Goal: Task Accomplishment & Management: Complete application form

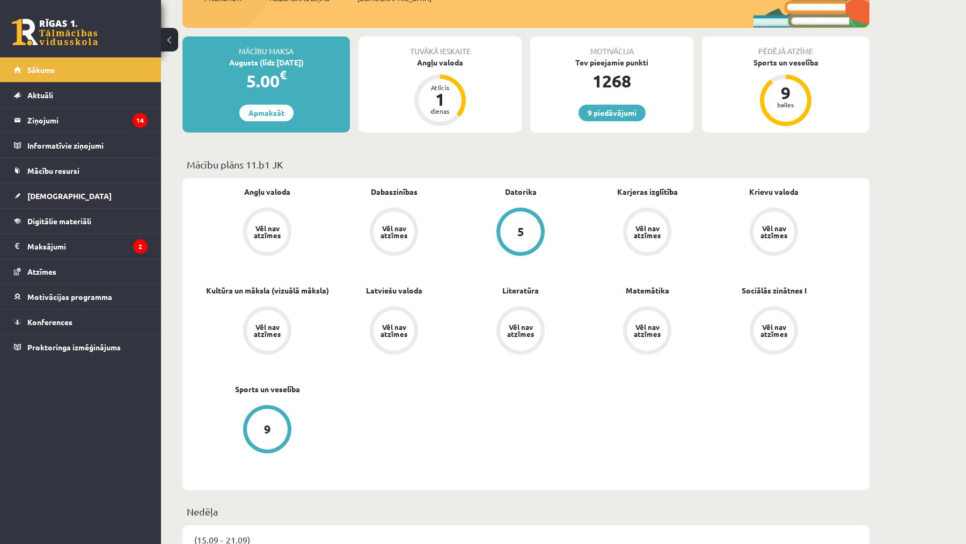
scroll to position [168, 0]
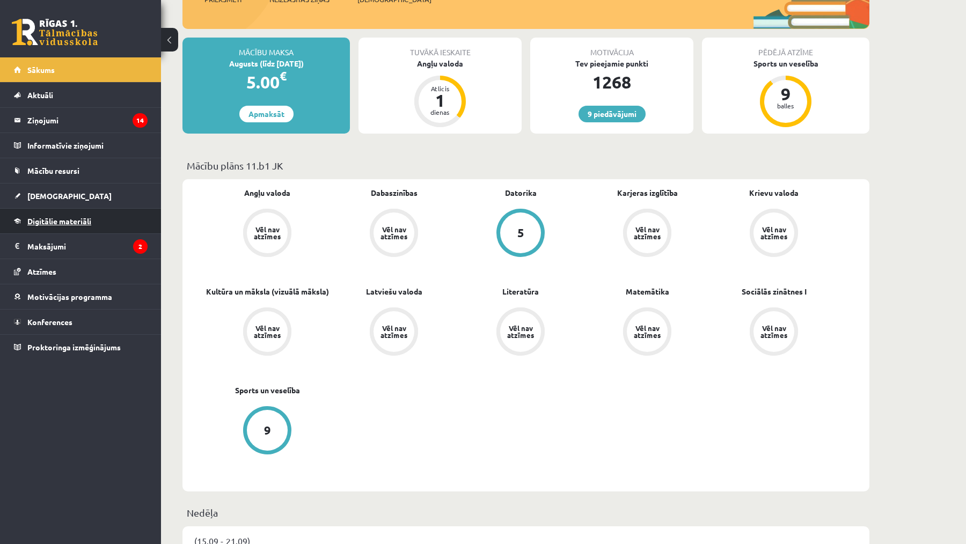
click at [64, 220] on span "Digitālie materiāli" at bounding box center [59, 221] width 64 height 10
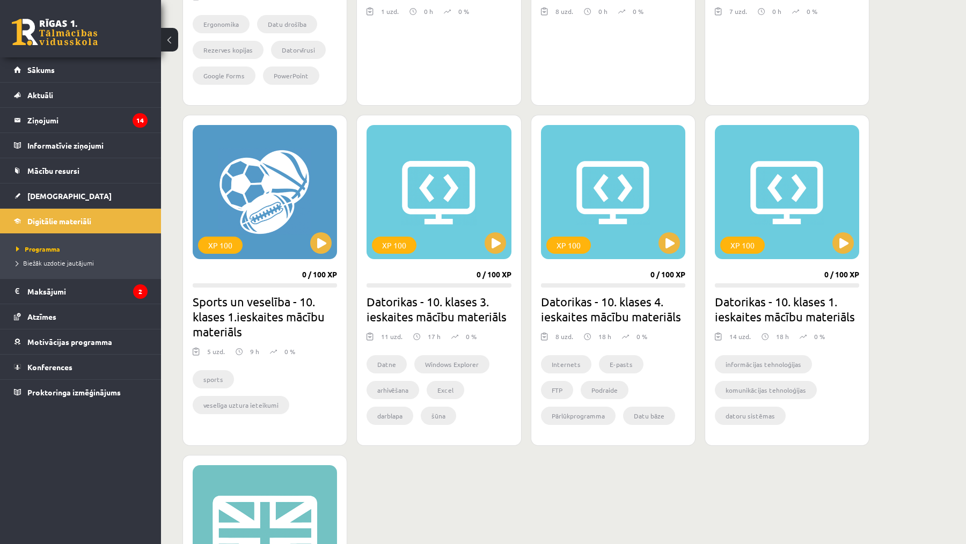
scroll to position [538, 0]
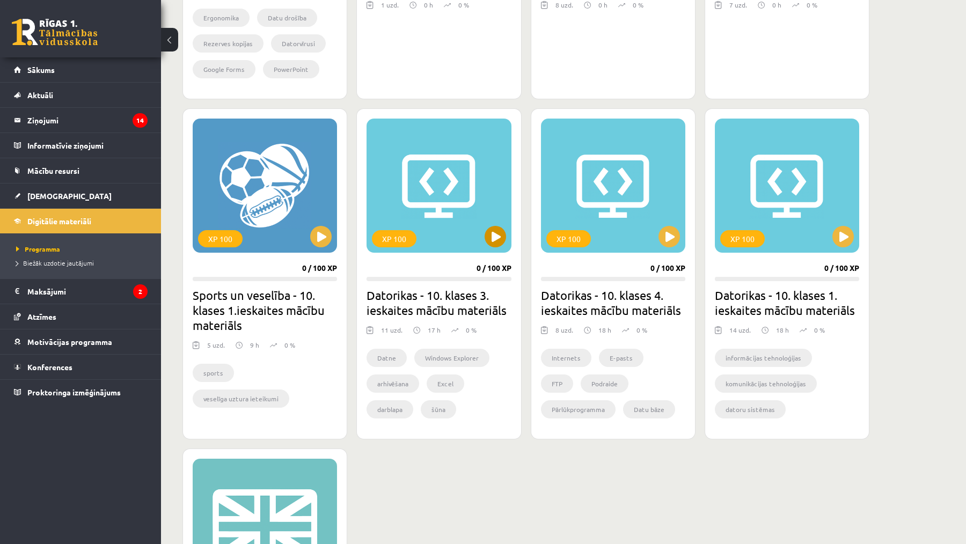
click at [502, 236] on button at bounding box center [495, 236] width 21 height 21
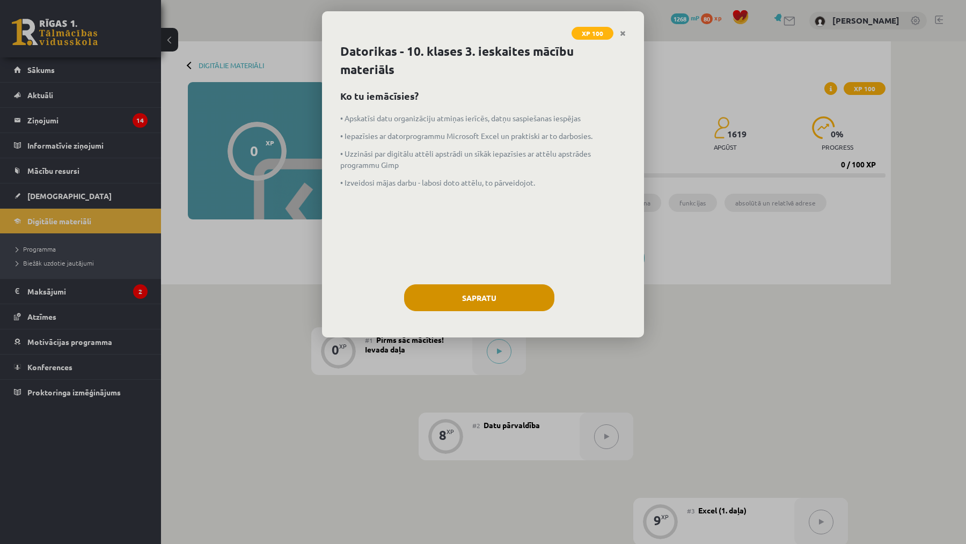
click at [503, 298] on button "Sapratu" at bounding box center [479, 297] width 150 height 27
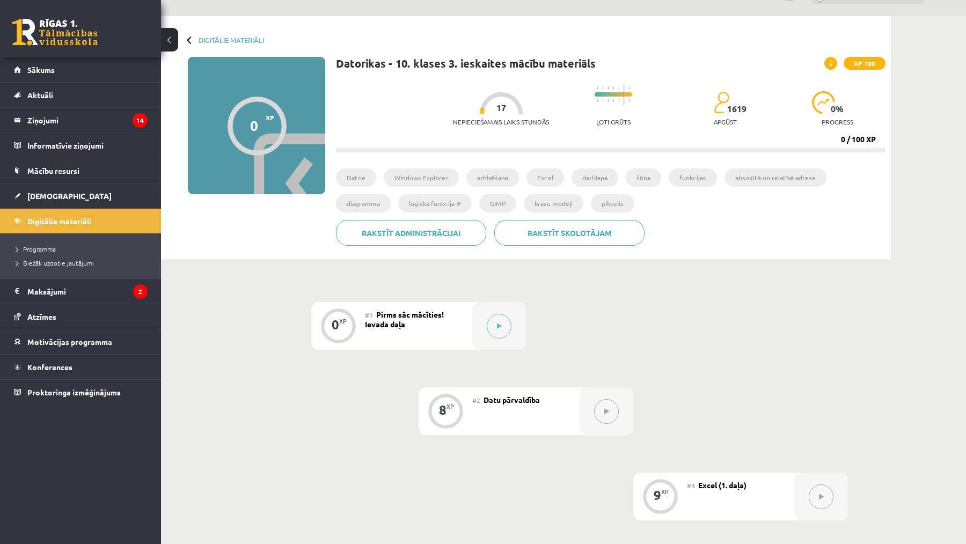
scroll to position [28, 0]
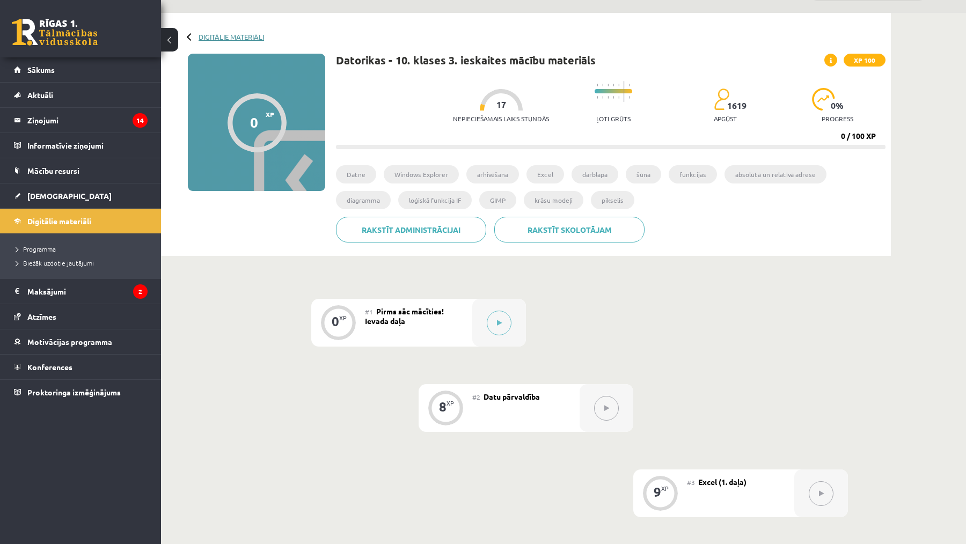
click at [211, 36] on link "Digitālie materiāli" at bounding box center [231, 37] width 65 height 8
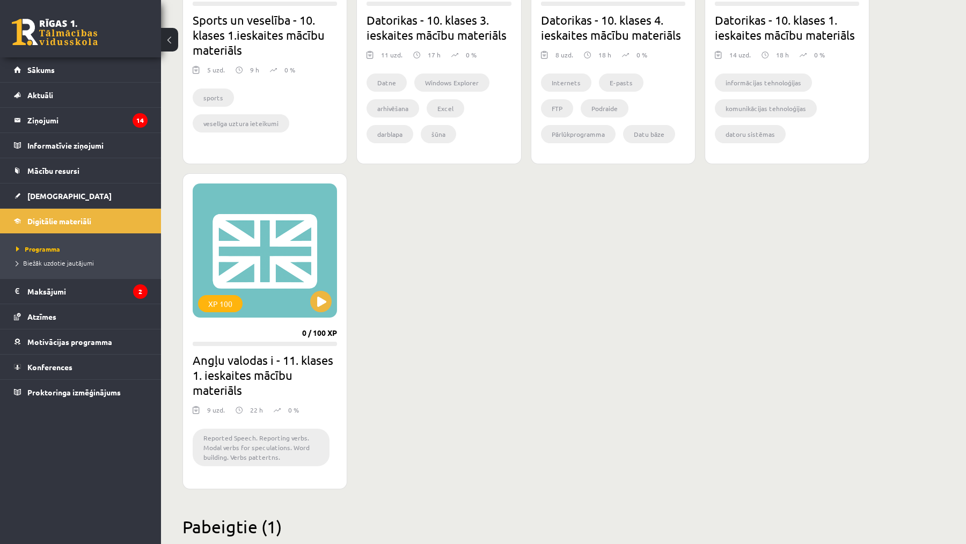
scroll to position [817, 0]
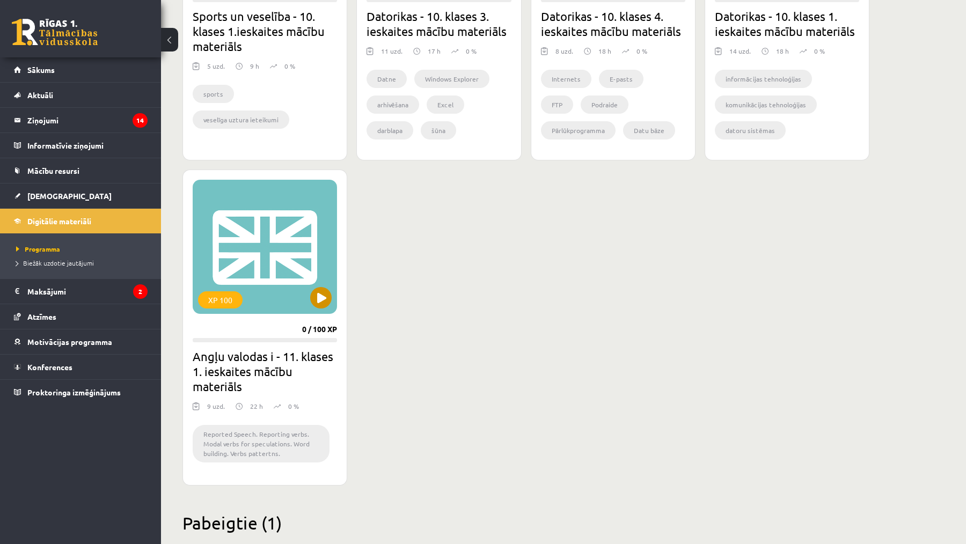
click at [329, 296] on button at bounding box center [320, 297] width 21 height 21
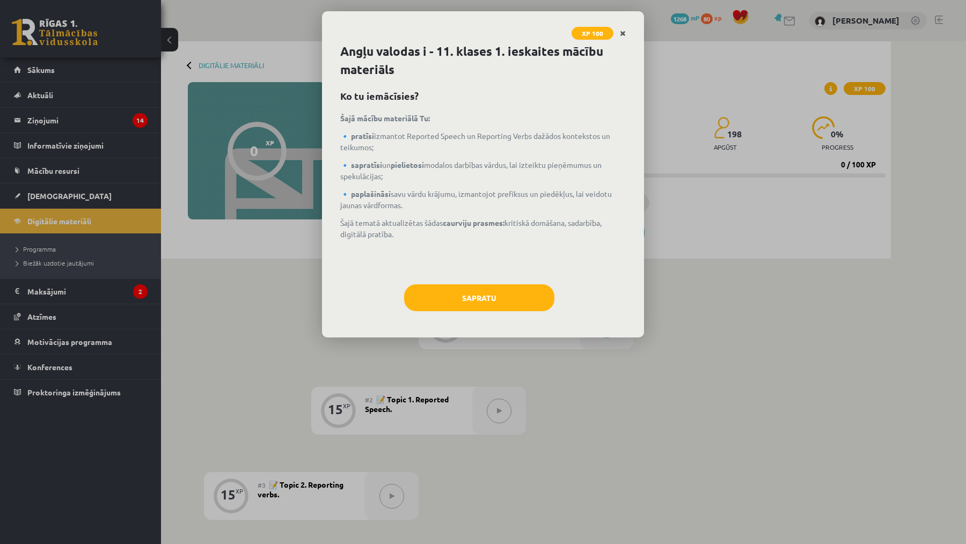
click at [625, 32] on icon "Close" at bounding box center [623, 34] width 6 height 8
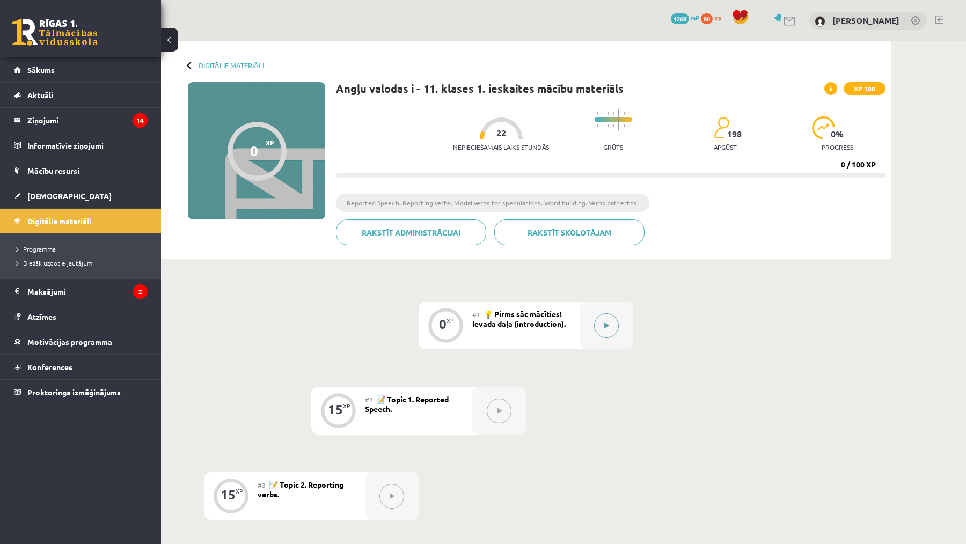
click at [606, 322] on button at bounding box center [606, 325] width 25 height 25
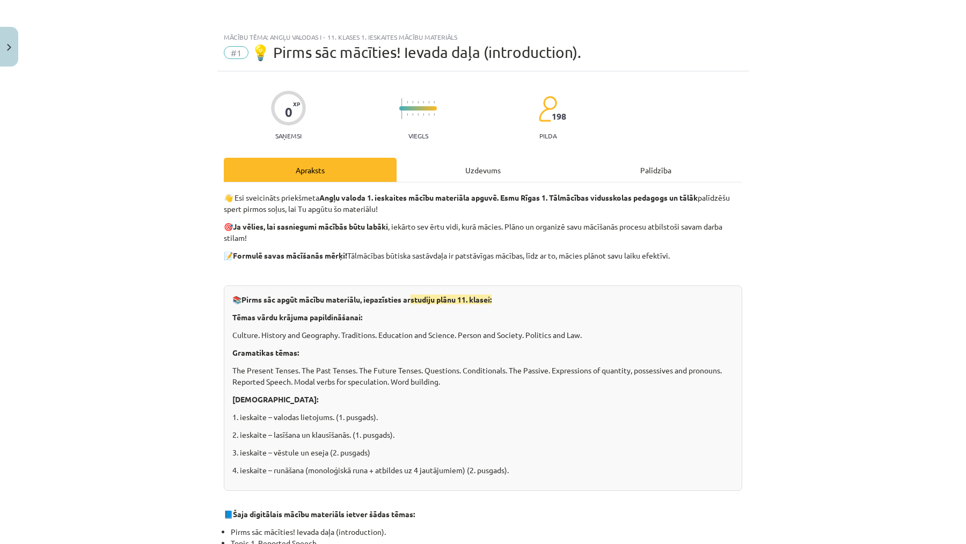
click at [500, 166] on div "Uzdevums" at bounding box center [483, 170] width 173 height 24
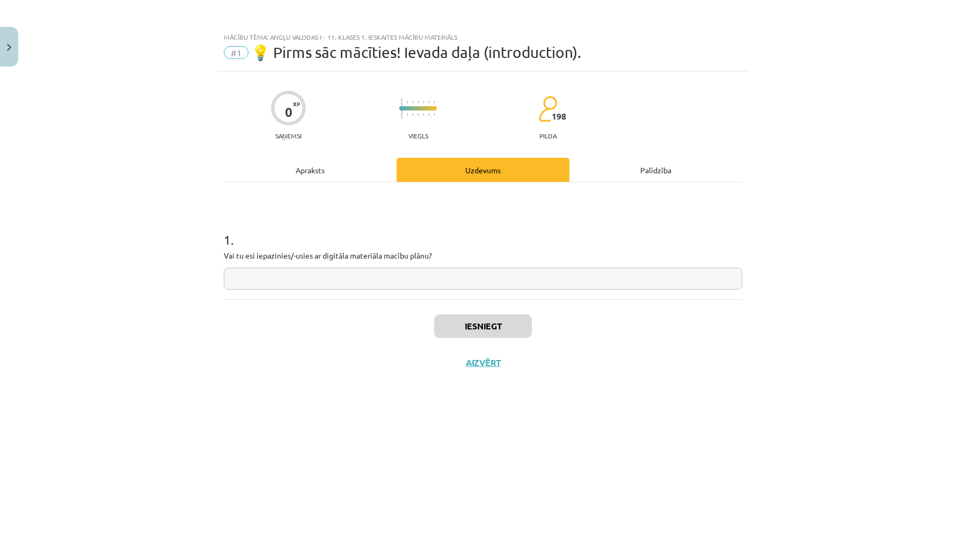
click at [476, 279] on input "text" at bounding box center [483, 279] width 519 height 22
type input "*"
click at [461, 328] on button "Iesniegt" at bounding box center [483, 327] width 98 height 24
click at [459, 367] on button "Nākamā nodarbība" at bounding box center [482, 369] width 105 height 25
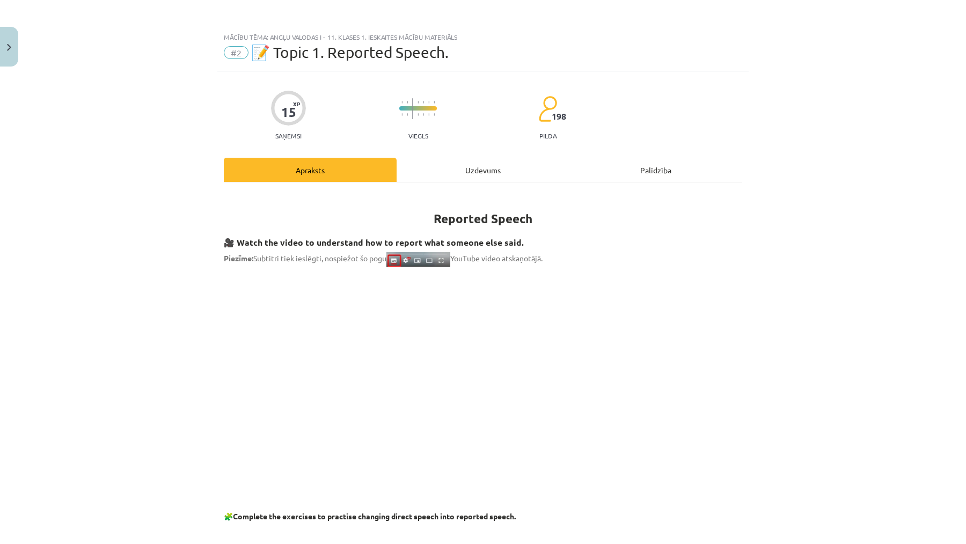
click at [485, 169] on div "Uzdevums" at bounding box center [483, 170] width 173 height 24
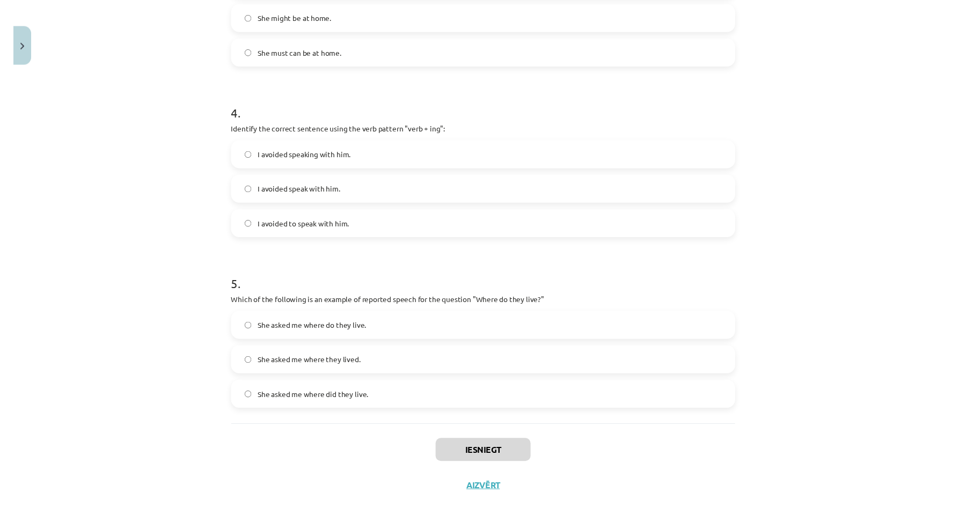
scroll to position [406, 0]
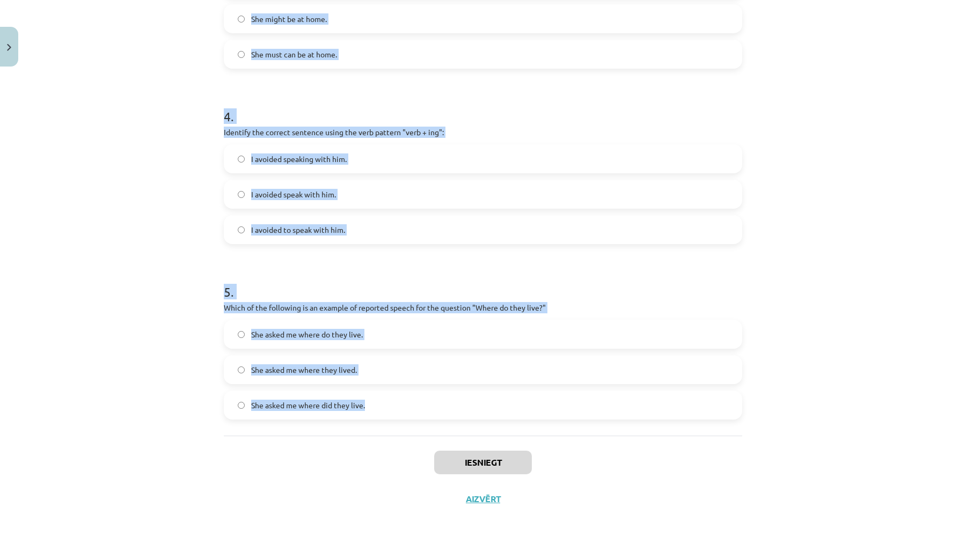
drag, startPoint x: 224, startPoint y: 211, endPoint x: 410, endPoint y: 406, distance: 269.2
copy form "1 . Which of the following sentences correctly uses reported speech? He says th…"
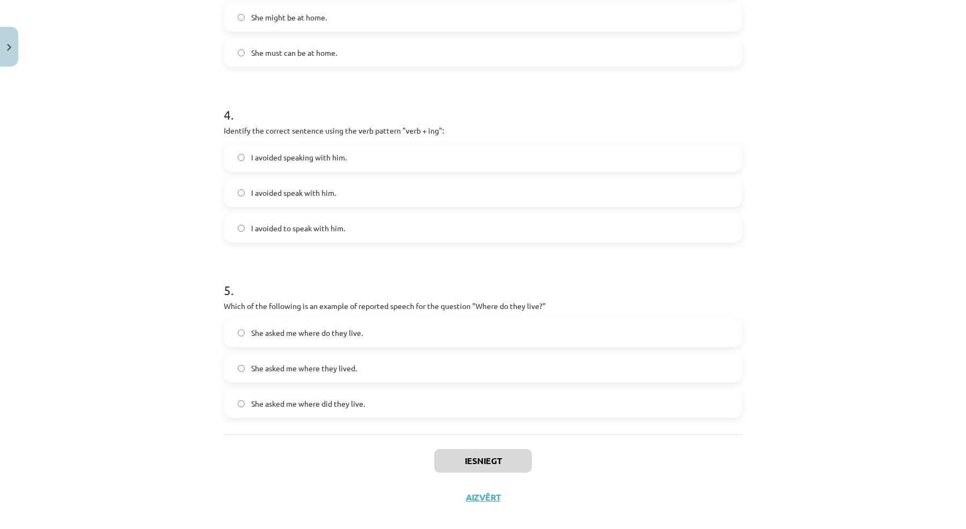
click at [154, 158] on div "Mācību tēma: Angļu valodas i - 11. klases 1. ieskaites mācību materiāls #2 📝 To…" at bounding box center [483, 264] width 966 height 529
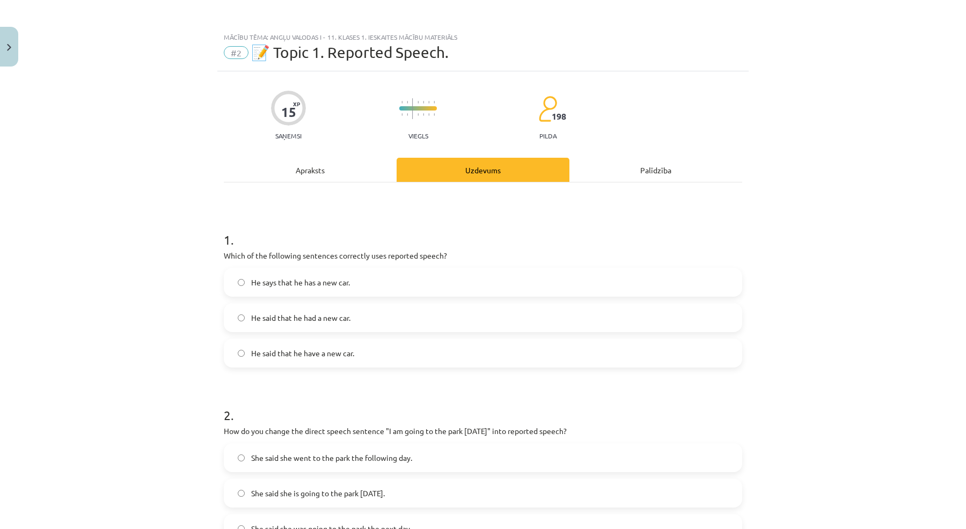
scroll to position [0, 0]
click at [297, 324] on label "He said that he had a new car." at bounding box center [483, 317] width 516 height 27
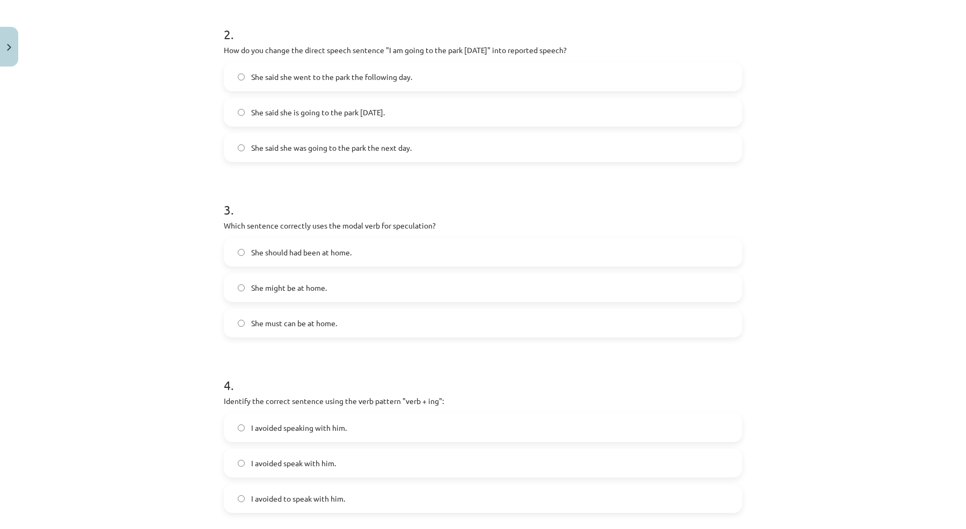
scroll to position [387, 0]
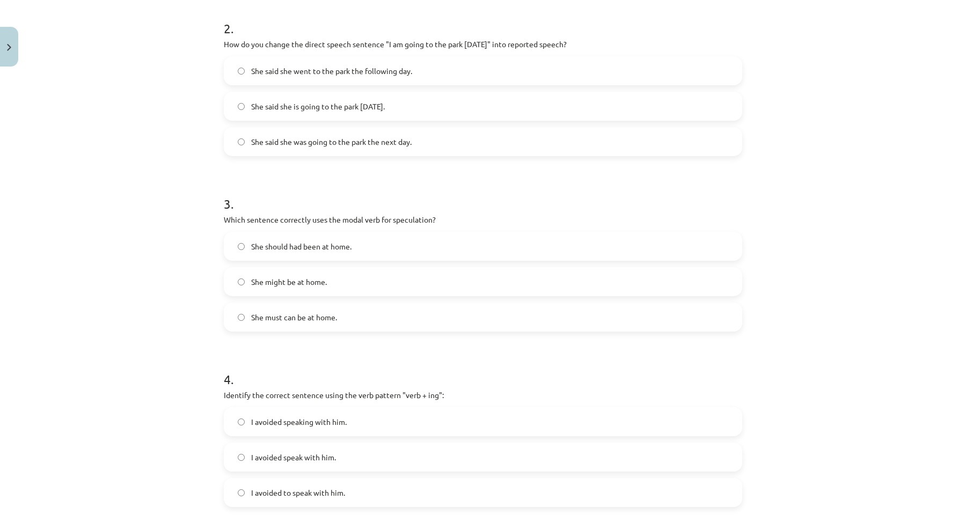
click at [351, 149] on label "She said she was going to the park the next day." at bounding box center [483, 141] width 516 height 27
click at [340, 289] on label "She might be at home." at bounding box center [483, 281] width 516 height 27
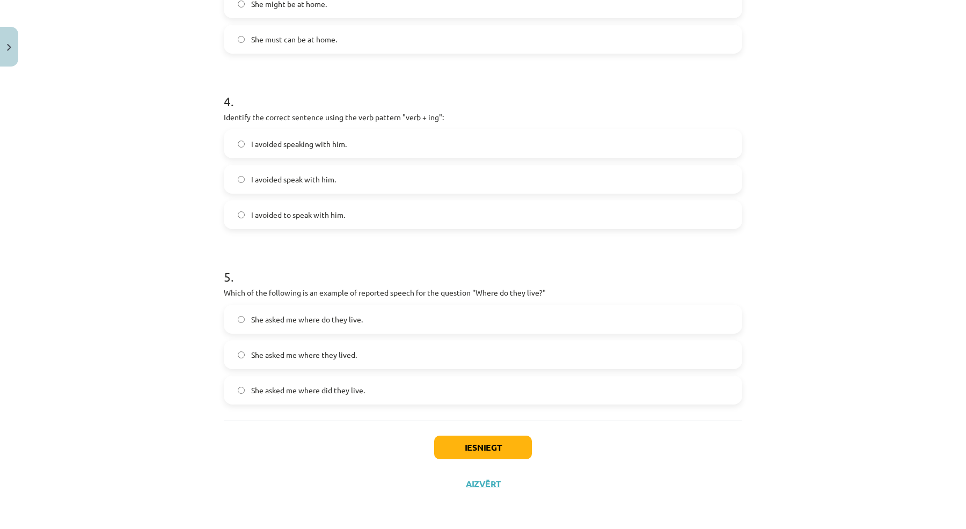
scroll to position [667, 0]
click at [335, 184] on label "I avoided speak with him." at bounding box center [483, 179] width 516 height 27
click at [349, 144] on label "I avoided speaking with him." at bounding box center [483, 143] width 516 height 27
click at [367, 355] on label "She asked me where they lived." at bounding box center [483, 354] width 516 height 27
click at [464, 443] on button "Iesniegt" at bounding box center [483, 448] width 98 height 24
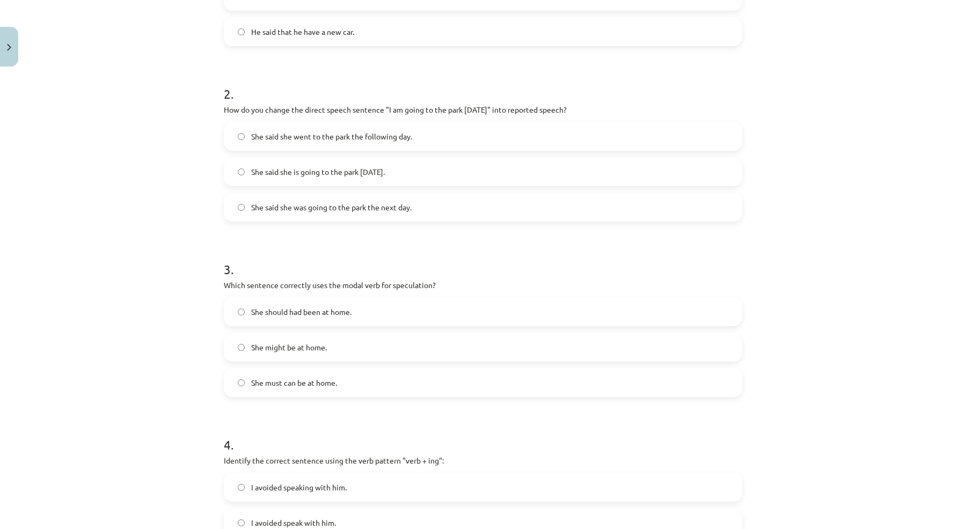
scroll to position [319, 0]
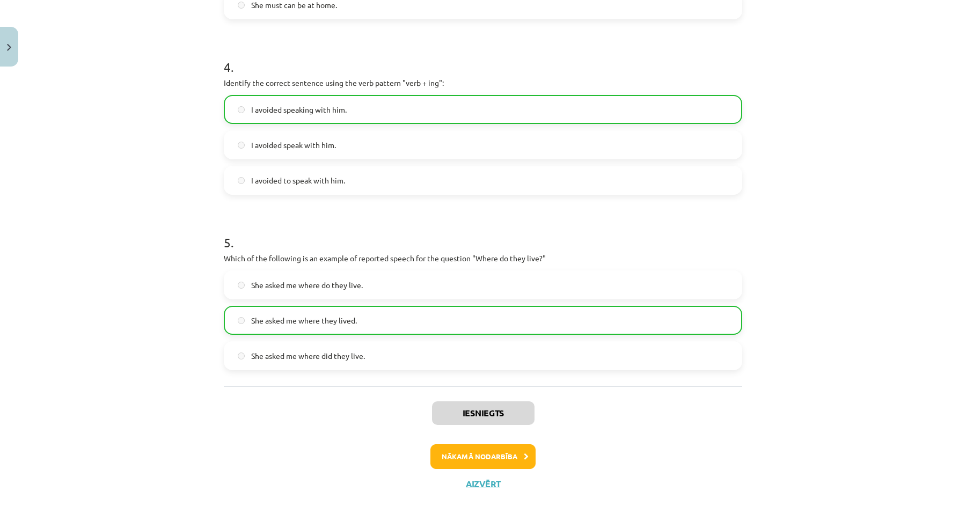
click at [485, 449] on button "Nākamā nodarbība" at bounding box center [482, 456] width 105 height 25
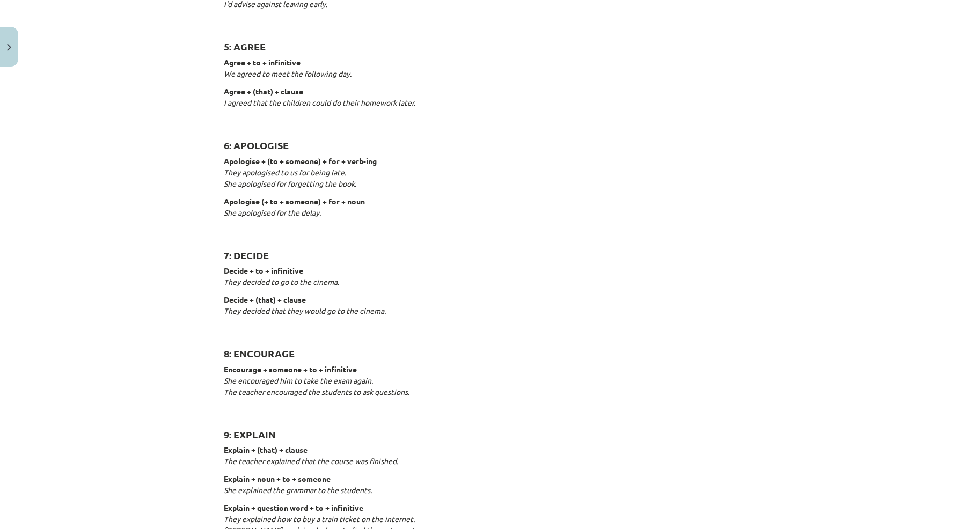
scroll to position [27, 0]
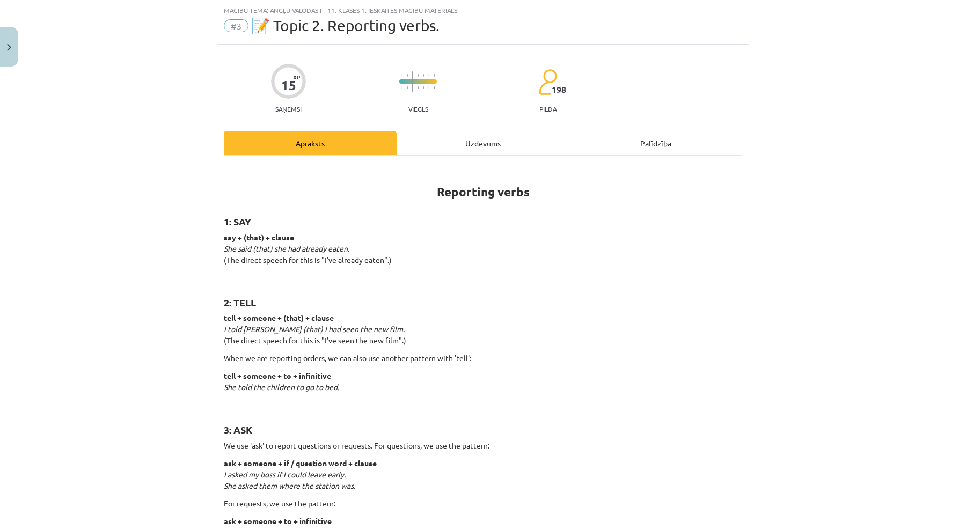
click at [494, 147] on div "Uzdevums" at bounding box center [483, 143] width 173 height 24
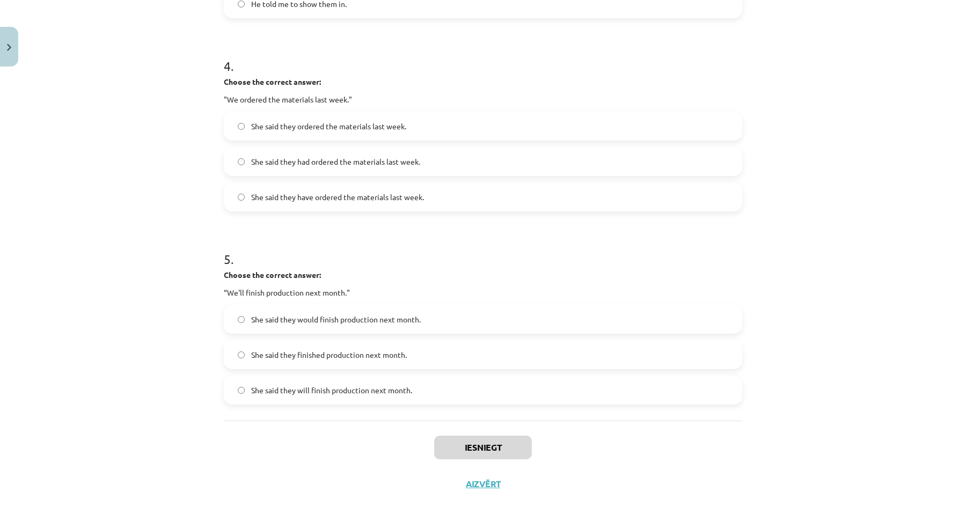
scroll to position [694, 0]
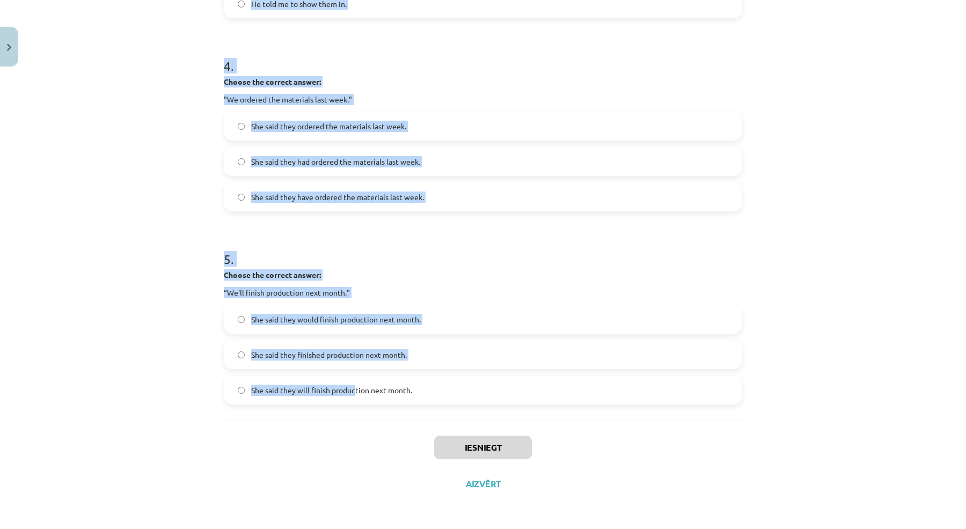
drag, startPoint x: 225, startPoint y: 211, endPoint x: 355, endPoint y: 386, distance: 217.5
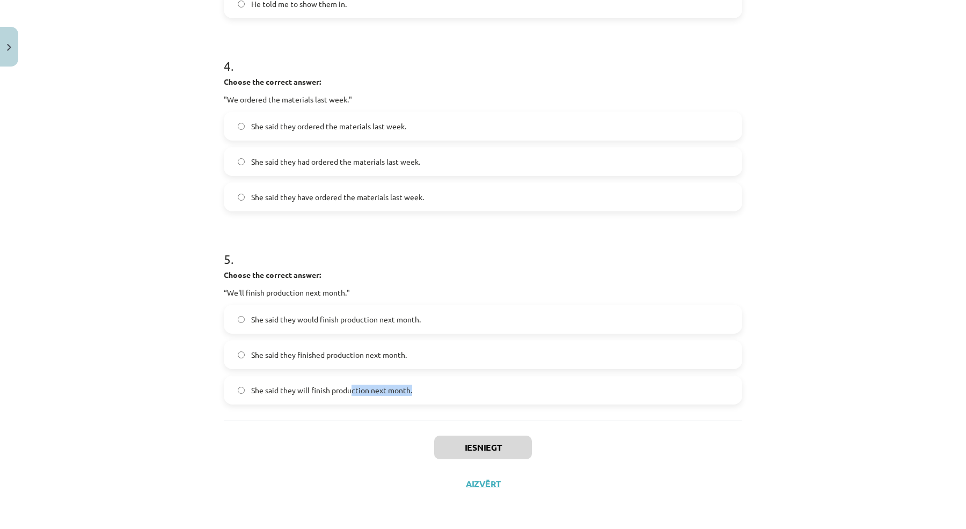
drag, startPoint x: 352, startPoint y: 391, endPoint x: 402, endPoint y: 399, distance: 50.6
click at [402, 399] on label "She said they will finish production next month." at bounding box center [483, 390] width 516 height 27
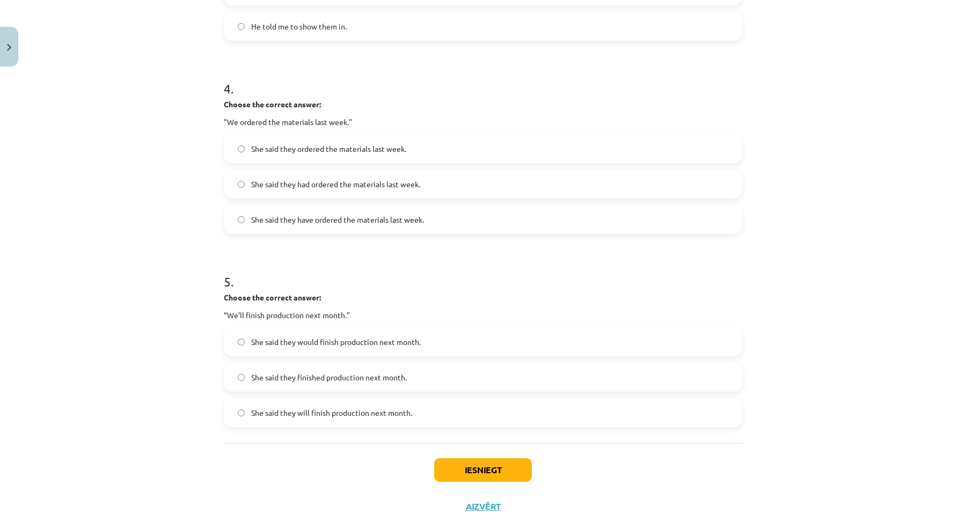
scroll to position [755, 0]
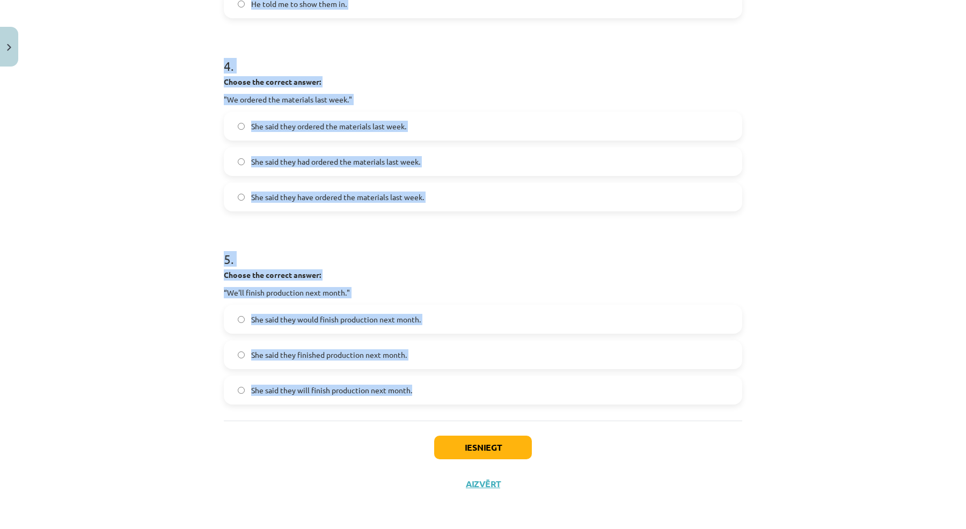
drag, startPoint x: 225, startPoint y: 236, endPoint x: 414, endPoint y: 407, distance: 254.2
copy form "1 . Choose the correct answer: "I'm ready for the meeting." He said he had been…"
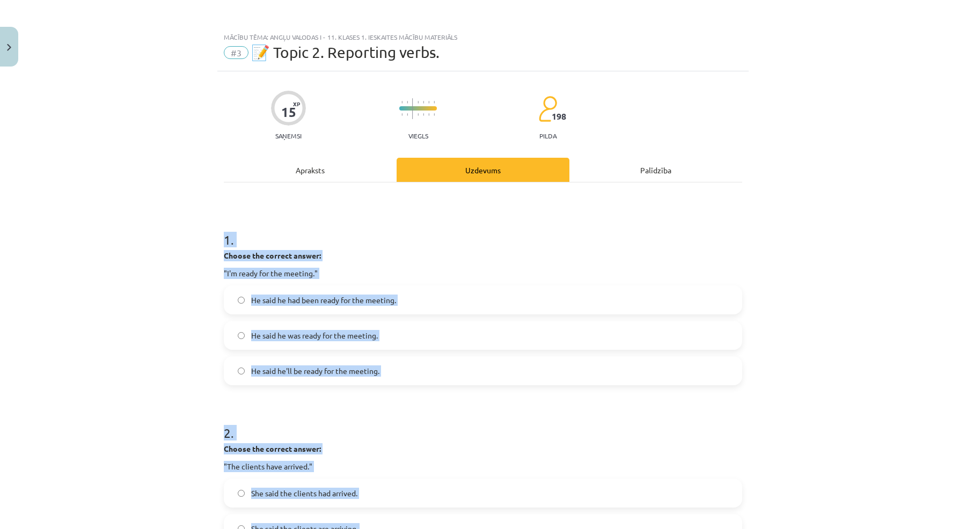
scroll to position [0, 0]
click at [178, 297] on div "Mācību tēma: Angļu valodas i - 11. klases 1. ieskaites mācību materiāls #3 📝 To…" at bounding box center [483, 264] width 966 height 529
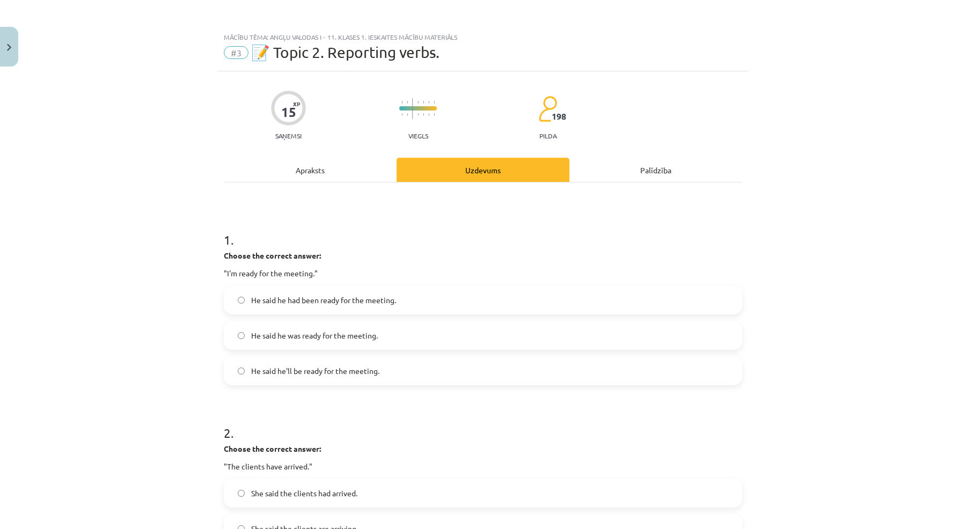
click at [310, 345] on label "He said he was ready for the meeting." at bounding box center [483, 335] width 516 height 27
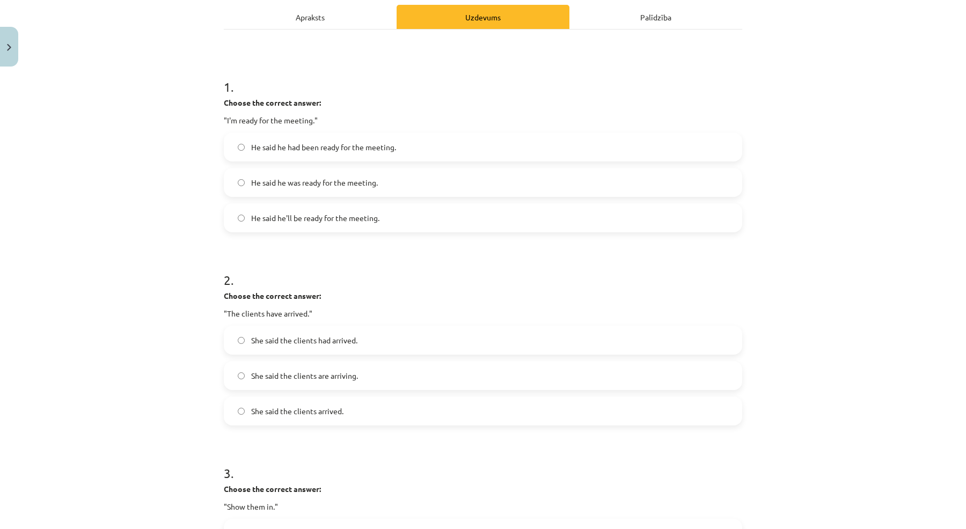
scroll to position [162, 0]
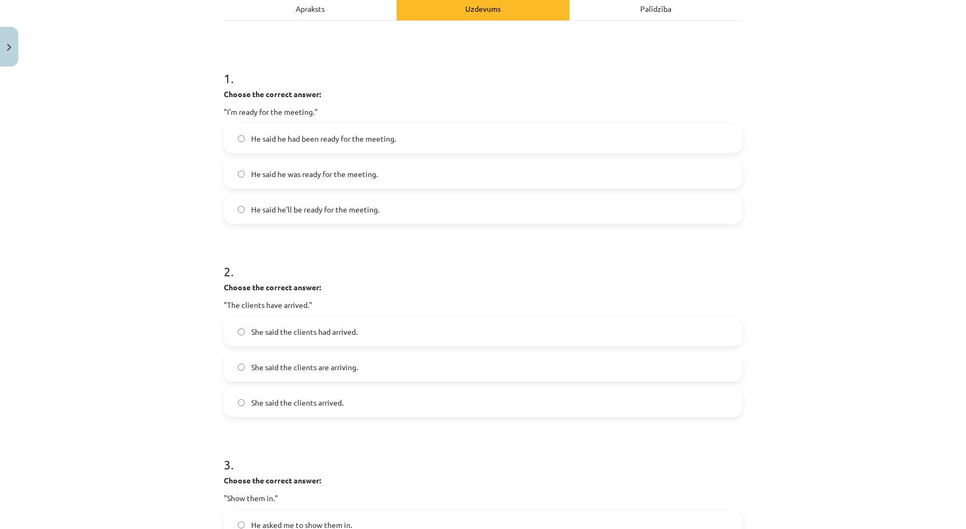
click at [348, 324] on label "She said the clients had arrived." at bounding box center [483, 331] width 516 height 27
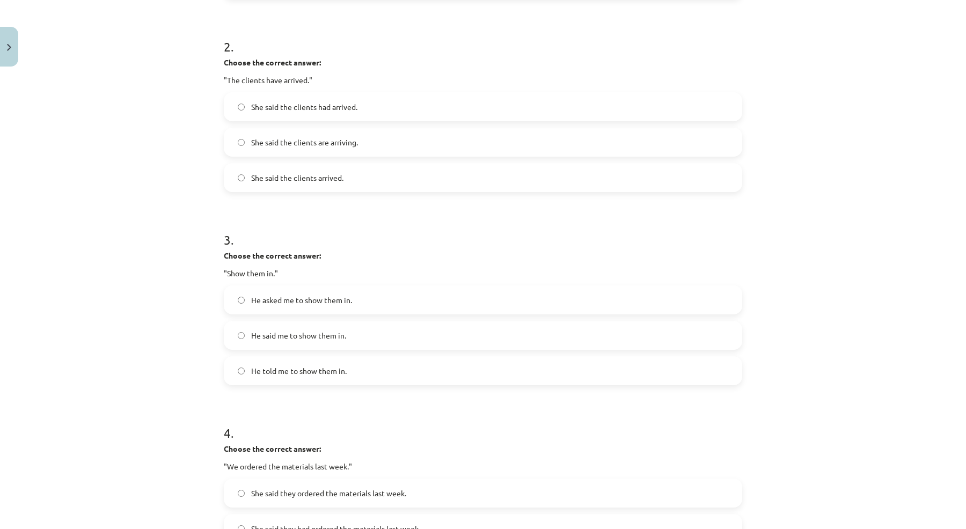
scroll to position [394, 0]
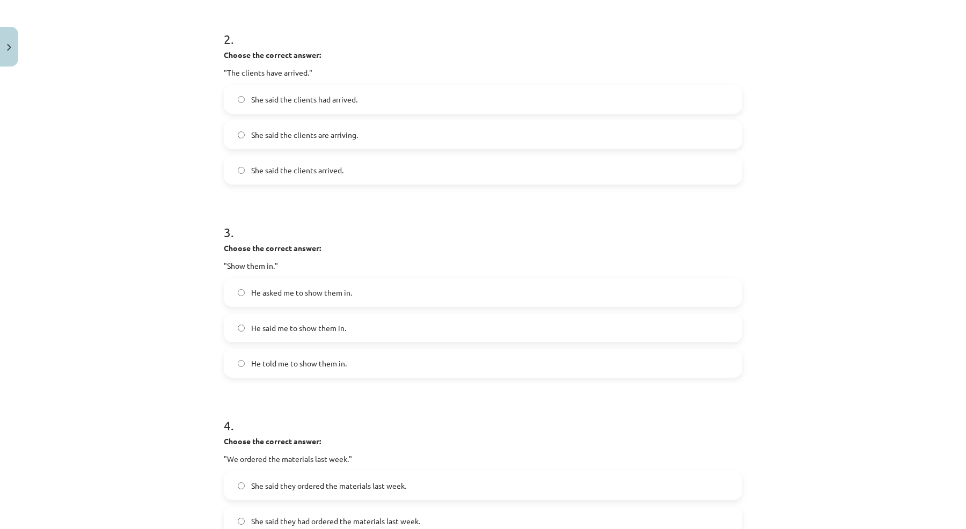
click at [364, 296] on label "He asked me to show them in." at bounding box center [483, 292] width 516 height 27
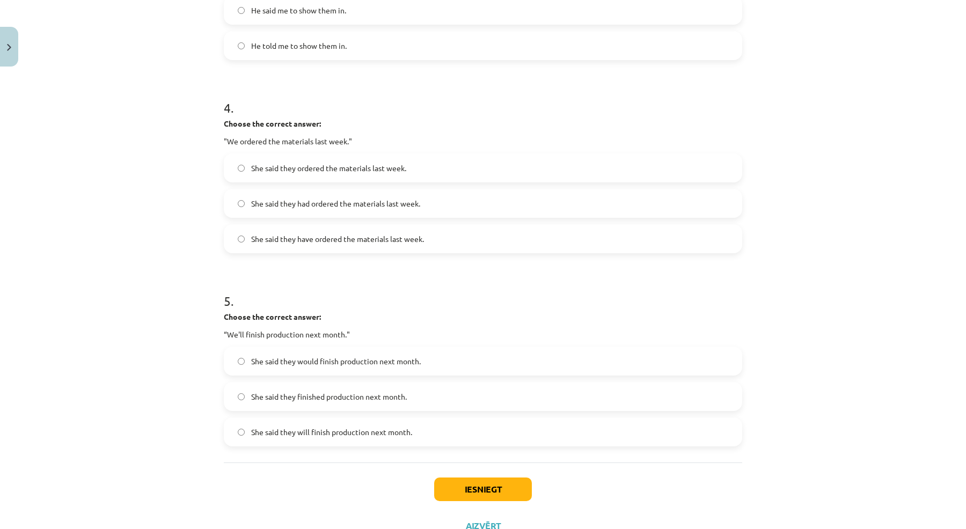
scroll to position [713, 0]
click at [404, 201] on span "She said they had ordered the materials last week." at bounding box center [335, 201] width 169 height 11
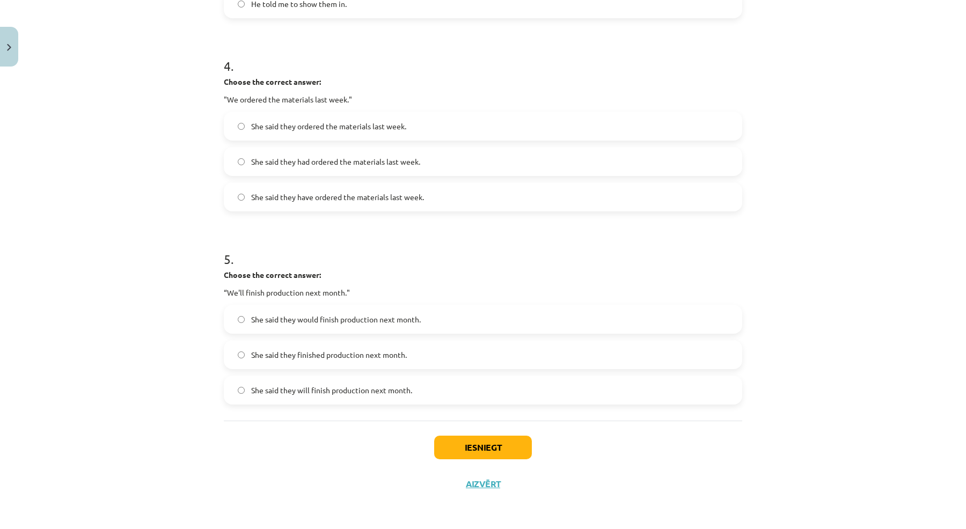
scroll to position [755, 0]
click at [485, 454] on button "Iesniegt" at bounding box center [483, 448] width 98 height 24
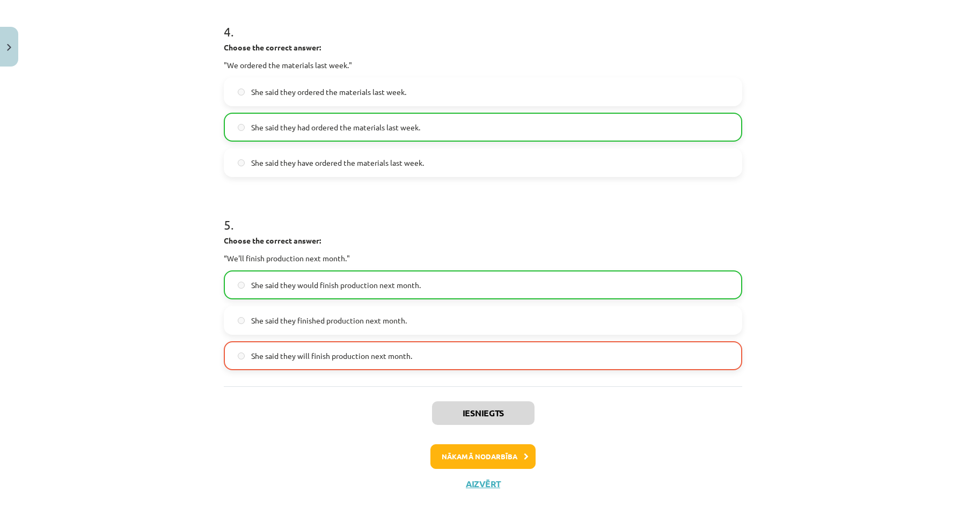
click at [462, 454] on button "Nākamā nodarbība" at bounding box center [482, 456] width 105 height 25
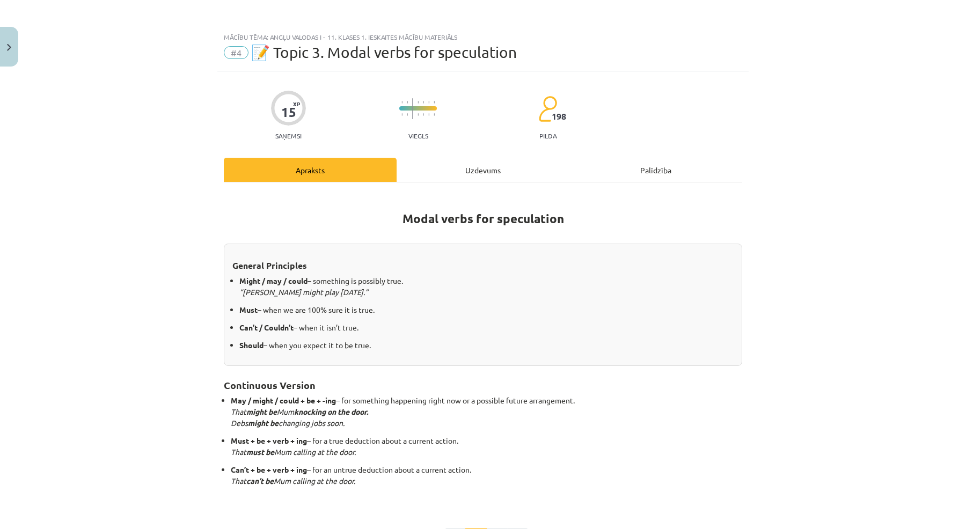
scroll to position [0, 0]
click at [472, 168] on div "Uzdevums" at bounding box center [483, 170] width 173 height 24
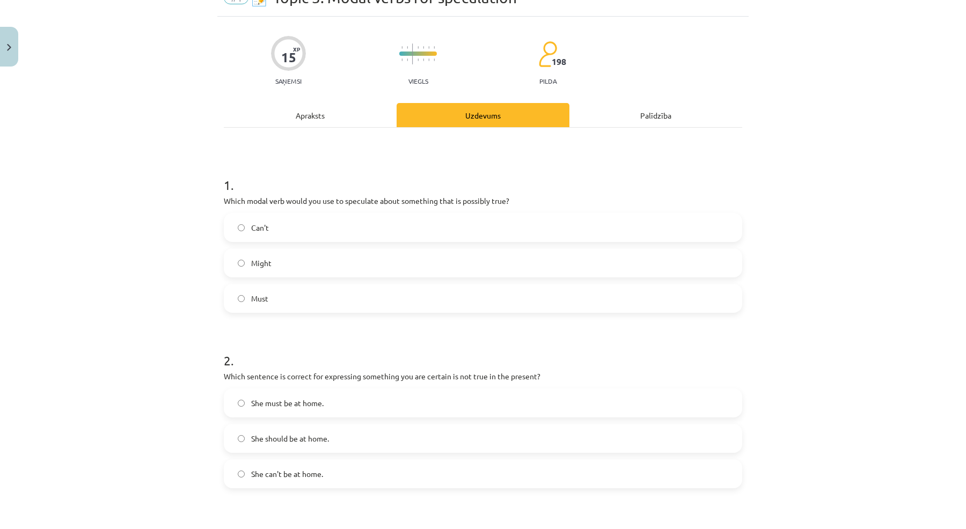
scroll to position [56, 0]
click at [301, 266] on label "Might" at bounding box center [483, 262] width 516 height 27
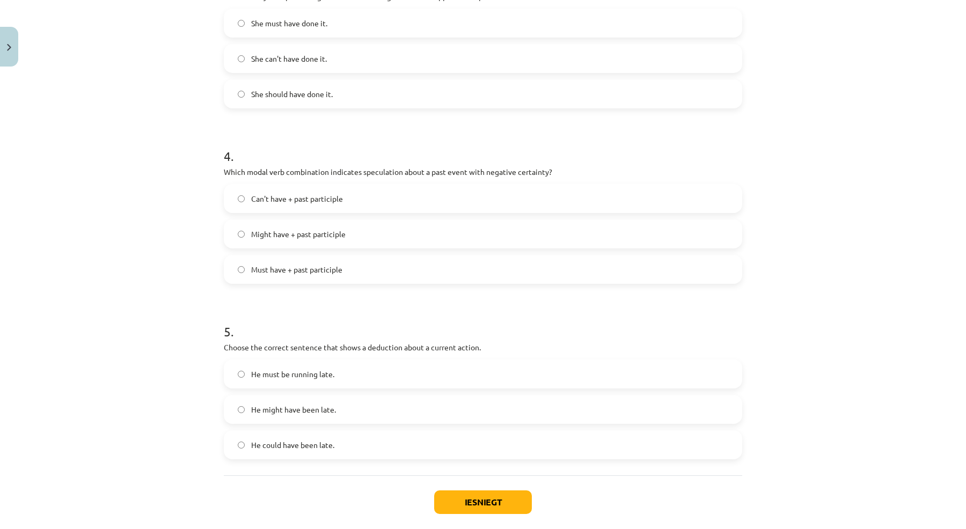
scroll to position [667, 0]
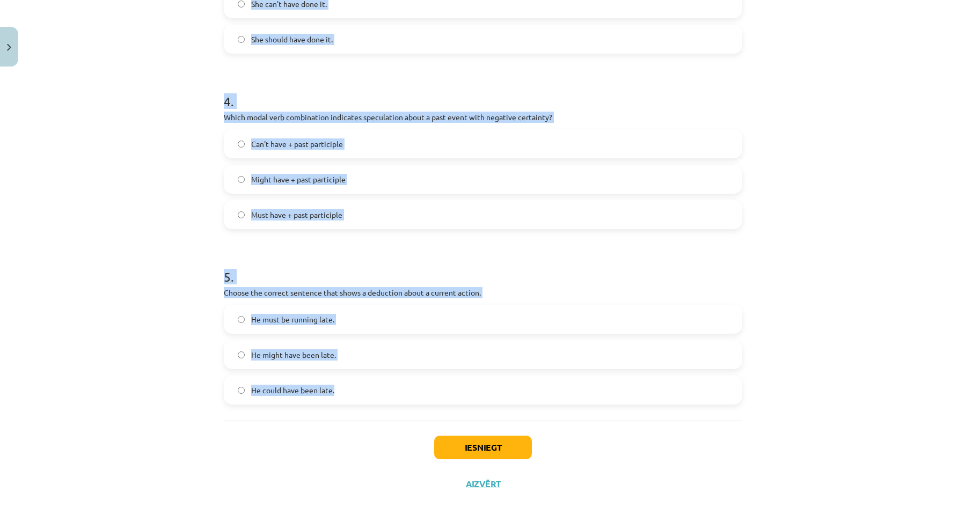
drag, startPoint x: 225, startPoint y: 126, endPoint x: 399, endPoint y: 388, distance: 314.9
copy form "1 . Which modal verb would you use to speculate about something that is possibl…"
click at [165, 269] on div "Mācību tēma: Angļu valodas i - 11. klases 1. ieskaites mācību materiāls #4 📝 To…" at bounding box center [483, 264] width 966 height 529
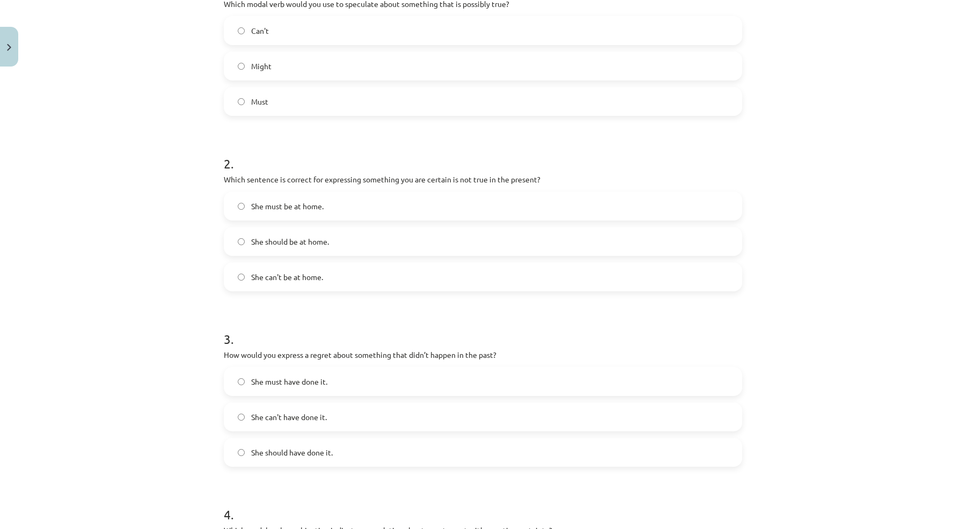
scroll to position [236, 0]
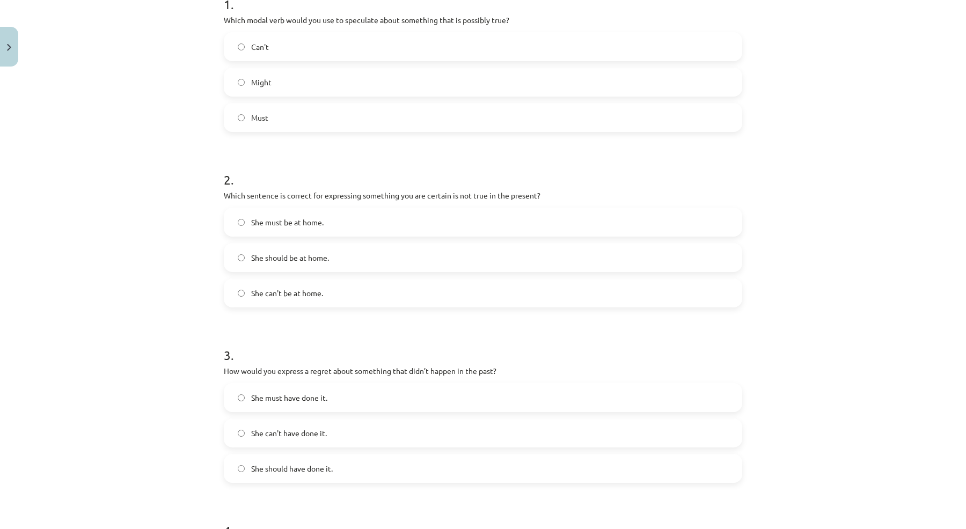
click at [359, 258] on label "She should be at home." at bounding box center [483, 257] width 516 height 27
click at [364, 236] on div "She must be at home." at bounding box center [483, 222] width 519 height 29
click at [341, 300] on label "She can't be at home." at bounding box center [483, 293] width 516 height 27
click at [341, 473] on label "She should have done it." at bounding box center [483, 468] width 516 height 27
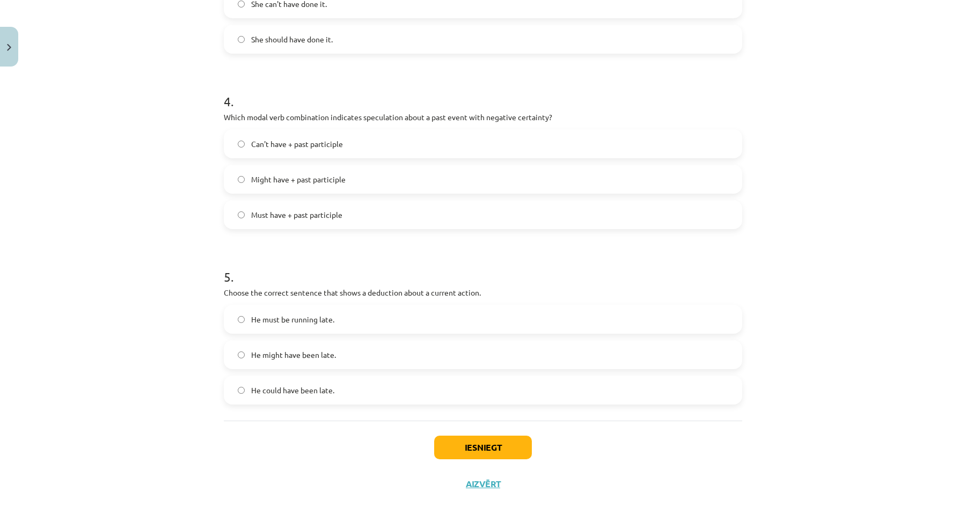
scroll to position [667, 0]
click at [386, 138] on label "Can't have + past participle" at bounding box center [483, 143] width 516 height 27
click at [362, 325] on label "He must be running late." at bounding box center [483, 319] width 516 height 27
click at [486, 451] on button "Iesniegt" at bounding box center [483, 448] width 98 height 24
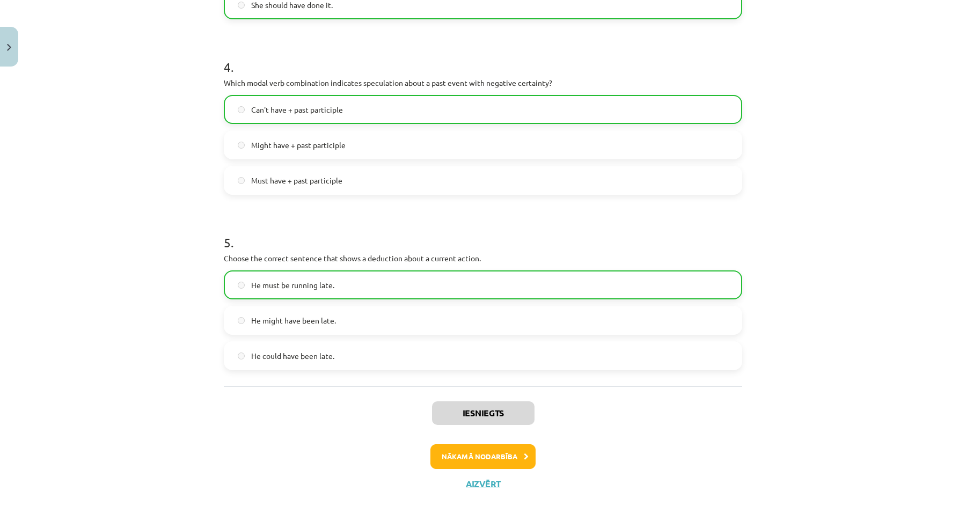
click at [491, 456] on button "Nākamā nodarbība" at bounding box center [482, 456] width 105 height 25
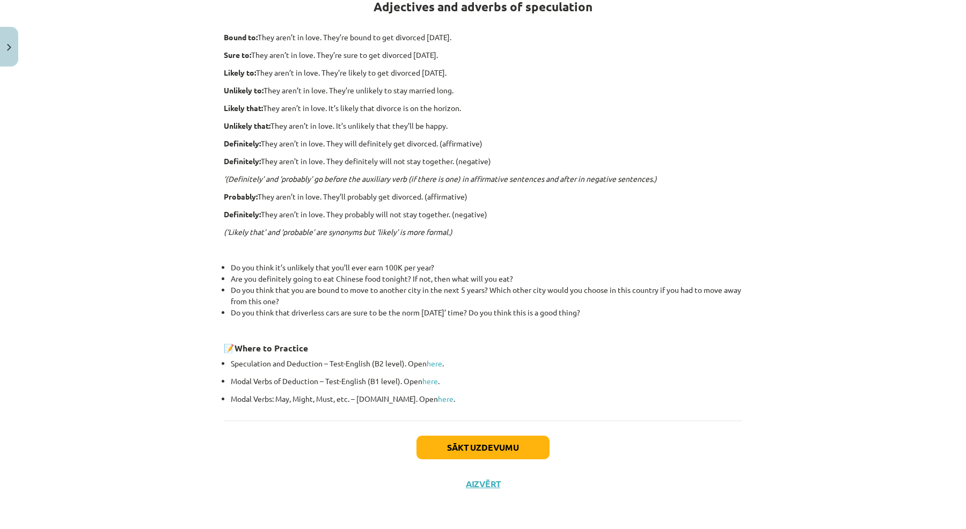
click at [457, 442] on button "Sākt uzdevumu" at bounding box center [483, 448] width 133 height 24
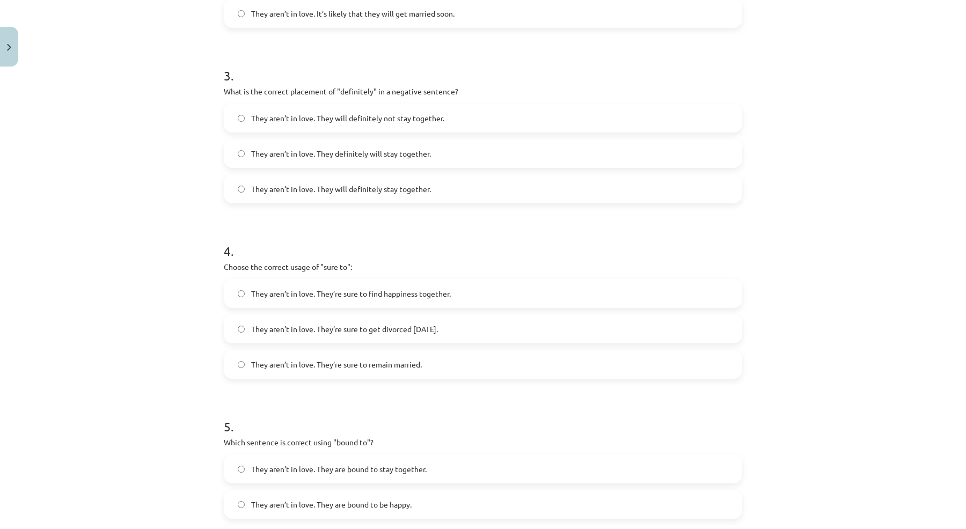
scroll to position [684, 0]
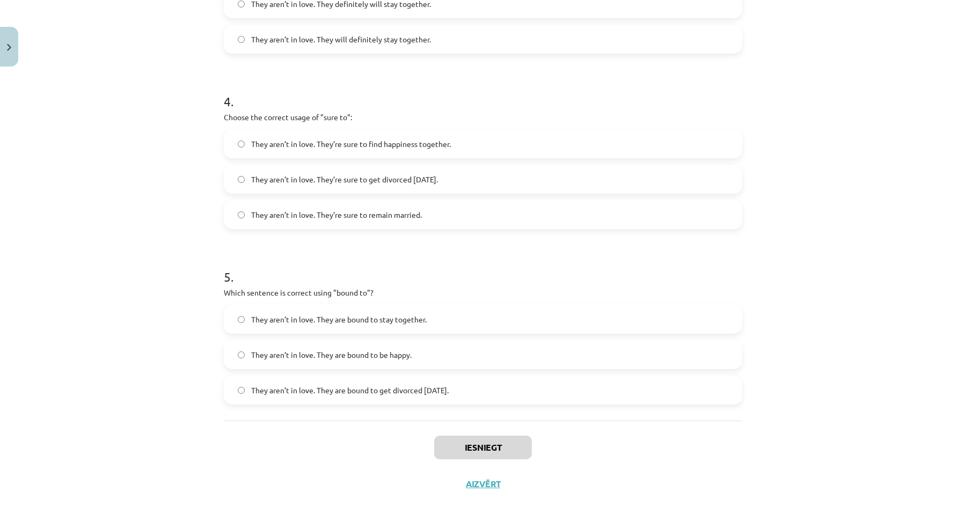
drag, startPoint x: 225, startPoint y: 209, endPoint x: 537, endPoint y: 397, distance: 364.4
copy form "1 . Choose the correct sentence using "probably" in an affirmative context: The…"
click at [188, 114] on div "Mācību tēma: Angļu valodas i - 11. klases 1. ieskaites mācību materiāls #5 📝 To…" at bounding box center [483, 264] width 966 height 529
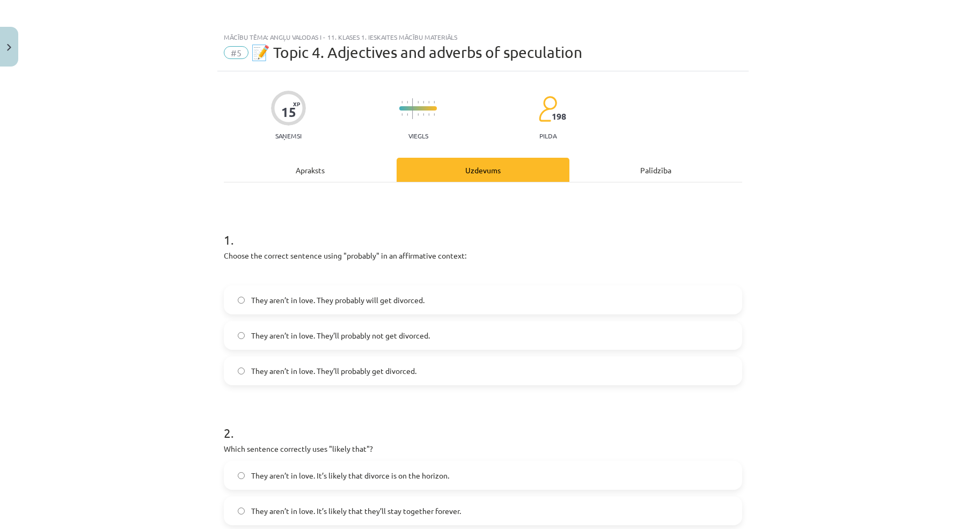
scroll to position [0, 0]
click at [381, 338] on span "They aren’t in love. They’ll probably not get divorced." at bounding box center [340, 335] width 179 height 11
click at [405, 375] on span "They aren’t in love. They’ll probably get divorced." at bounding box center [333, 371] width 165 height 11
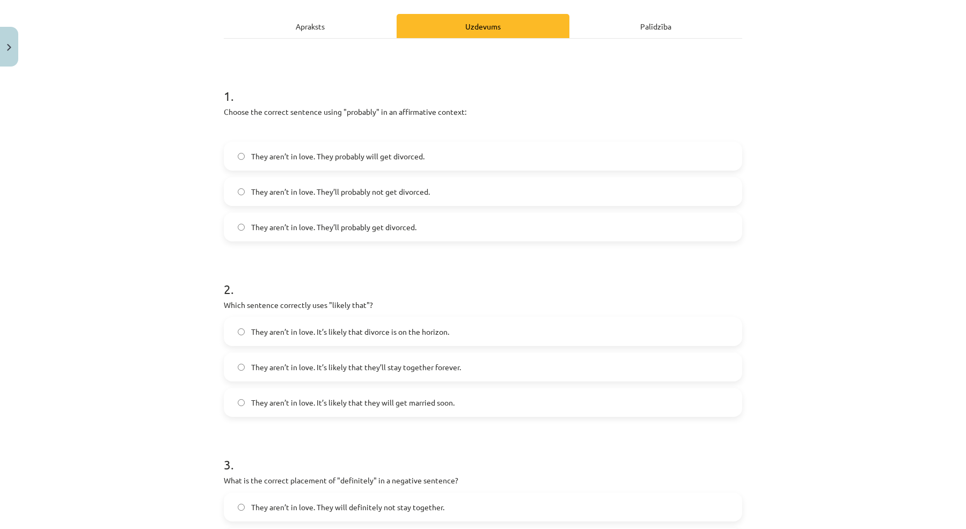
scroll to position [148, 0]
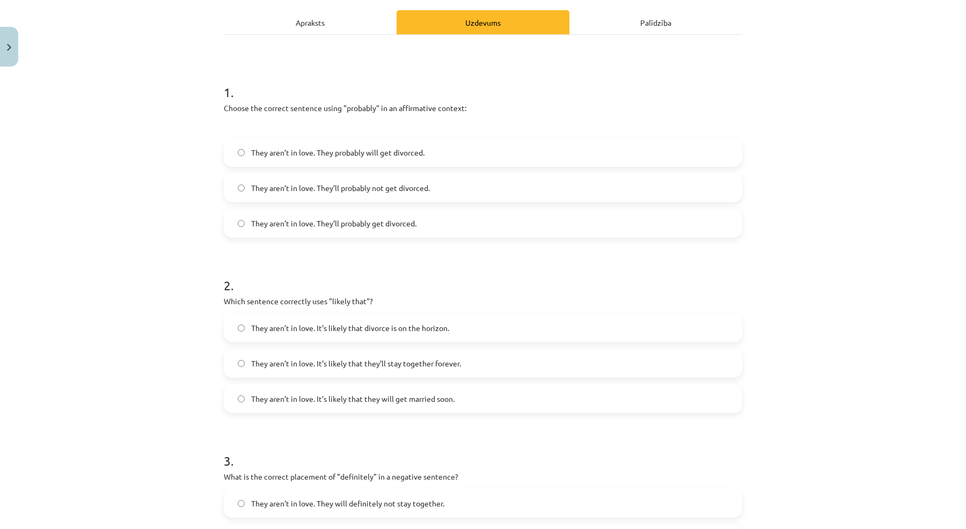
click at [369, 329] on span "They aren’t in love. It’s likely that divorce is on the horizon." at bounding box center [350, 328] width 198 height 11
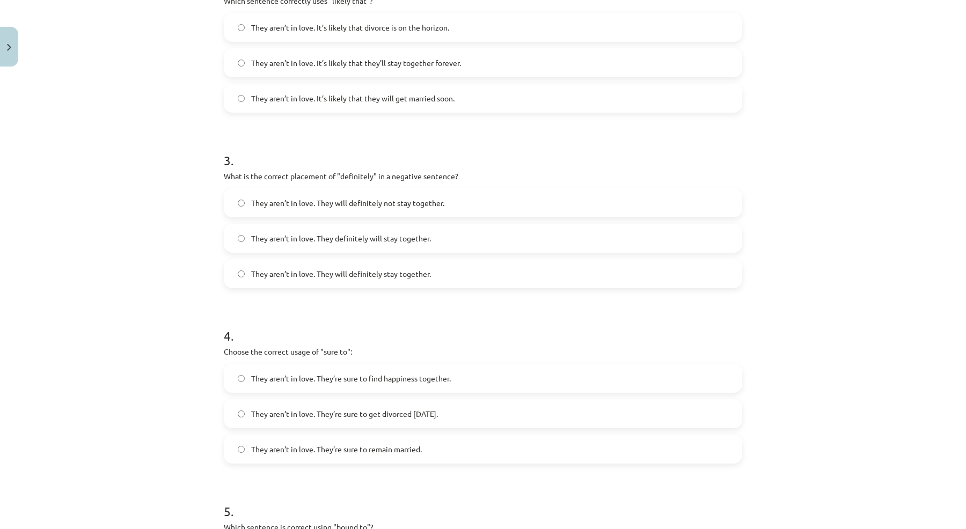
scroll to position [473, 0]
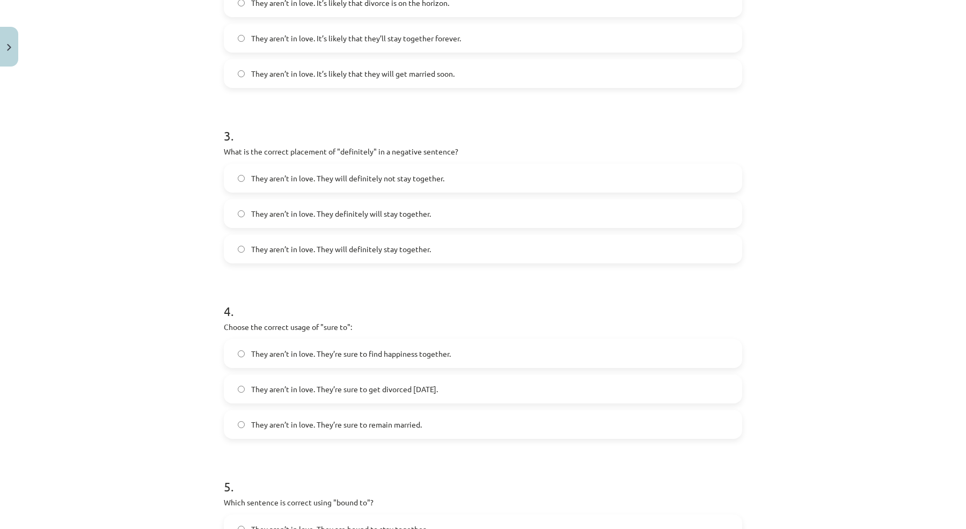
click at [410, 176] on span "They aren’t in love. They will definitely not stay together." at bounding box center [347, 178] width 193 height 11
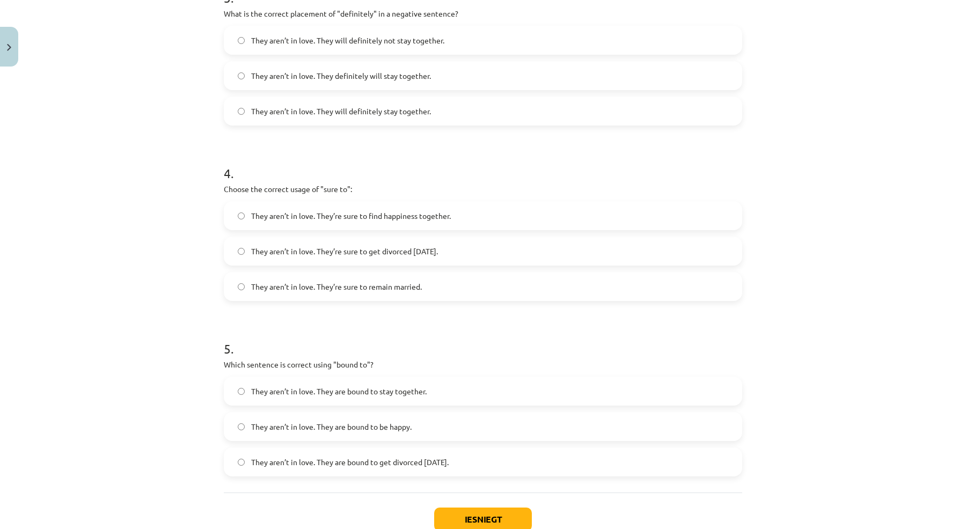
scroll to position [661, 0]
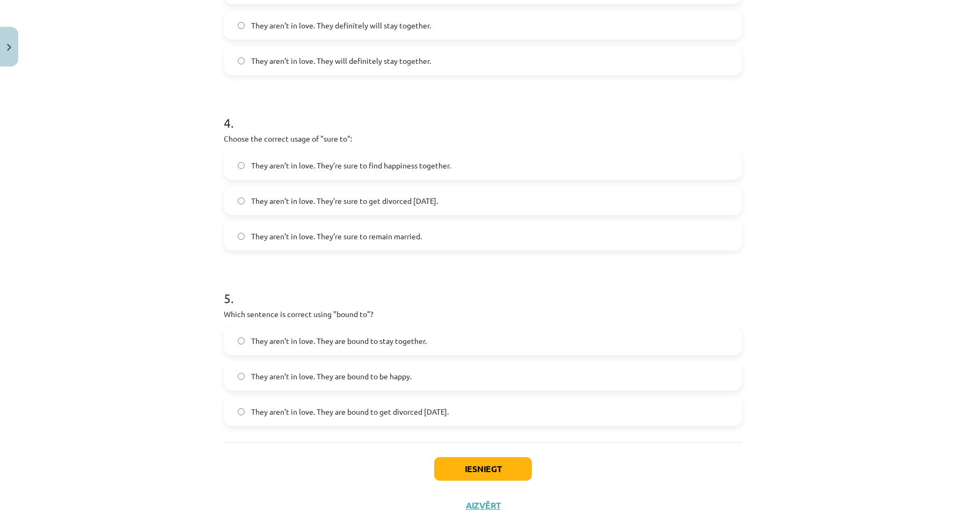
click at [438, 201] on span "They aren’t in love. They’re sure to get divorced within six months." at bounding box center [344, 200] width 187 height 11
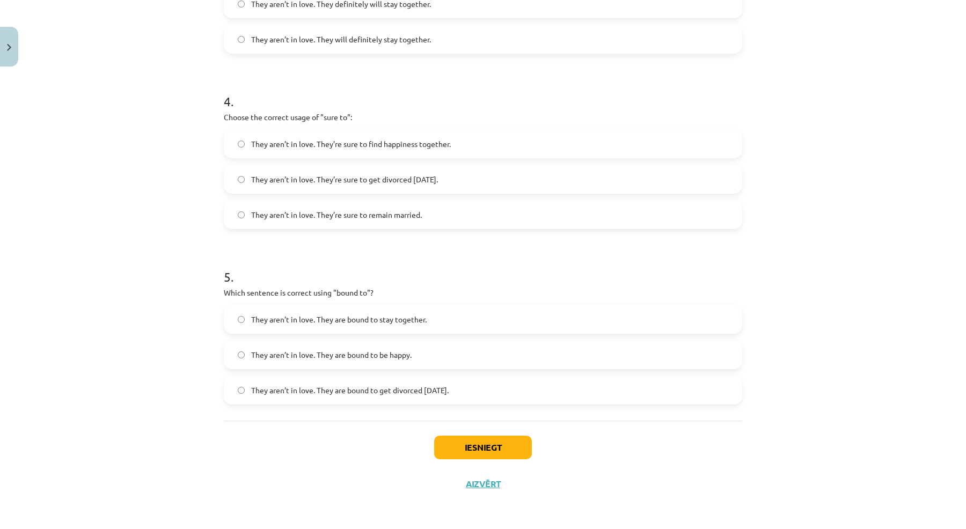
scroll to position [684, 0]
click at [443, 397] on label "They aren’t in love. They are bound to get divorced within six months." at bounding box center [483, 390] width 516 height 27
click at [470, 450] on button "Iesniegt" at bounding box center [483, 448] width 98 height 24
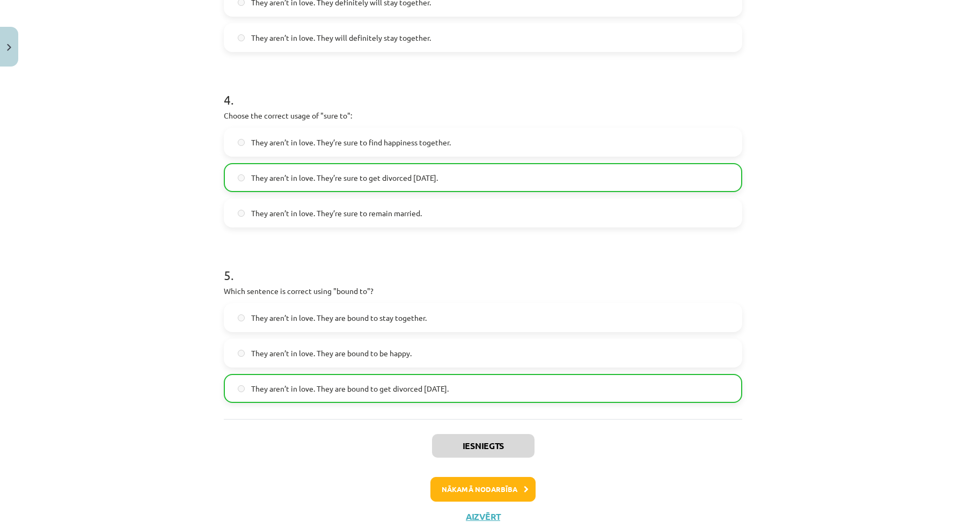
click at [476, 491] on button "Nākamā nodarbība" at bounding box center [482, 489] width 105 height 25
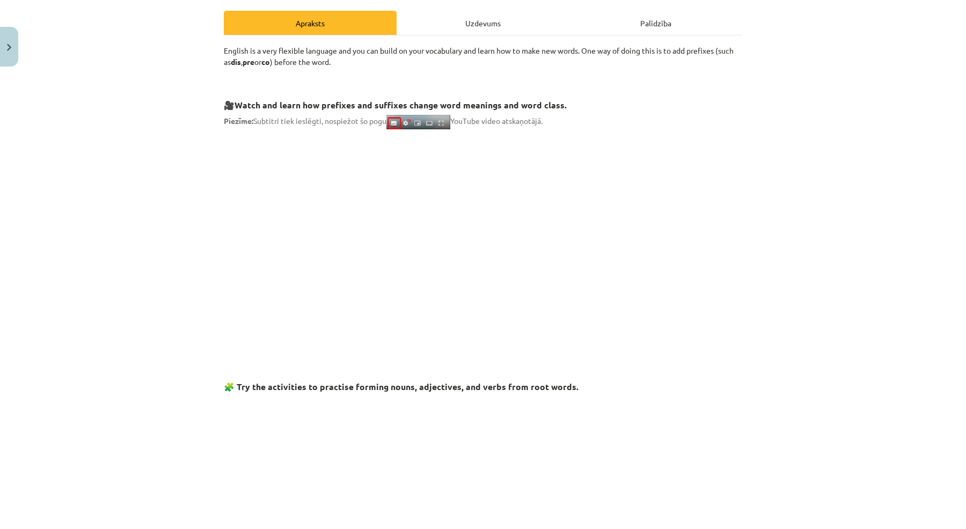
scroll to position [27, 0]
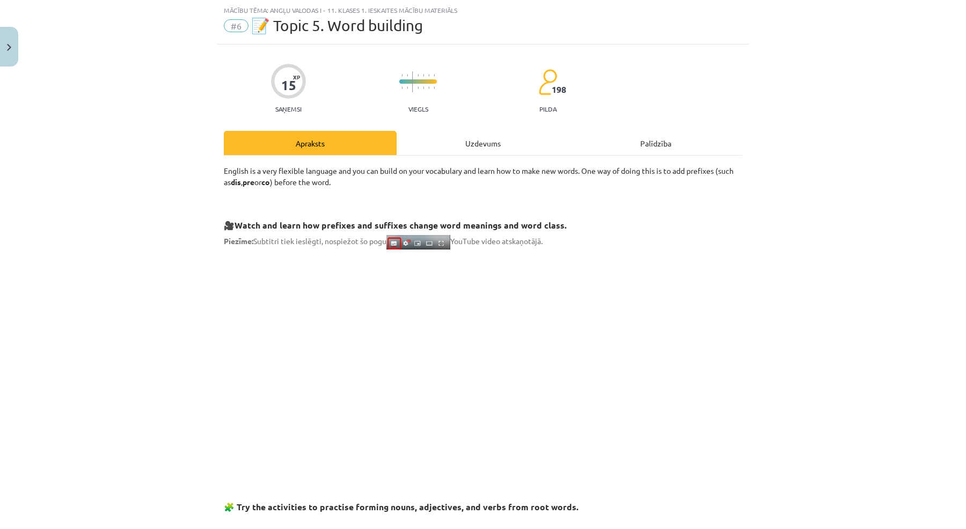
click at [493, 137] on div "Uzdevums" at bounding box center [483, 143] width 173 height 24
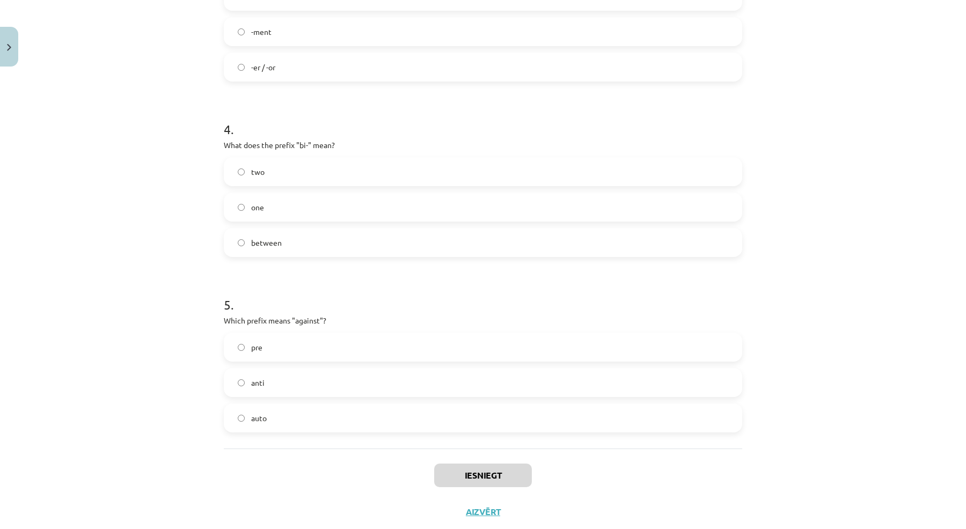
scroll to position [684, 0]
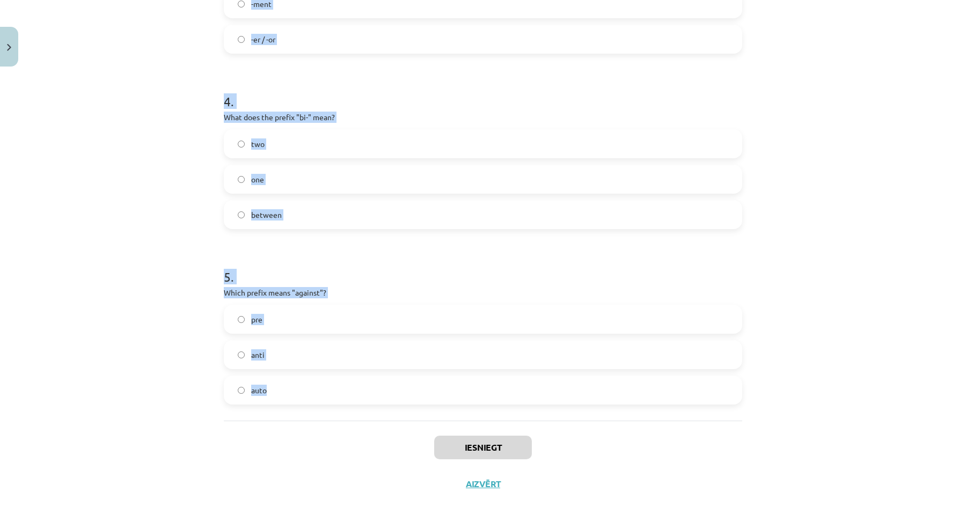
drag, startPoint x: 224, startPoint y: 210, endPoint x: 374, endPoint y: 398, distance: 239.8
copy form "1 . What does the prefix "sub-" mean? under above across 2 . Which of the follo…"
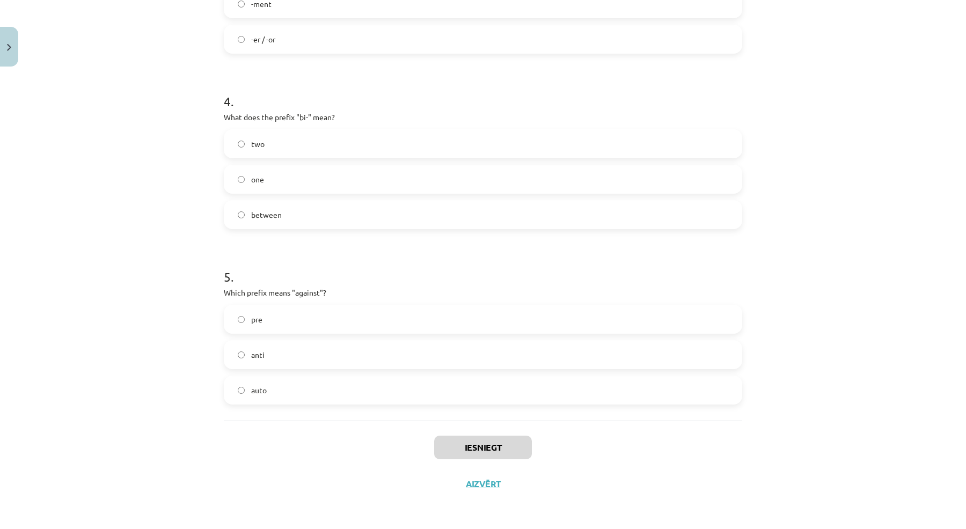
click at [180, 130] on div "Mācību tēma: Angļu valodas i - 11. klases 1. ieskaites mācību materiāls #6 📝 To…" at bounding box center [483, 264] width 966 height 529
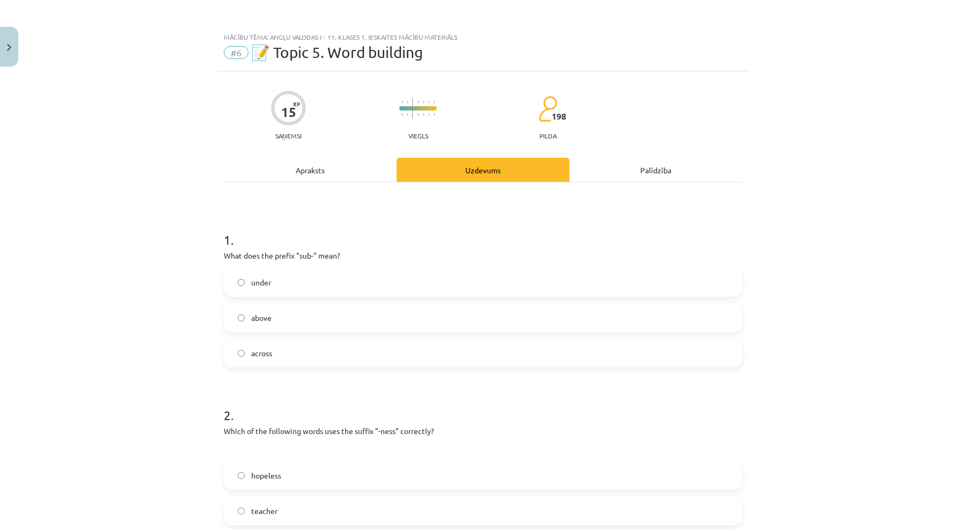
scroll to position [0, 0]
click at [334, 281] on label "under" at bounding box center [483, 282] width 516 height 27
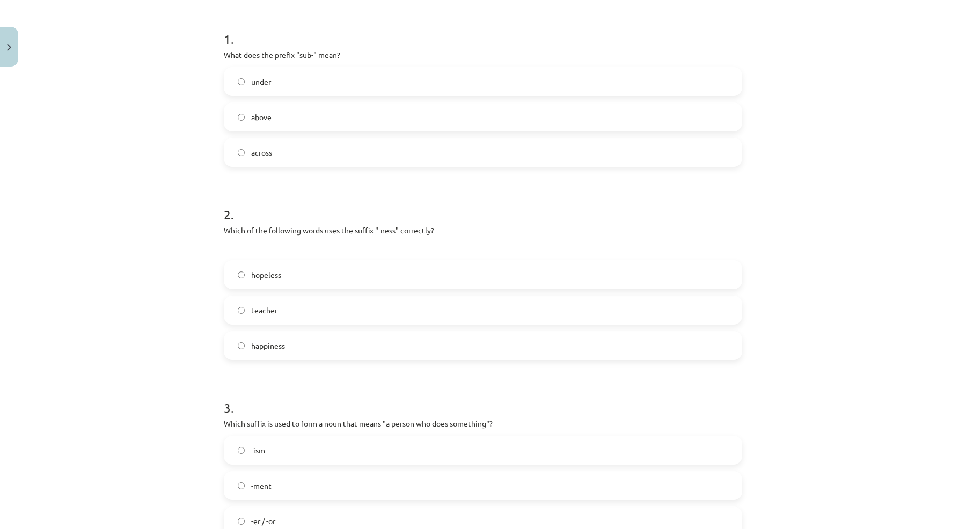
click at [333, 345] on label "happiness" at bounding box center [483, 345] width 516 height 27
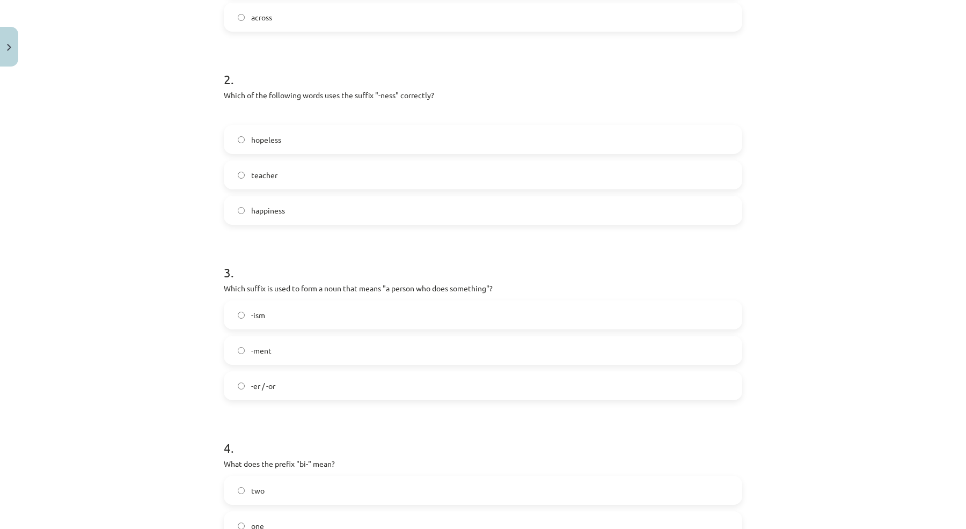
scroll to position [405, 0]
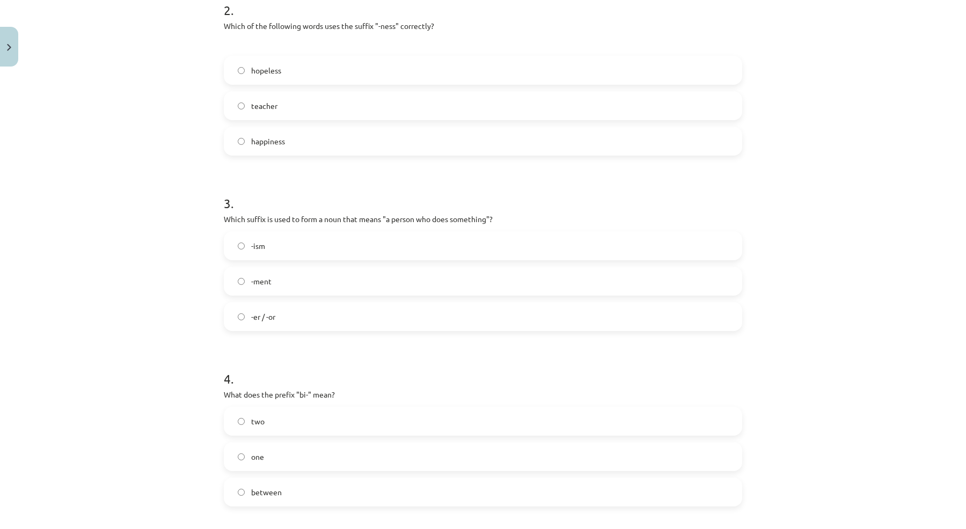
click at [304, 322] on label "-er / -or" at bounding box center [483, 316] width 516 height 27
click at [300, 412] on label "two" at bounding box center [483, 421] width 516 height 27
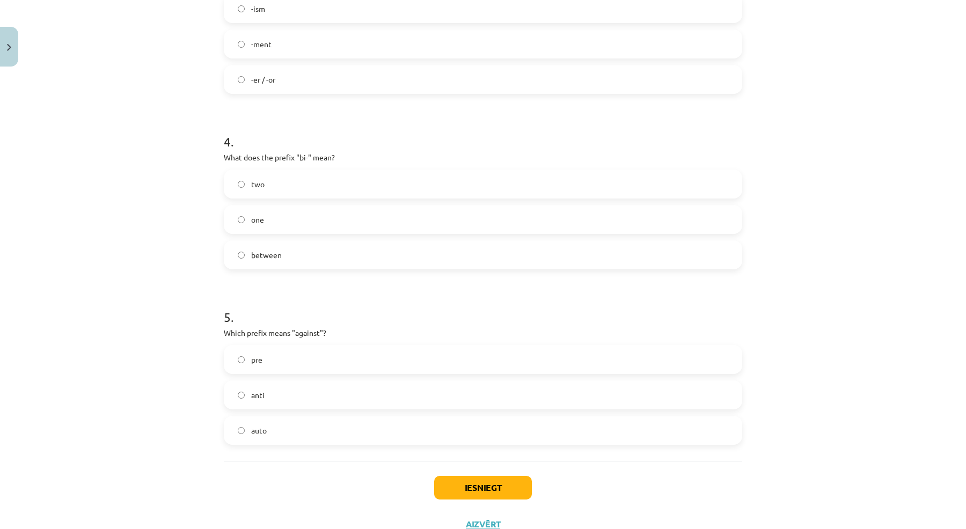
scroll to position [663, 0]
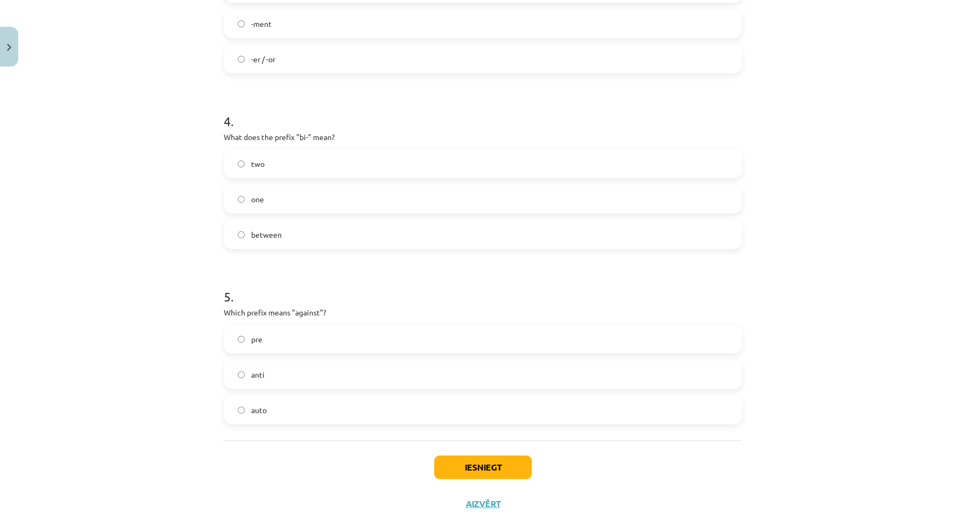
click at [320, 370] on label "anti" at bounding box center [483, 374] width 516 height 27
click at [466, 469] on button "Iesniegt" at bounding box center [483, 468] width 98 height 24
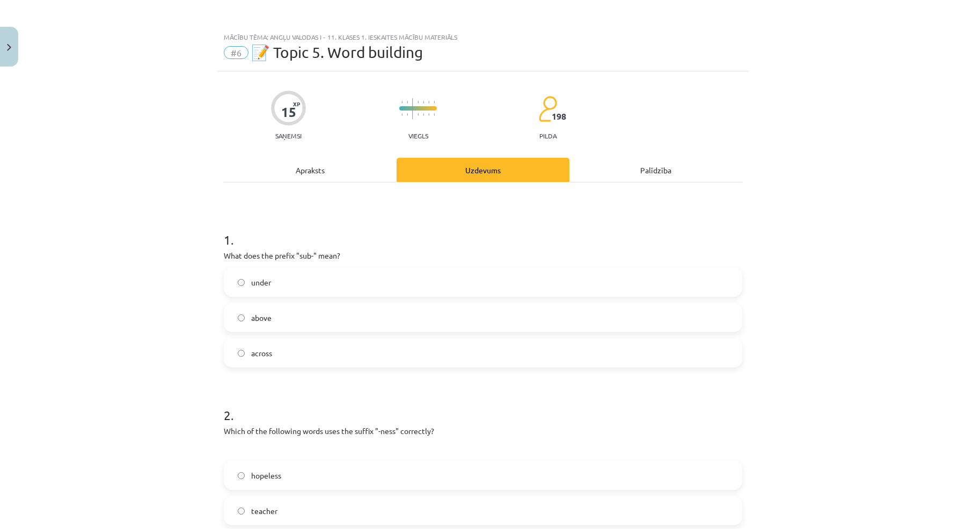
scroll to position [0, 0]
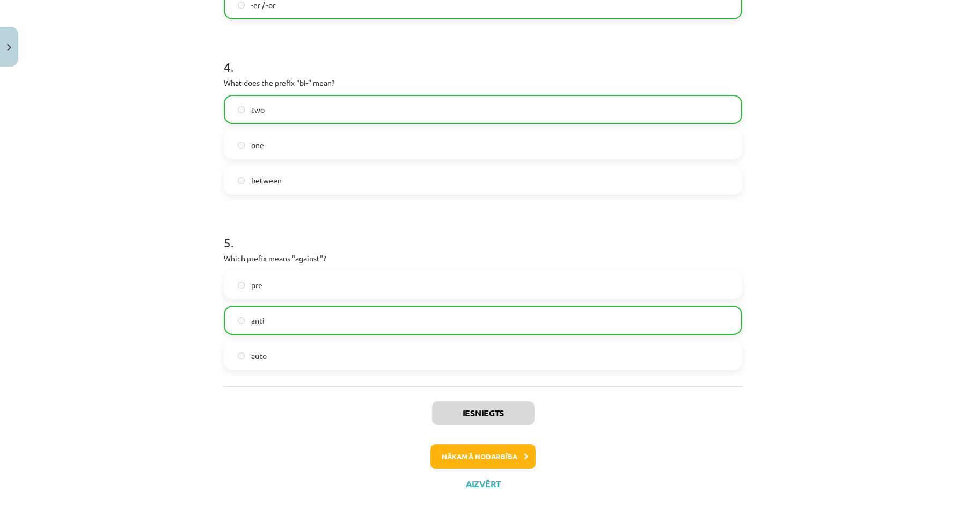
click at [470, 454] on button "Nākamā nodarbība" at bounding box center [482, 456] width 105 height 25
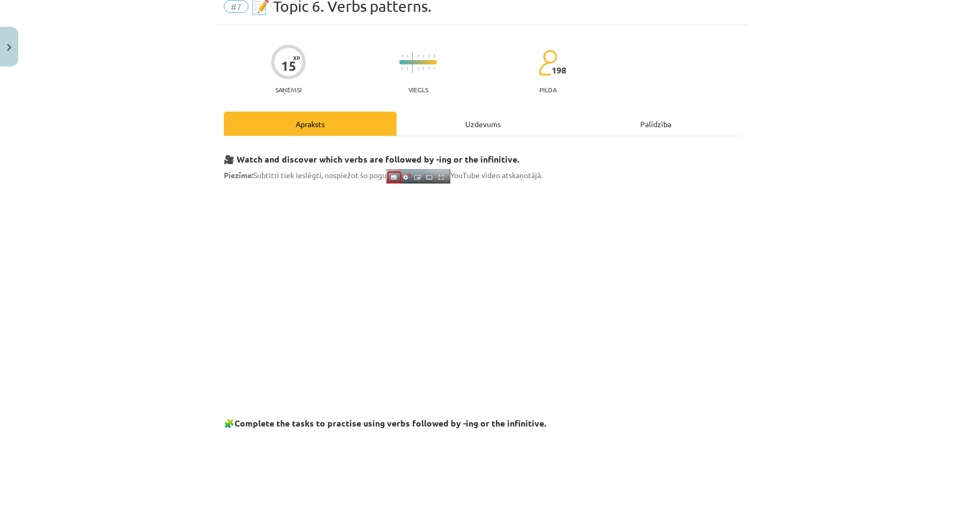
scroll to position [27, 0]
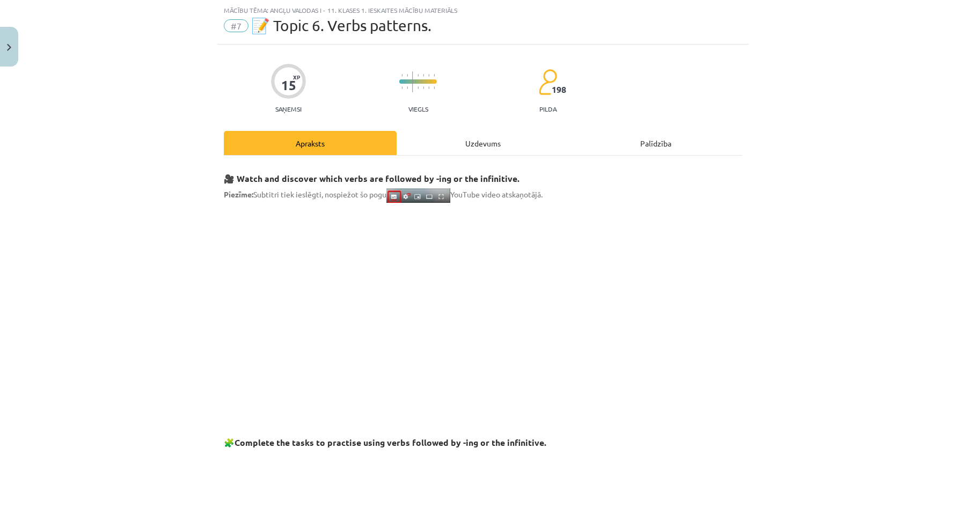
click at [494, 143] on div "Uzdevums" at bounding box center [483, 143] width 173 height 24
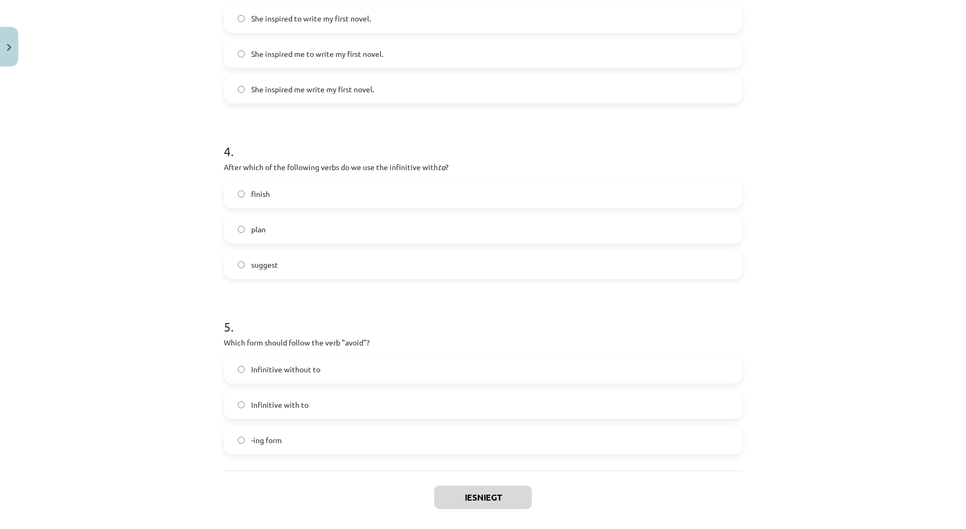
scroll to position [667, 0]
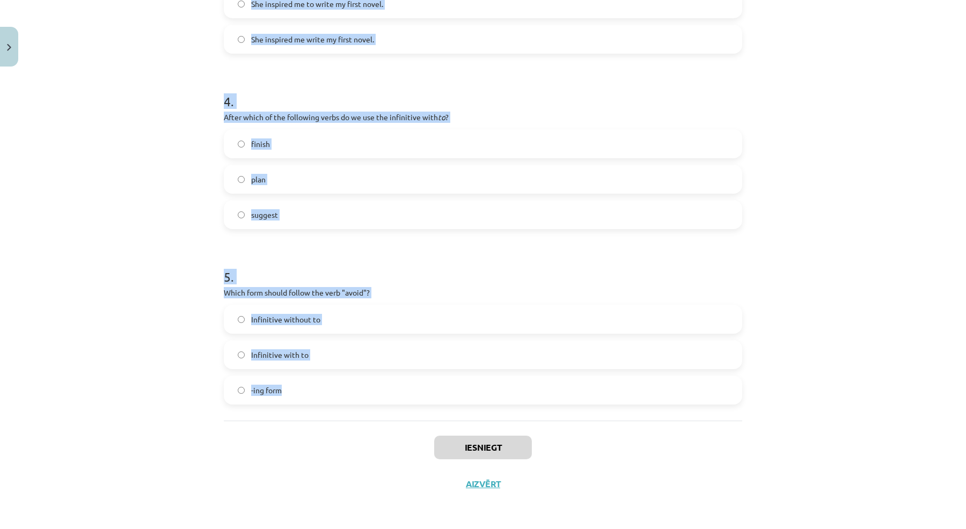
drag, startPoint x: 224, startPoint y: 208, endPoint x: 356, endPoint y: 393, distance: 227.1
copy form "1 . What is the difference in meaning between "stop talking" and "stop to talk"…"
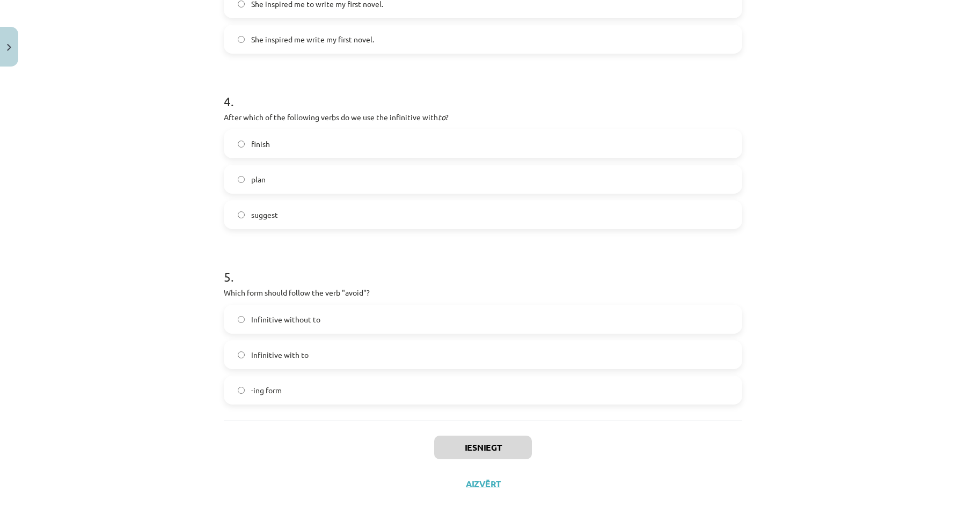
click at [184, 138] on div "Mācību tēma: Angļu valodas i - 11. klases 1. ieskaites mācību materiāls #7 📝 To…" at bounding box center [483, 264] width 966 height 529
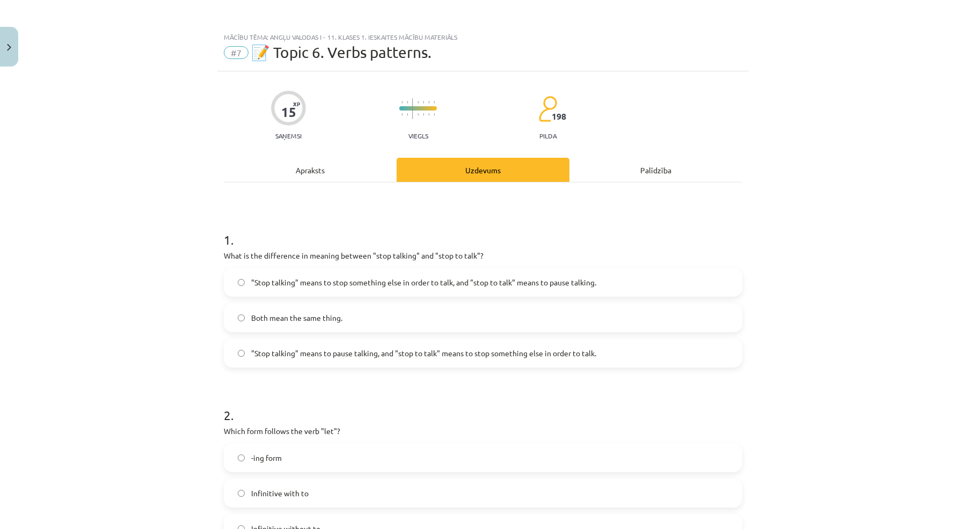
scroll to position [0, 0]
click at [370, 342] on label ""Stop talking" means to pause talking, and "stop to talk" means to stop somethi…" at bounding box center [483, 353] width 516 height 27
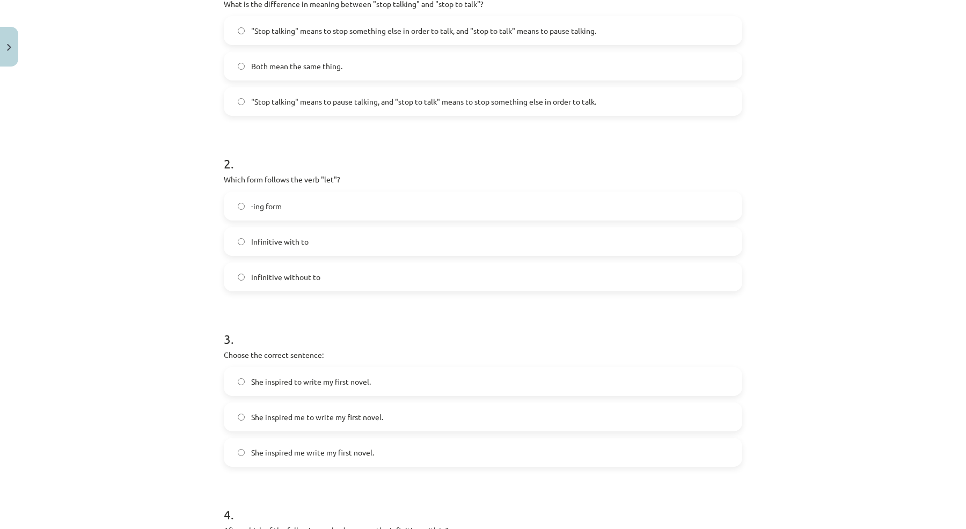
scroll to position [261, 0]
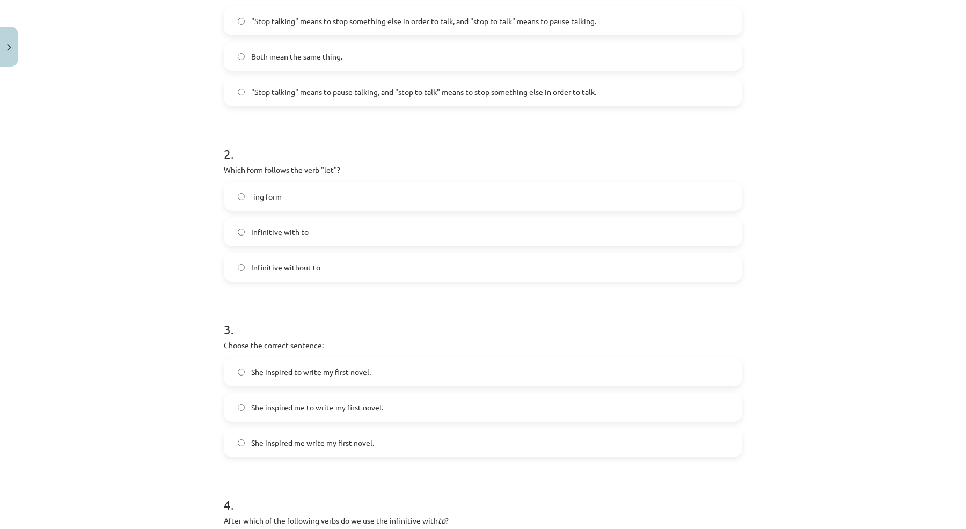
click at [315, 263] on span "Infinitive without to" at bounding box center [285, 267] width 69 height 11
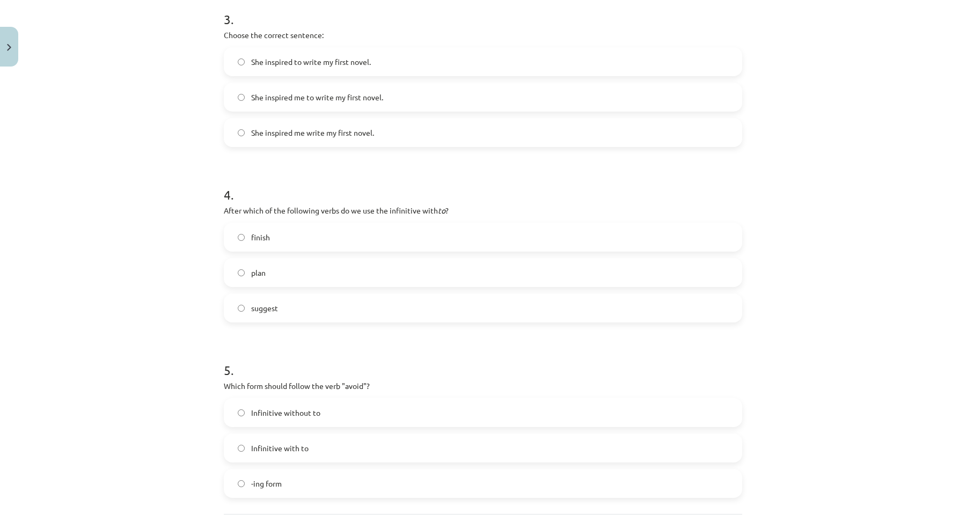
scroll to position [573, 0]
click at [354, 100] on span "She inspired me to write my first novel." at bounding box center [317, 96] width 132 height 11
click at [306, 235] on label "finish" at bounding box center [483, 236] width 516 height 27
click at [313, 277] on label "plan" at bounding box center [483, 271] width 516 height 27
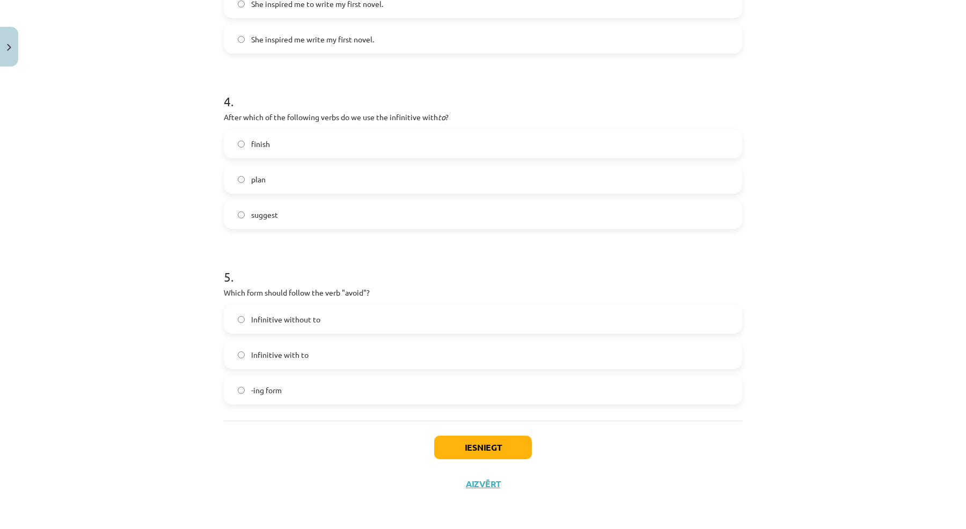
scroll to position [667, 0]
click at [287, 378] on label "-ing form" at bounding box center [483, 390] width 516 height 27
click at [496, 446] on button "Iesniegt" at bounding box center [483, 448] width 98 height 24
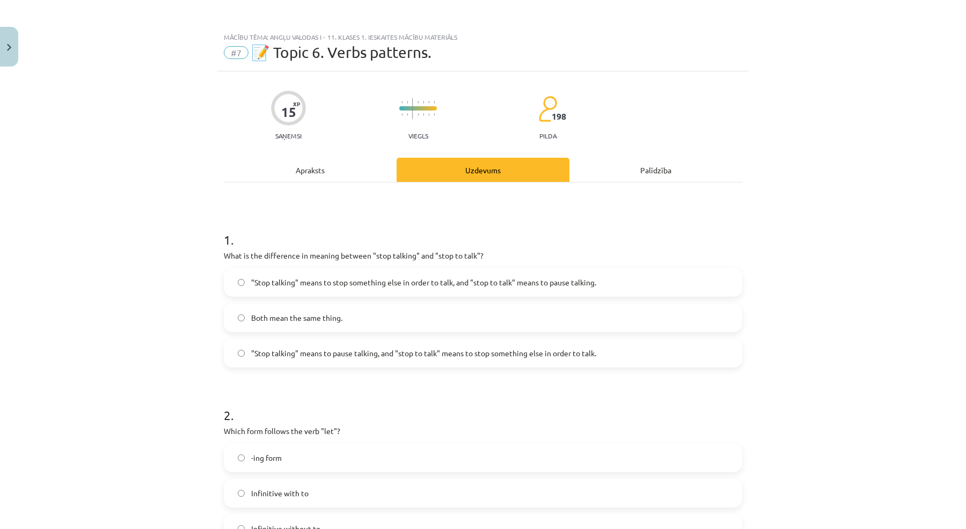
scroll to position [0, 0]
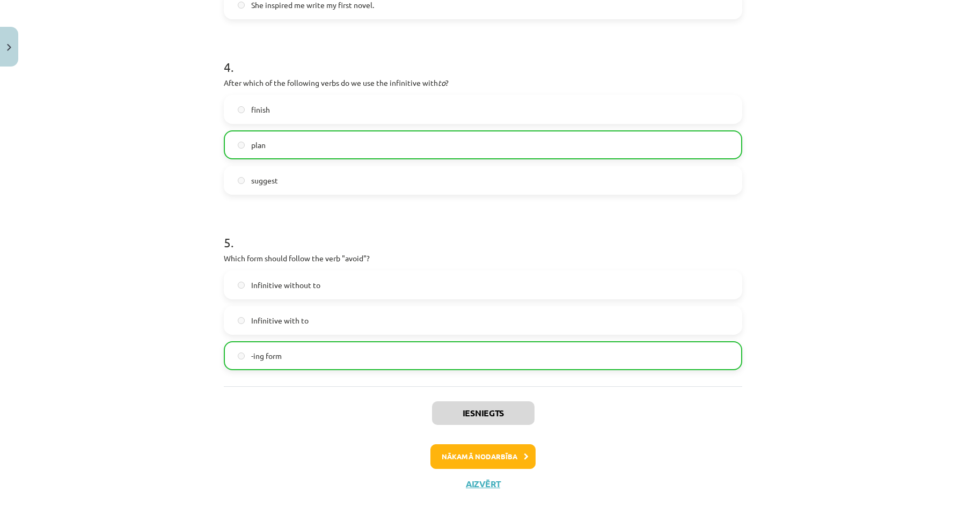
click at [459, 457] on button "Nākamā nodarbība" at bounding box center [482, 456] width 105 height 25
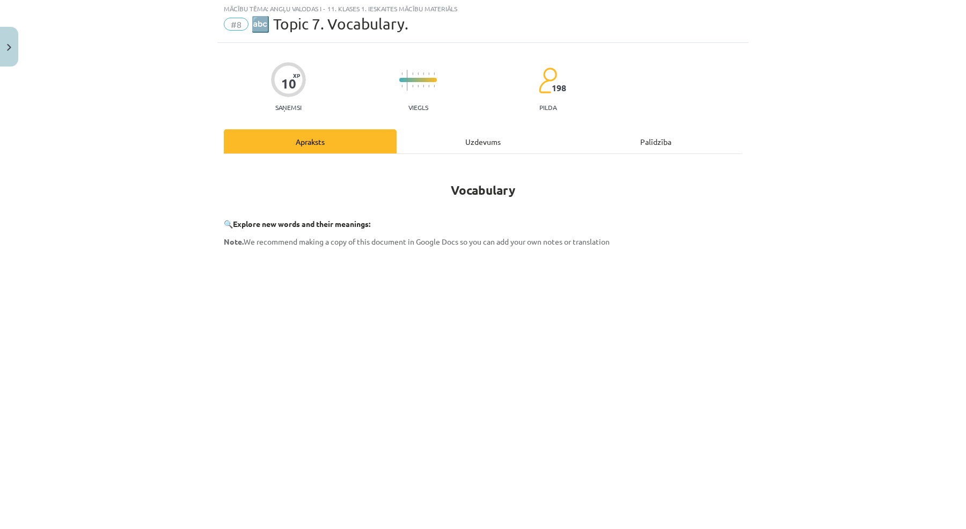
scroll to position [27, 0]
click at [488, 148] on div "Uzdevums" at bounding box center [483, 143] width 173 height 24
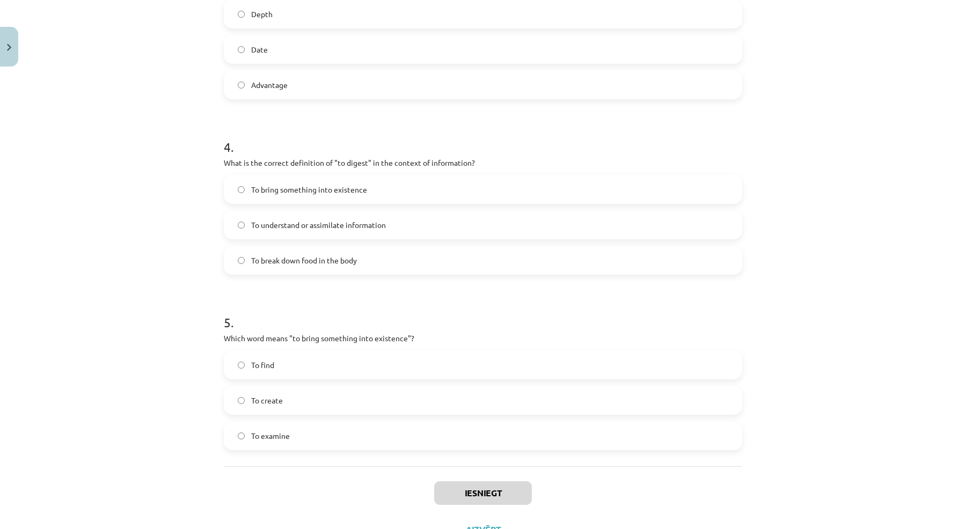
scroll to position [702, 0]
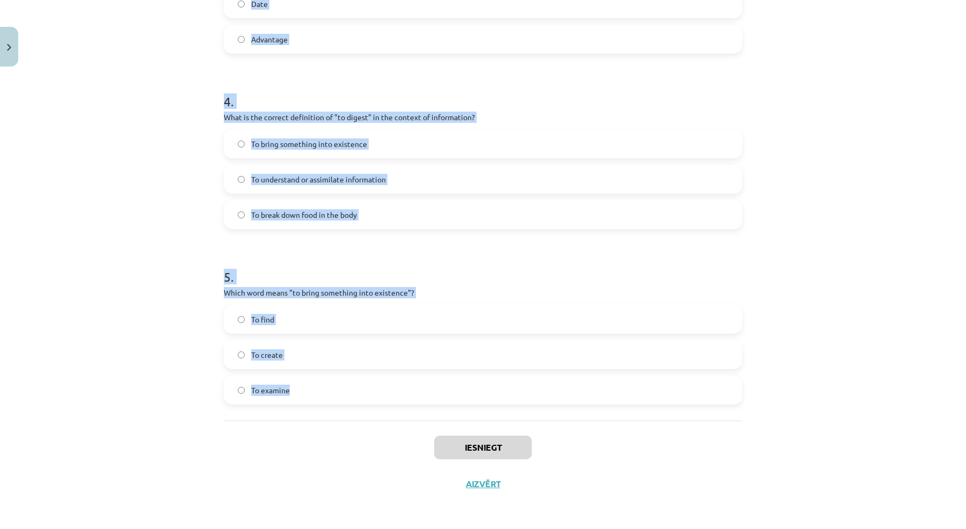
drag, startPoint x: 226, startPoint y: 211, endPoint x: 421, endPoint y: 399, distance: 270.3
copy form "1 . Which of the following means "the surroundings or conditions in which a per…"
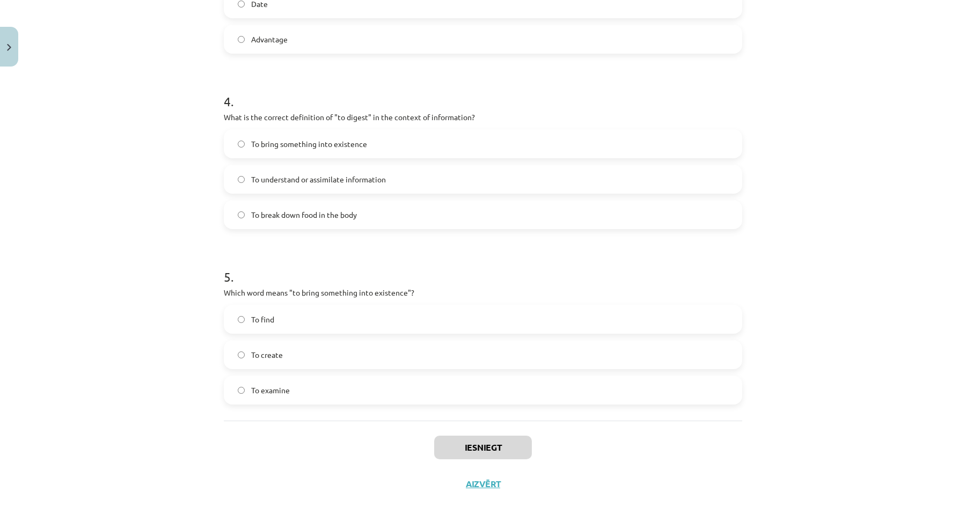
click at [188, 158] on div "Mācību tēma: Angļu valodas i - 11. klases 1. ieskaites mācību materiāls #8 🔤 To…" at bounding box center [483, 264] width 966 height 529
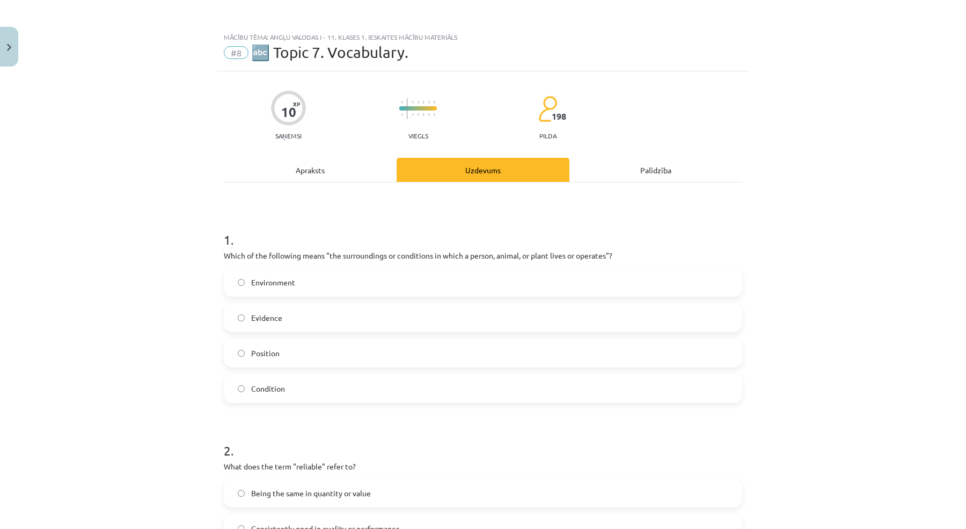
scroll to position [0, 0]
click at [280, 276] on label "Environment" at bounding box center [483, 282] width 516 height 27
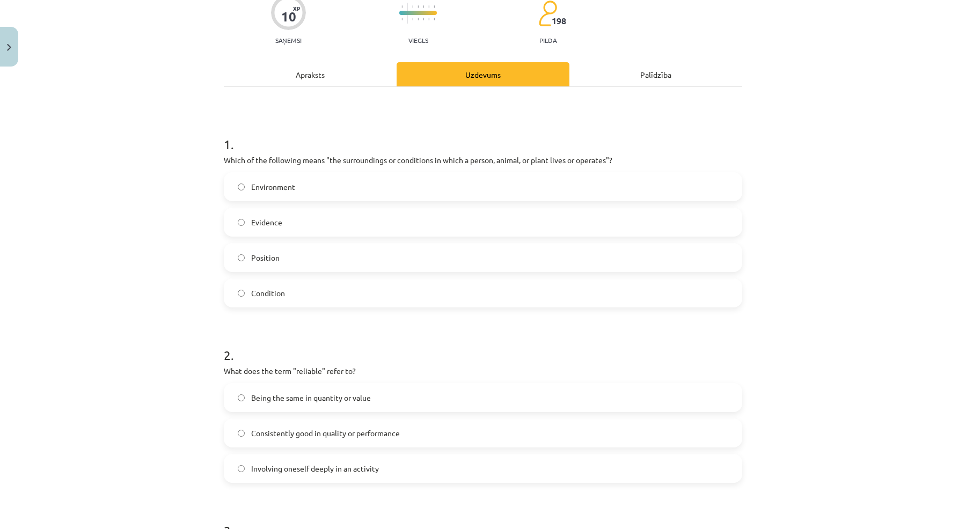
scroll to position [159, 0]
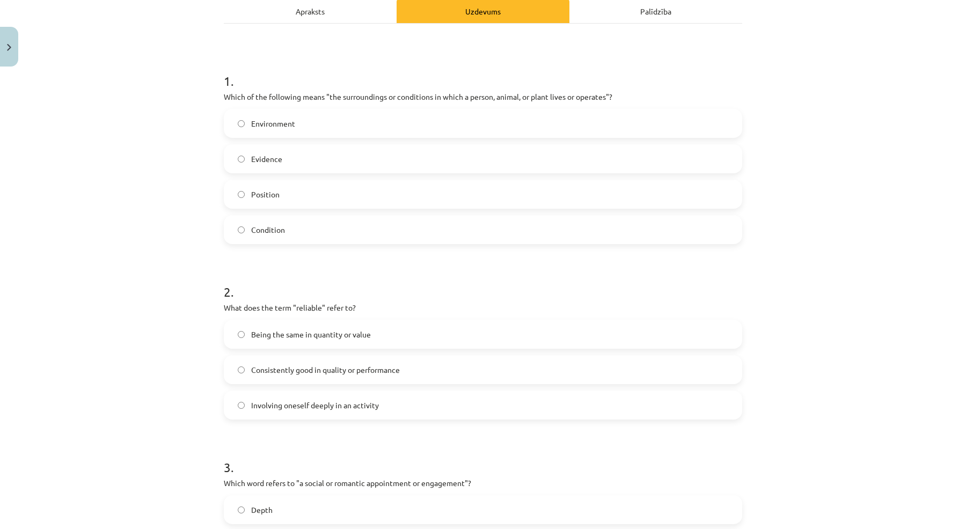
click at [290, 377] on label "Consistently good in quality or performance" at bounding box center [483, 369] width 516 height 27
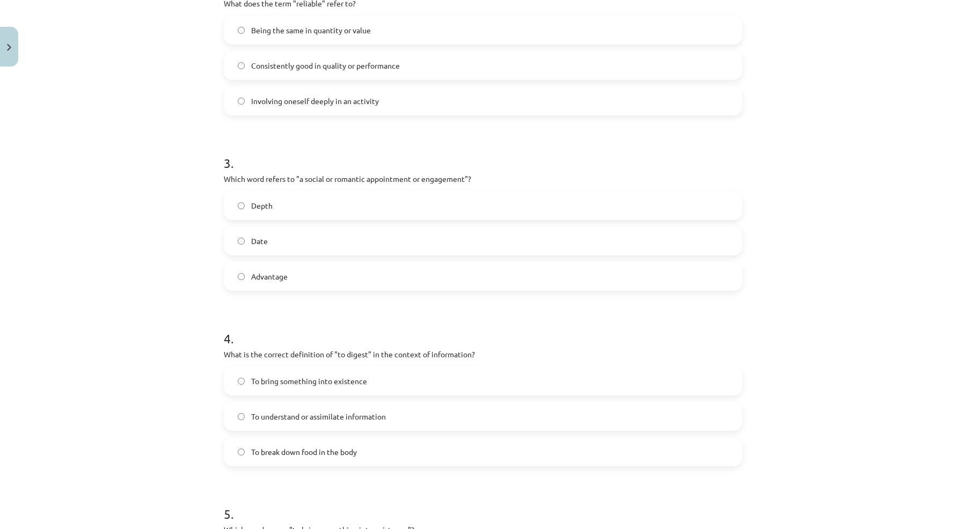
scroll to position [465, 0]
click at [305, 244] on label "Date" at bounding box center [483, 238] width 516 height 27
click at [317, 422] on label "To understand or assimilate information" at bounding box center [483, 414] width 516 height 27
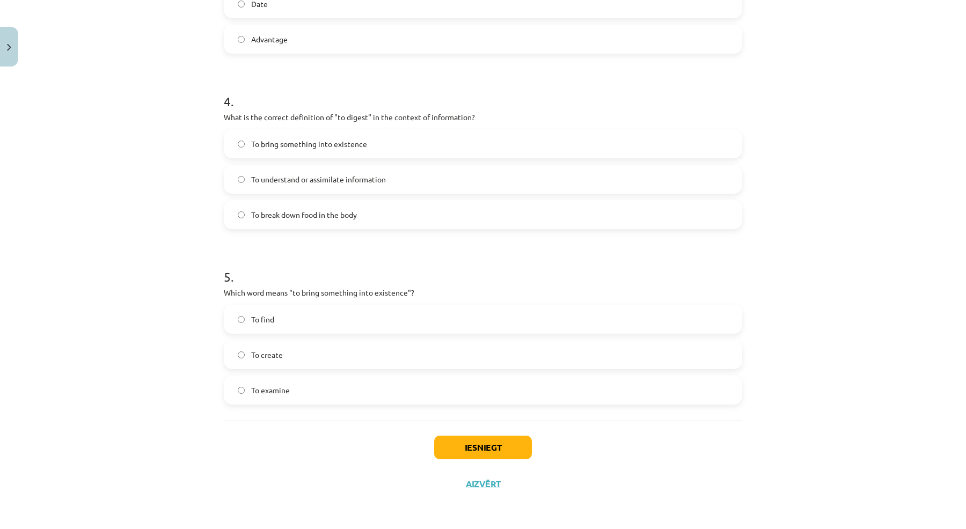
scroll to position [702, 0]
click at [303, 361] on label "To create" at bounding box center [483, 354] width 516 height 27
click at [459, 451] on button "Iesniegt" at bounding box center [483, 448] width 98 height 24
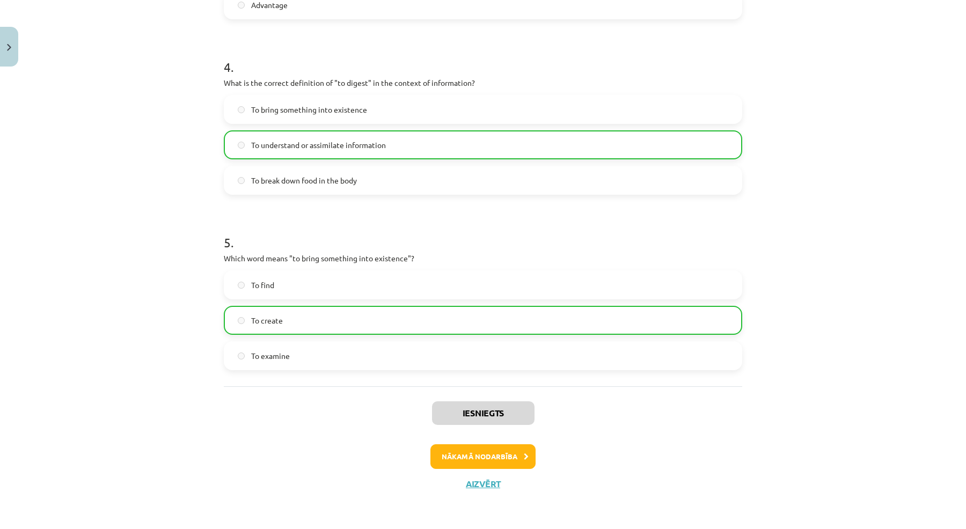
scroll to position [736, 0]
click at [470, 460] on button "Nākamā nodarbība" at bounding box center [482, 456] width 105 height 25
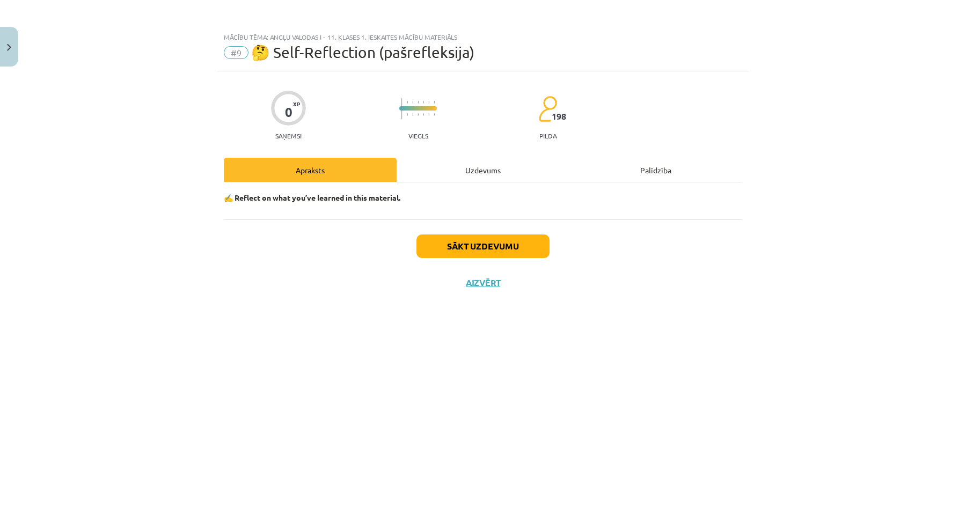
scroll to position [0, 0]
click at [515, 171] on div "Uzdevums" at bounding box center [483, 170] width 173 height 24
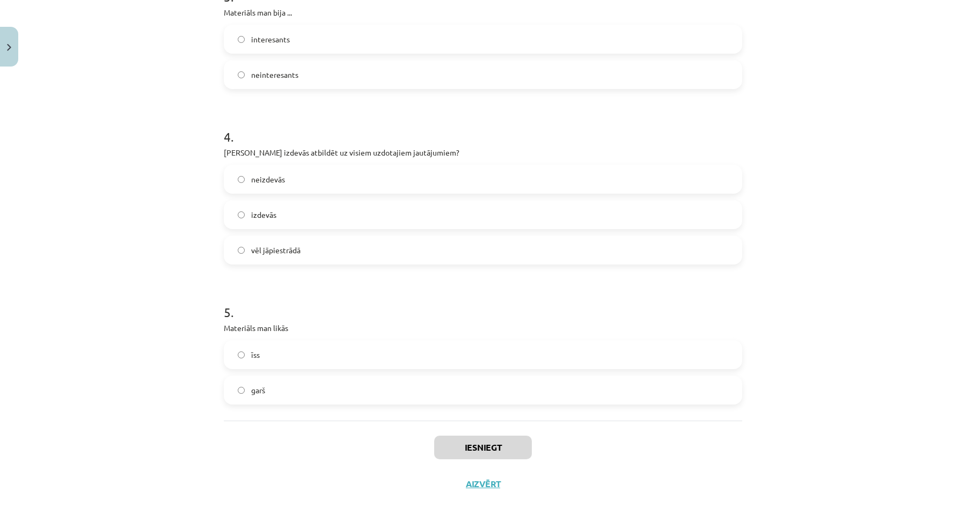
scroll to position [525, 0]
click at [424, 386] on label "garš" at bounding box center [483, 390] width 516 height 27
click at [478, 345] on label "īss" at bounding box center [483, 354] width 516 height 27
click at [476, 440] on button "Iesniegt" at bounding box center [483, 448] width 98 height 24
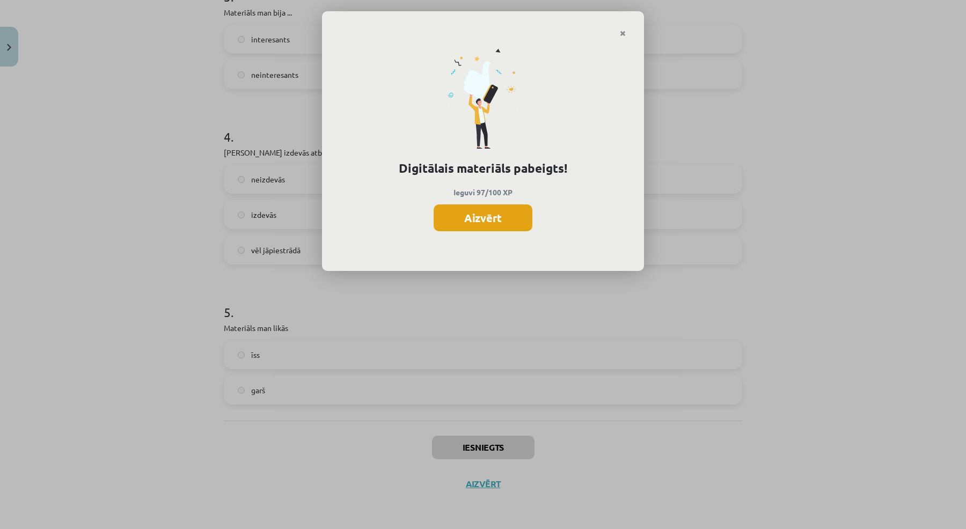
click at [491, 210] on button "Aizvērt" at bounding box center [483, 218] width 99 height 27
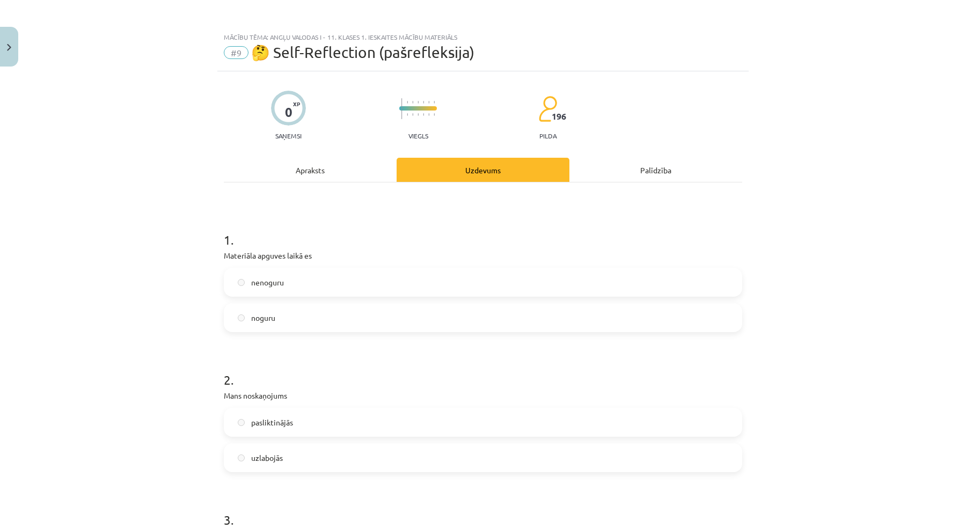
scroll to position [0, 0]
click at [3, 42] on button "Close" at bounding box center [9, 47] width 18 height 40
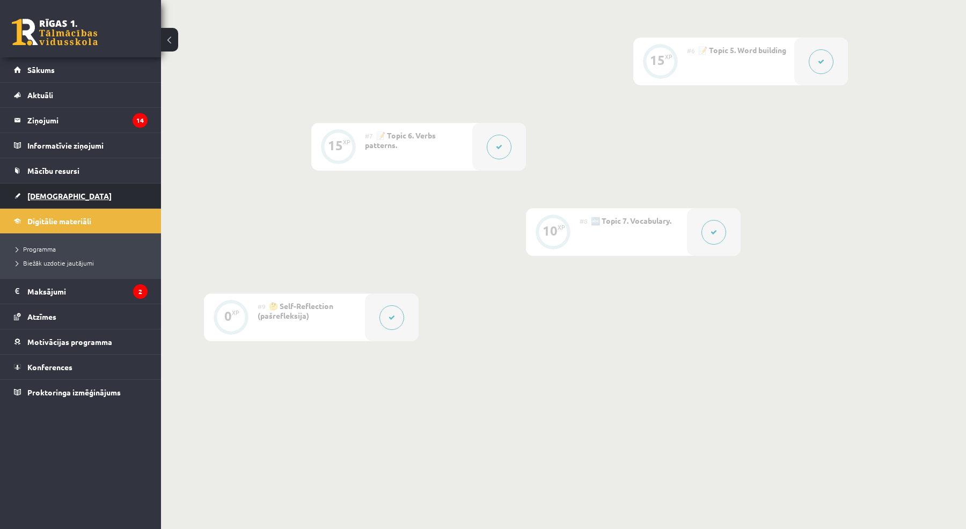
click at [39, 192] on span "[DEMOGRAPHIC_DATA]" at bounding box center [69, 196] width 84 height 10
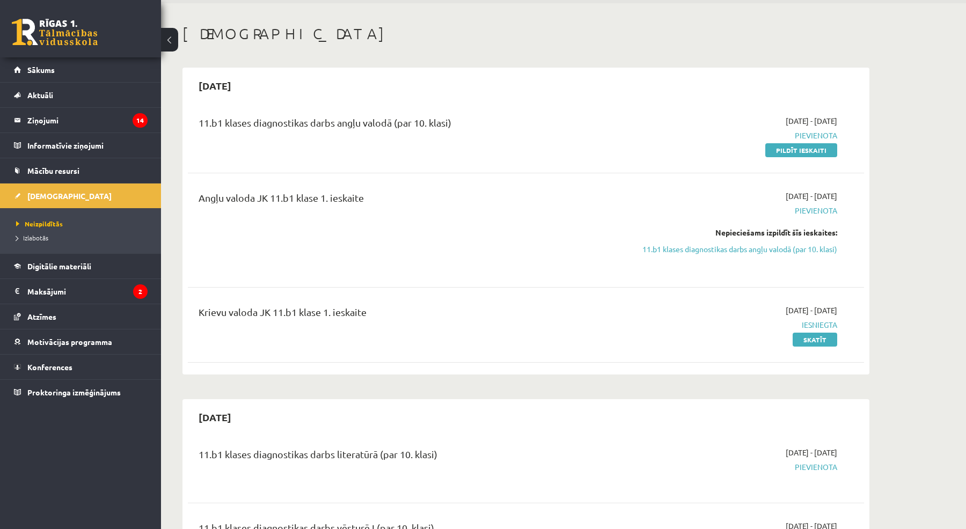
scroll to position [44, 0]
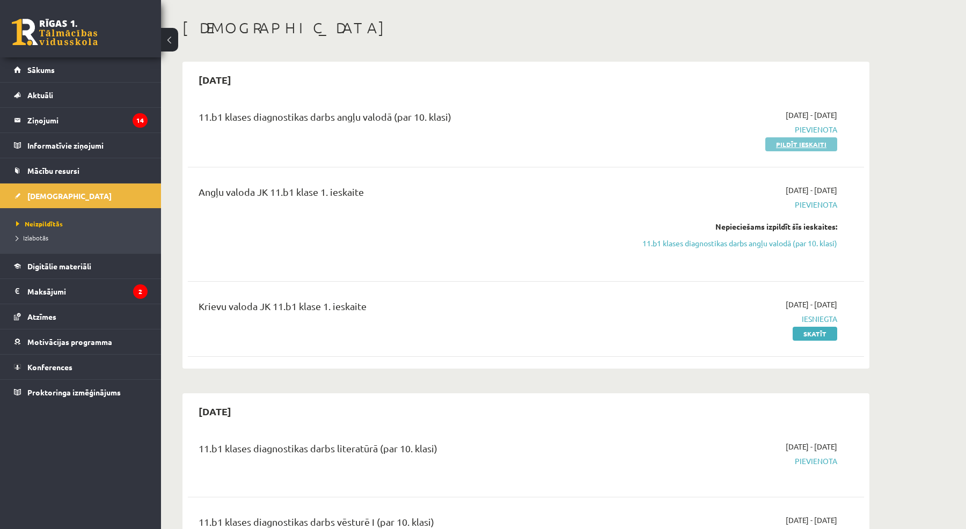
click at [815, 147] on link "Pildīt ieskaiti" at bounding box center [801, 144] width 72 height 14
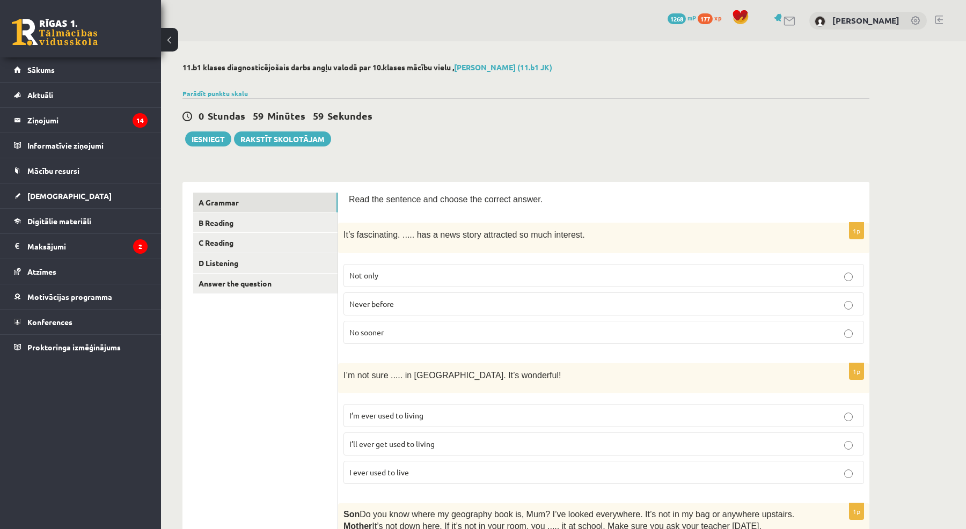
click at [400, 280] on label "Not only" at bounding box center [604, 275] width 521 height 23
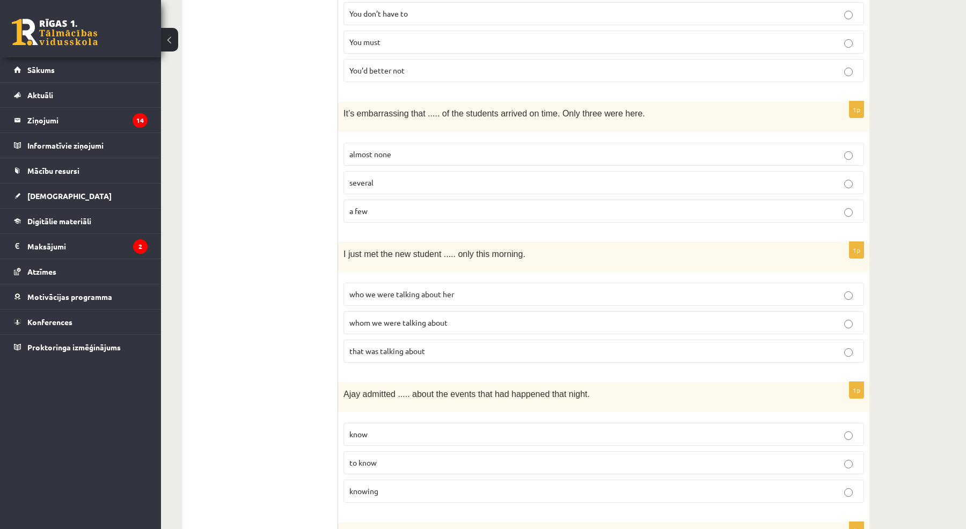
click at [400, 340] on label "that was talking about" at bounding box center [604, 351] width 521 height 23
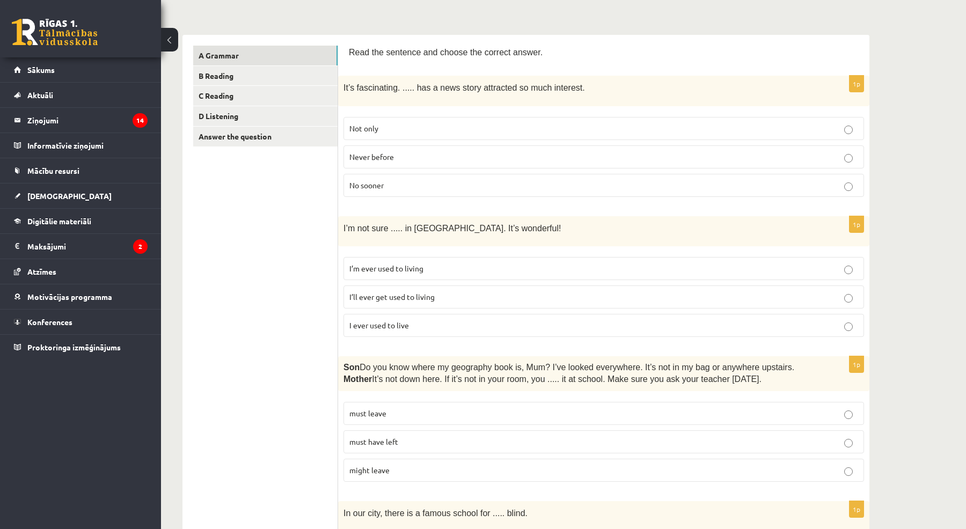
scroll to position [170, 0]
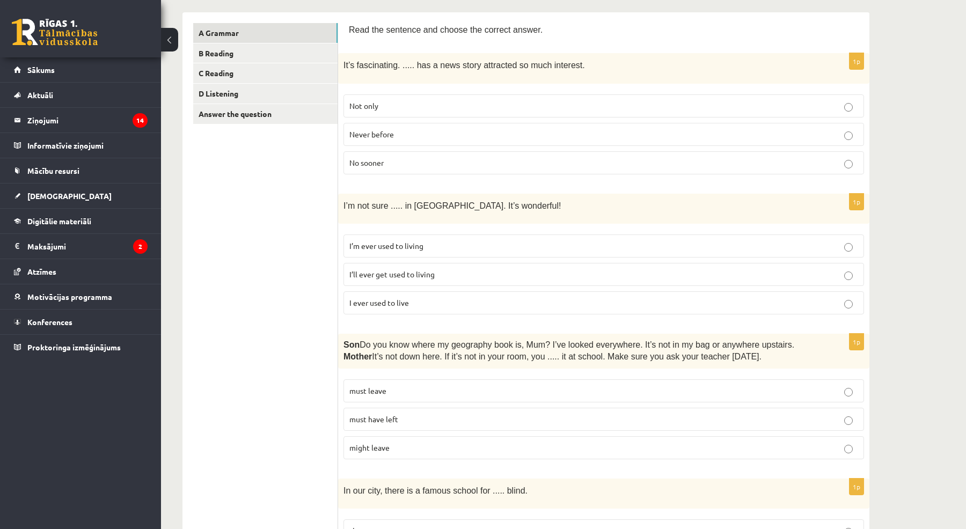
click at [424, 243] on p "I’m ever used to living" at bounding box center [603, 245] width 509 height 11
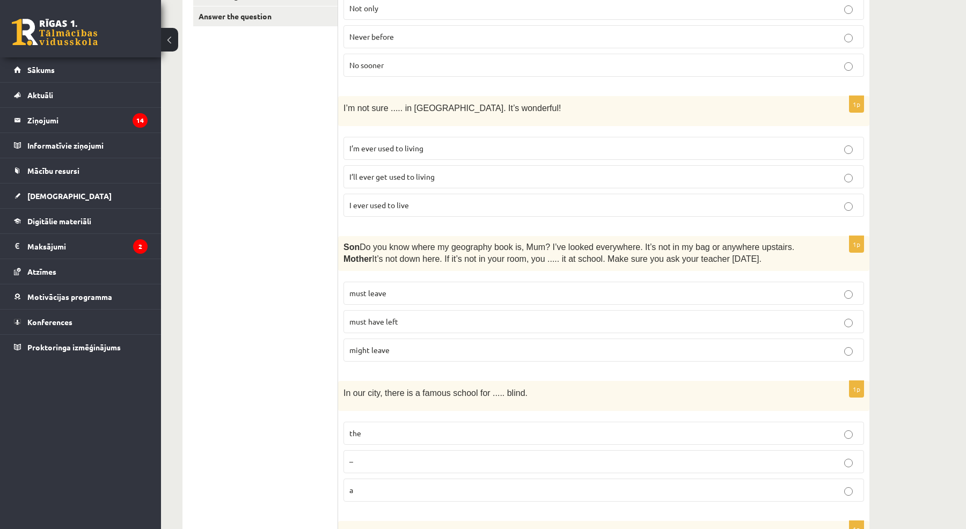
scroll to position [284, 0]
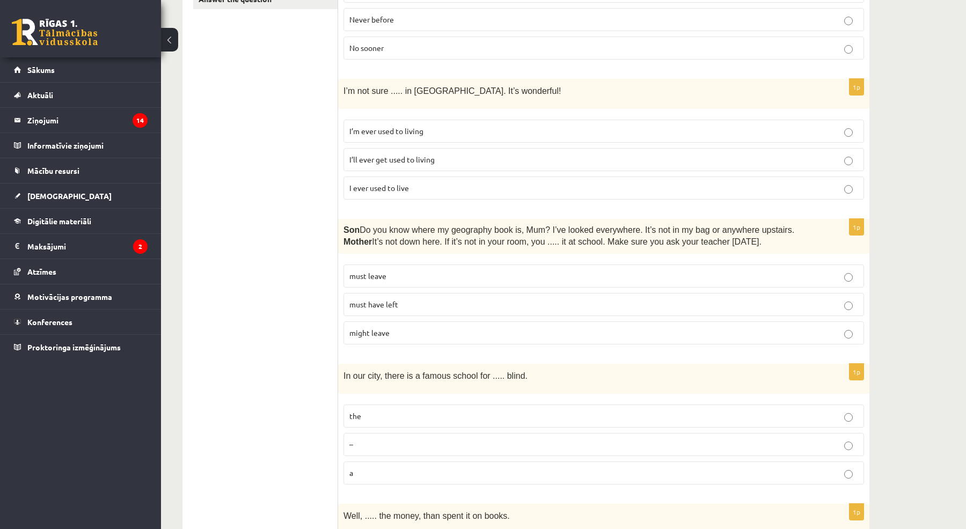
click at [410, 281] on label "must leave" at bounding box center [604, 276] width 521 height 23
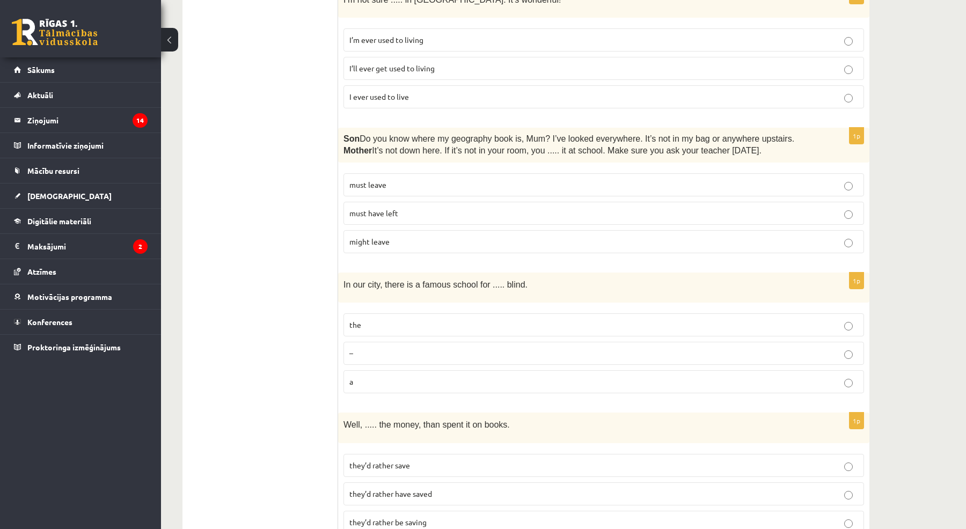
scroll to position [383, 0]
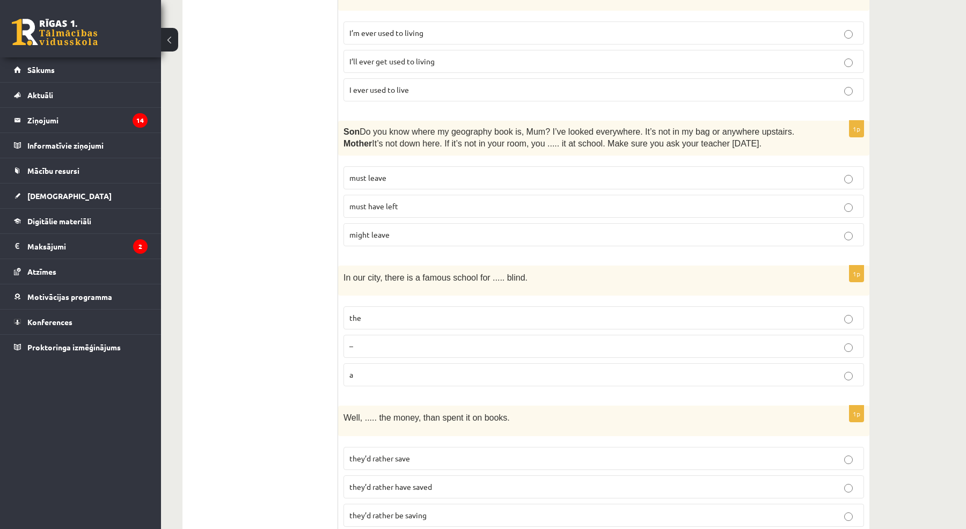
click at [393, 379] on label "a" at bounding box center [604, 374] width 521 height 23
click at [413, 312] on p "the" at bounding box center [603, 317] width 509 height 11
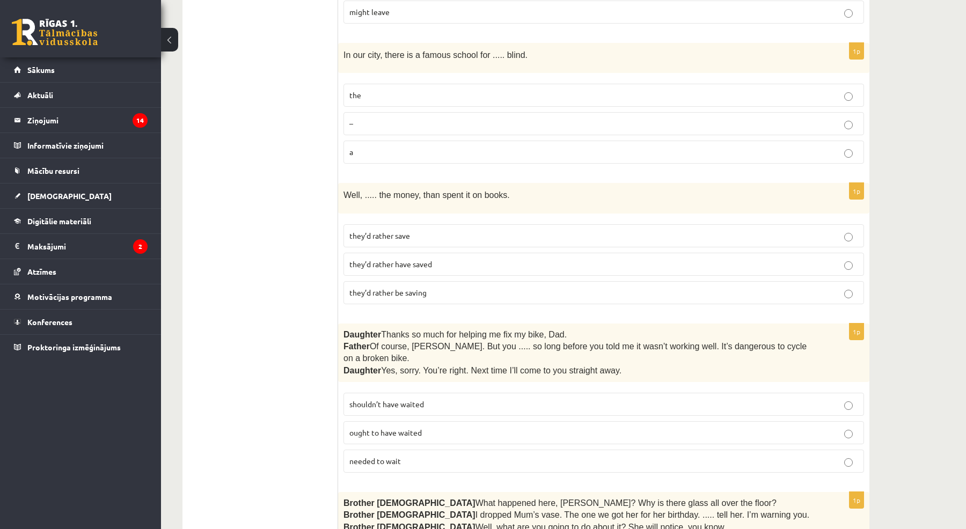
scroll to position [621, 0]
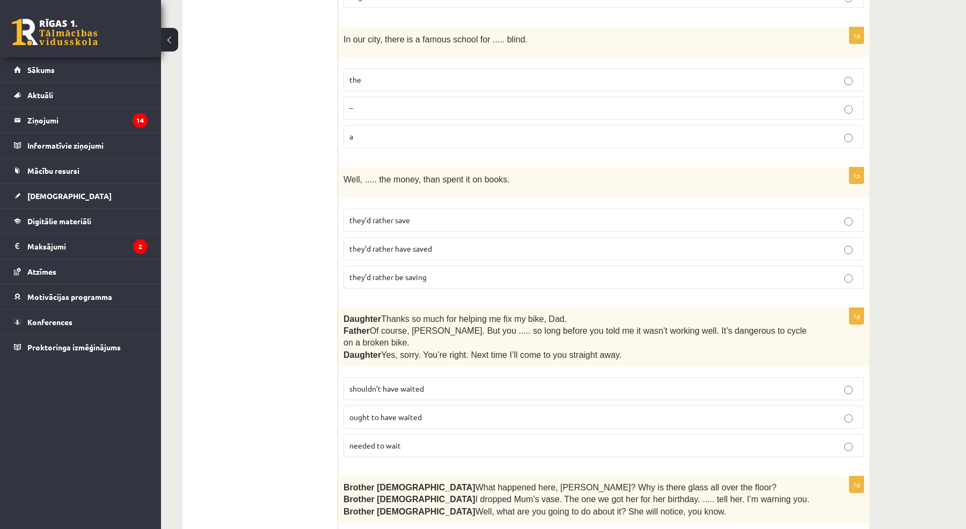
click at [419, 220] on p "they’d rather save" at bounding box center [603, 220] width 509 height 11
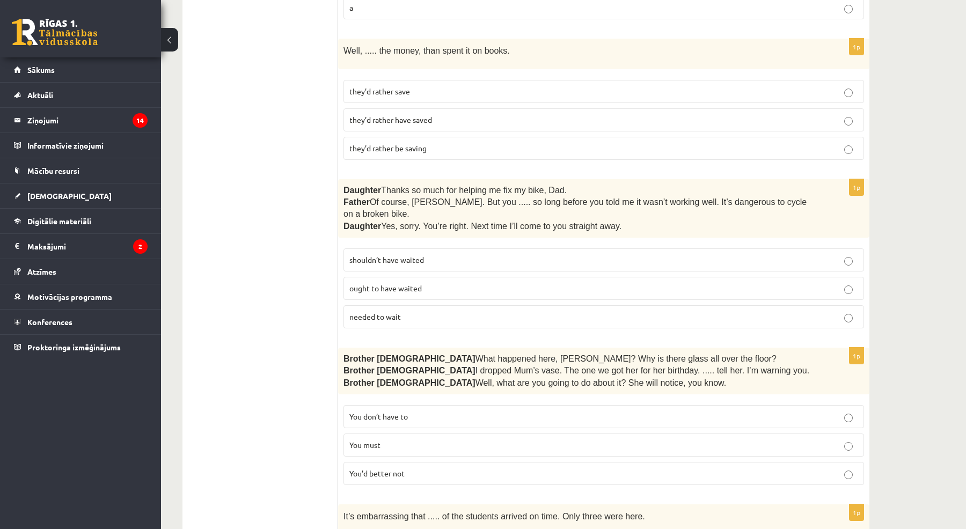
scroll to position [779, 0]
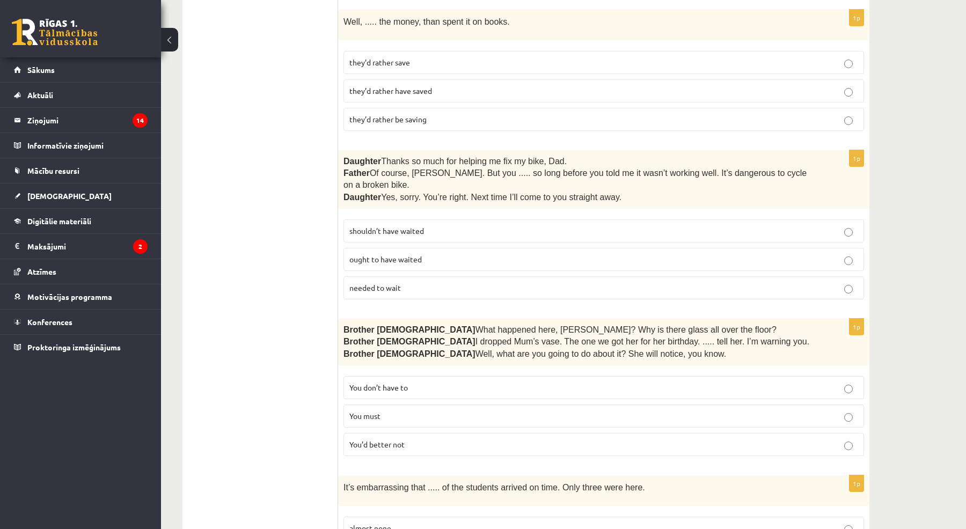
click at [420, 282] on p "needed to wait" at bounding box center [603, 287] width 509 height 11
click at [416, 396] on fieldset "You don’t have to You must You’d better not" at bounding box center [604, 415] width 521 height 89
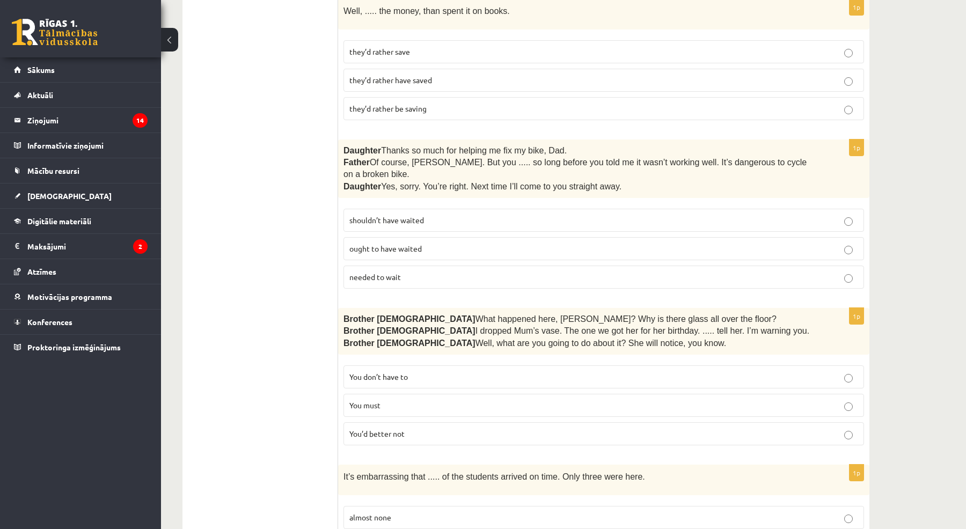
click at [419, 377] on label "You don’t have to" at bounding box center [604, 377] width 521 height 23
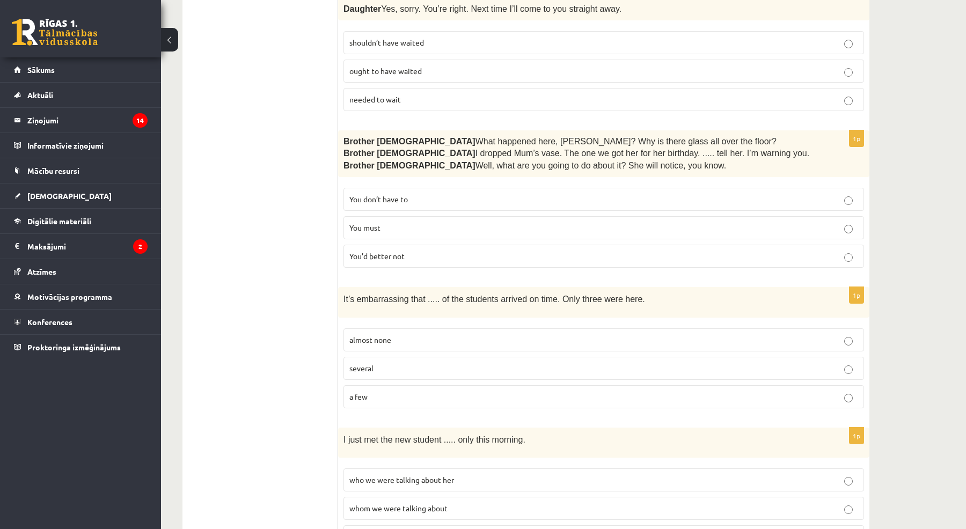
scroll to position [1138, 0]
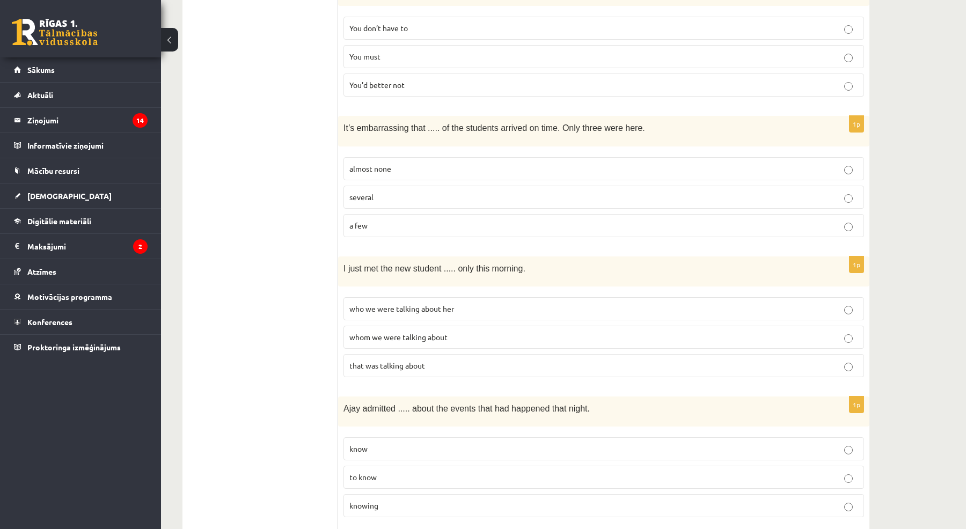
click at [444, 220] on p "a few" at bounding box center [603, 225] width 509 height 11
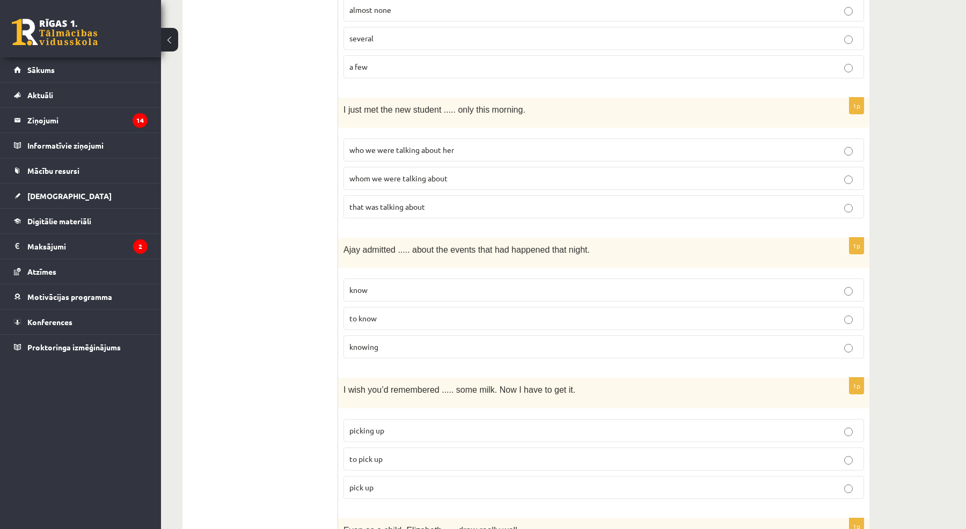
click at [425, 313] on p "to know" at bounding box center [603, 318] width 509 height 11
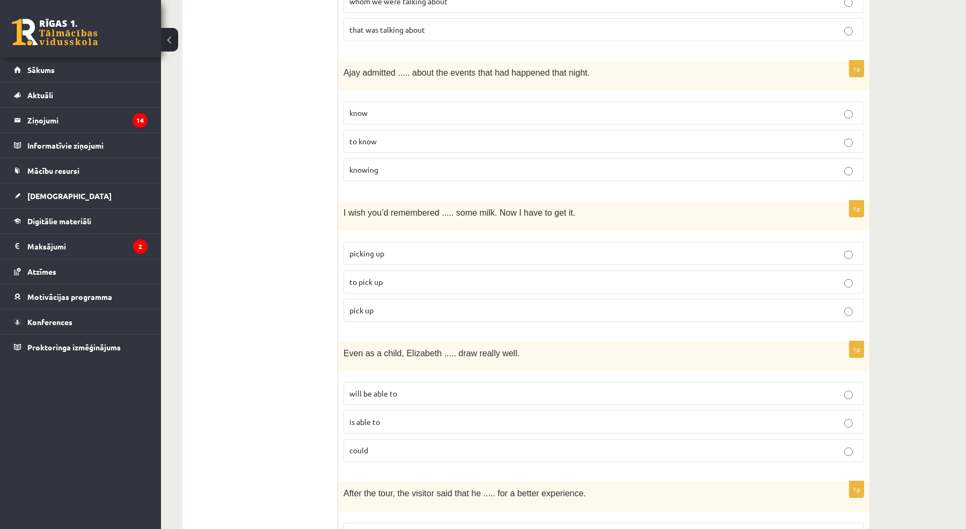
scroll to position [1492, 0]
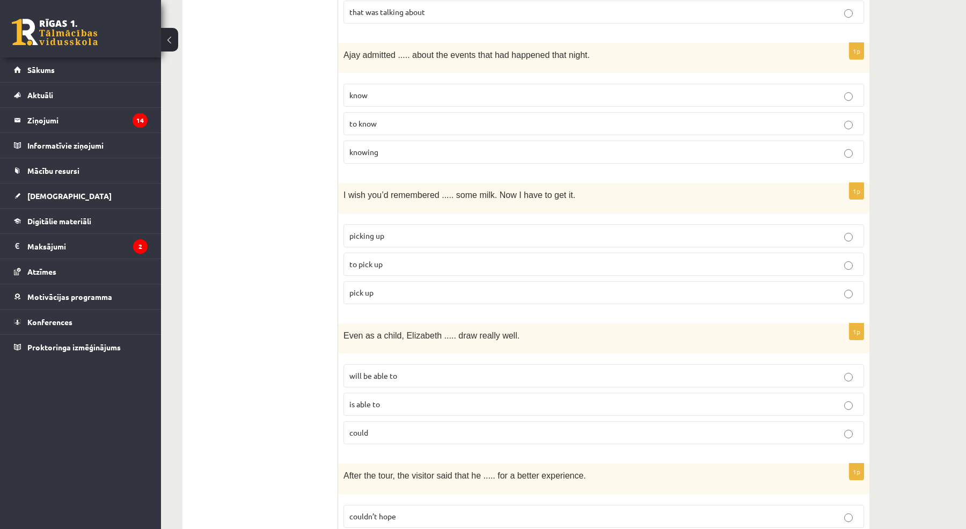
click at [438, 239] on fieldset "picking up to pick up pick up" at bounding box center [604, 263] width 521 height 89
click at [459, 197] on div "I wish you’d remembered ..... some milk. Now I have to get it." at bounding box center [603, 198] width 531 height 30
click at [459, 219] on fieldset "picking up to pick up pick up" at bounding box center [604, 263] width 521 height 89
click at [459, 230] on p "picking up" at bounding box center [603, 235] width 509 height 11
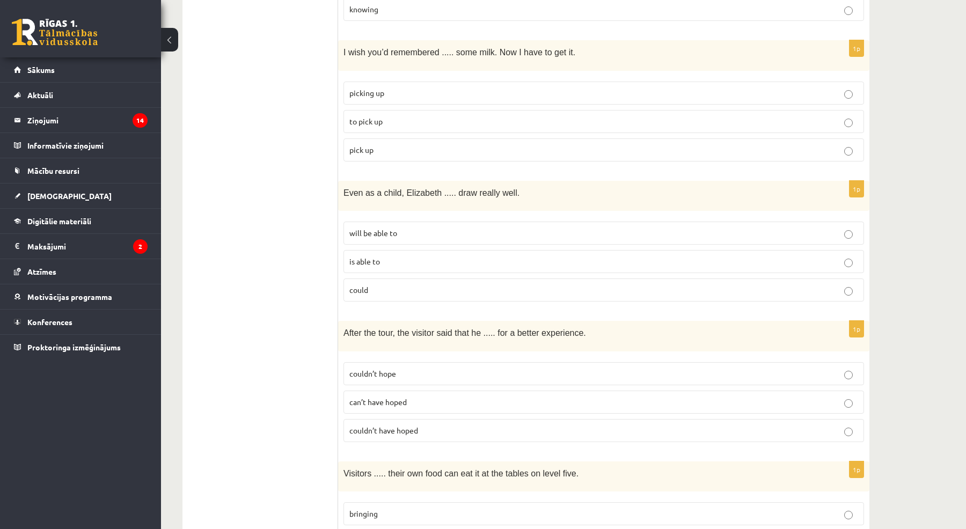
scroll to position [1641, 0]
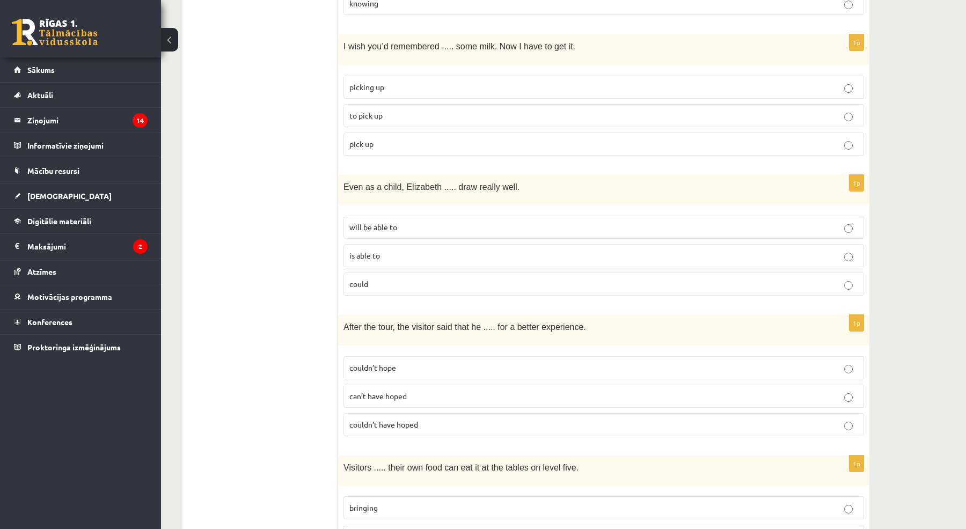
click at [447, 250] on p "is able to" at bounding box center [603, 255] width 509 height 11
click at [430, 396] on label "can’t have hoped" at bounding box center [604, 396] width 521 height 23
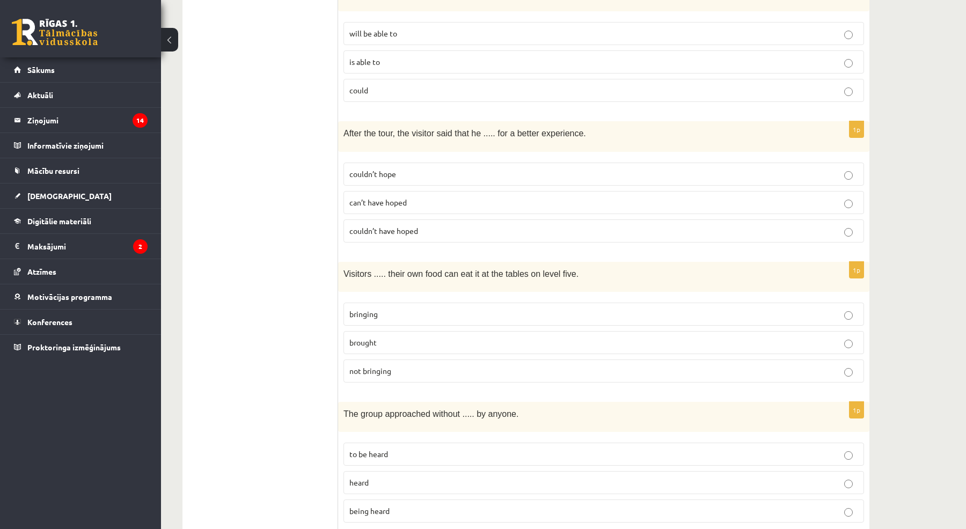
scroll to position [1840, 0]
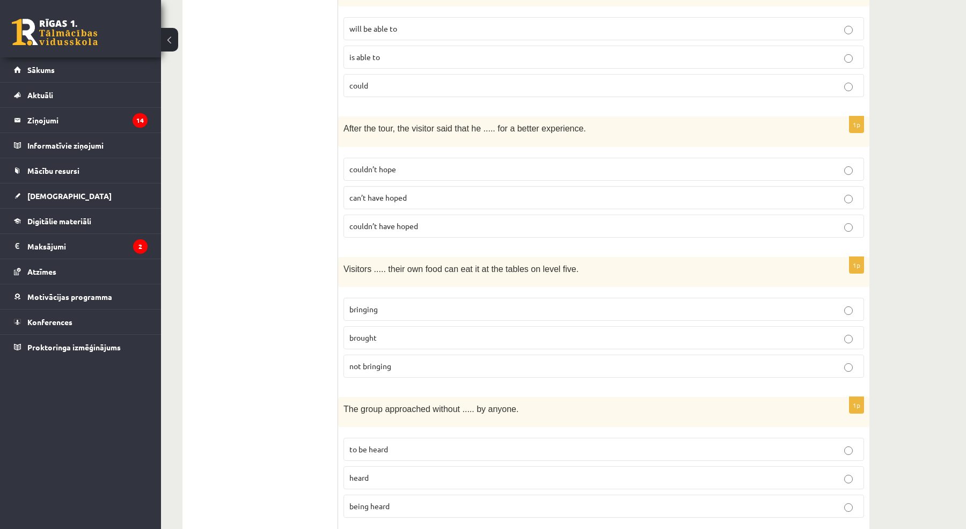
click at [446, 313] on fieldset "bringing brought not bringing" at bounding box center [604, 337] width 521 height 89
click at [448, 332] on p "brought" at bounding box center [603, 337] width 509 height 11
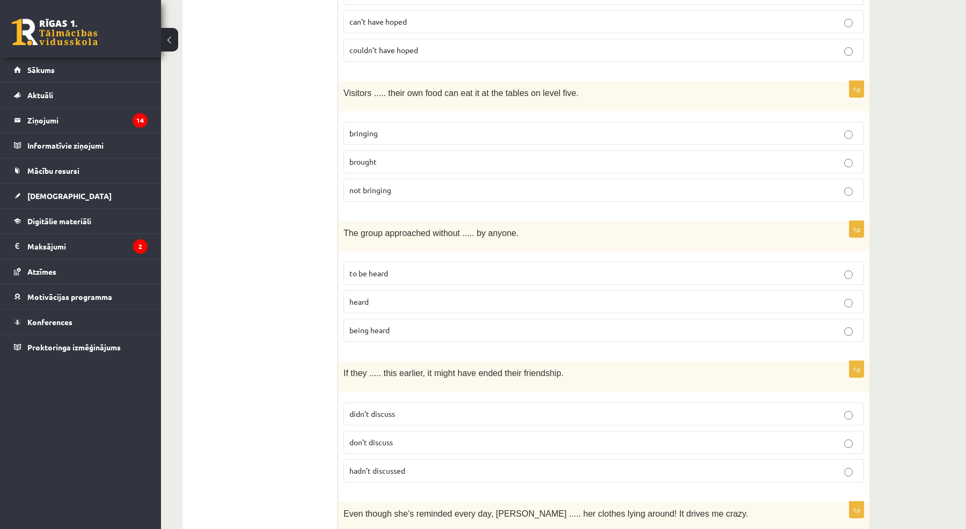
click at [454, 296] on p "heard" at bounding box center [603, 301] width 509 height 11
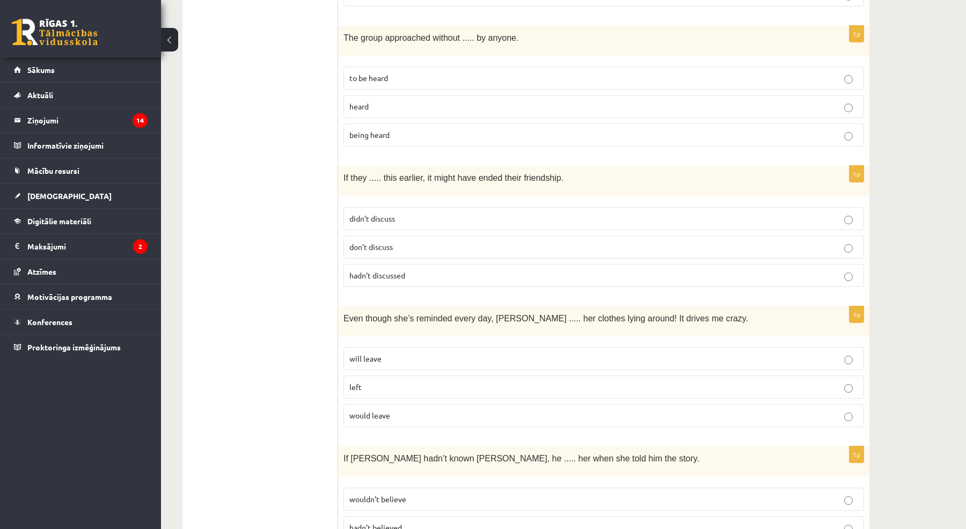
click at [464, 241] on label "don’t discuss" at bounding box center [604, 247] width 521 height 23
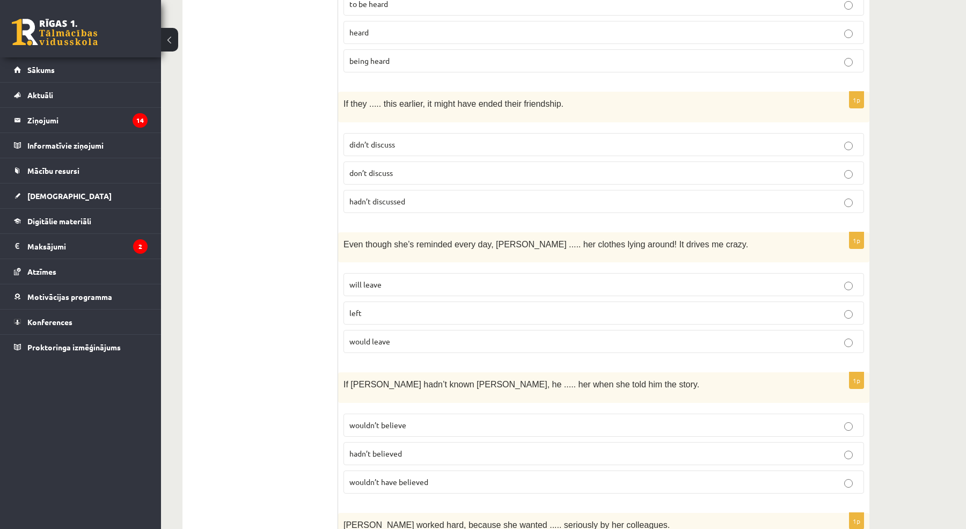
click at [465, 308] on p "left" at bounding box center [603, 313] width 509 height 11
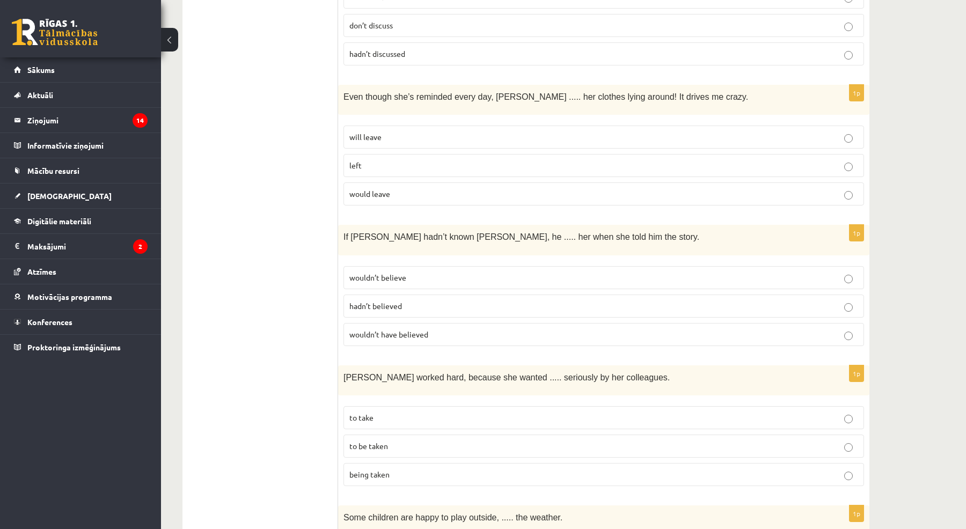
scroll to position [2500, 0]
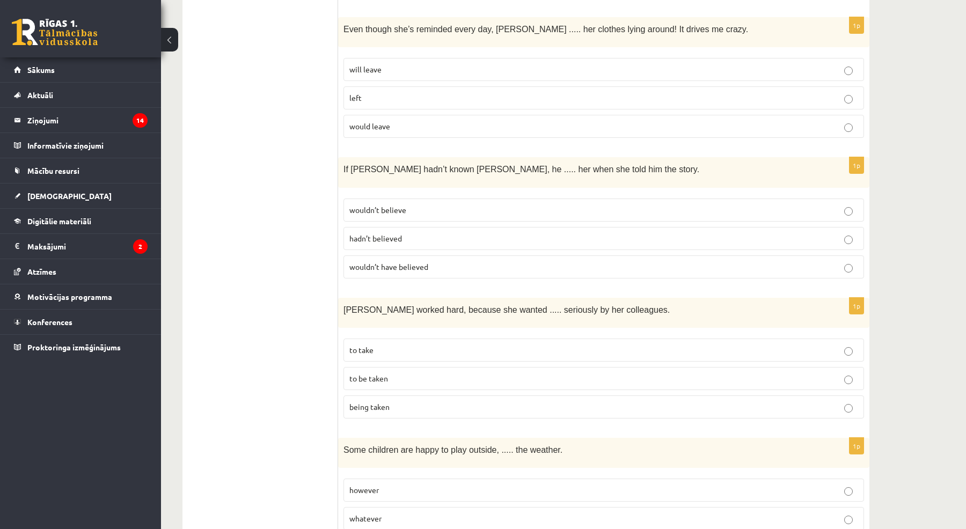
click at [471, 256] on label "wouldn’t have believed" at bounding box center [604, 267] width 521 height 23
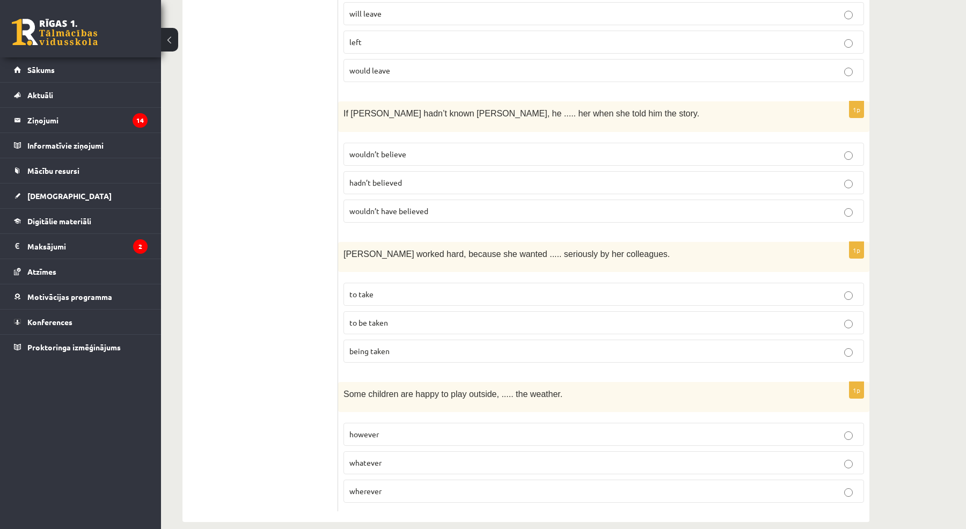
scroll to position [2556, 0]
click at [430, 316] on label "to be taken" at bounding box center [604, 323] width 521 height 23
click at [410, 458] on p "whatever" at bounding box center [603, 463] width 509 height 11
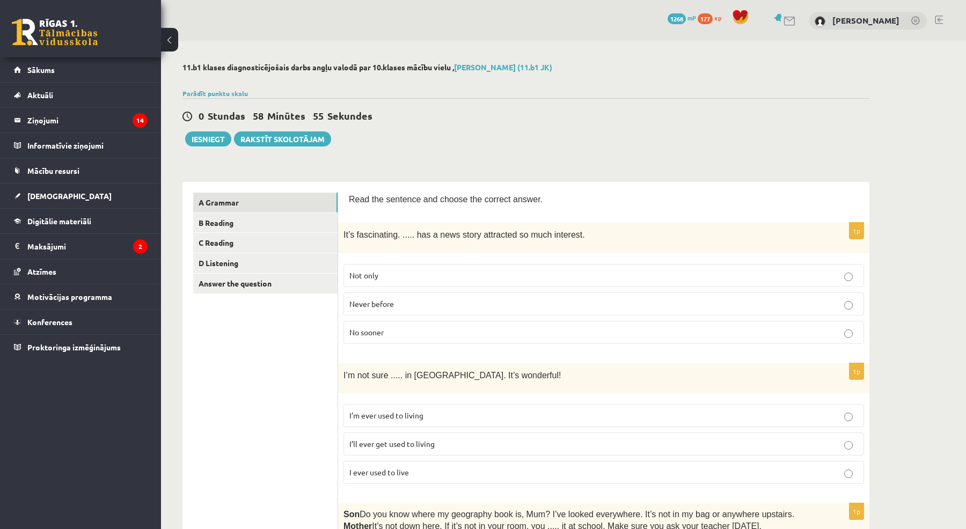
scroll to position [0, 0]
click at [224, 223] on link "B Reading" at bounding box center [265, 223] width 144 height 20
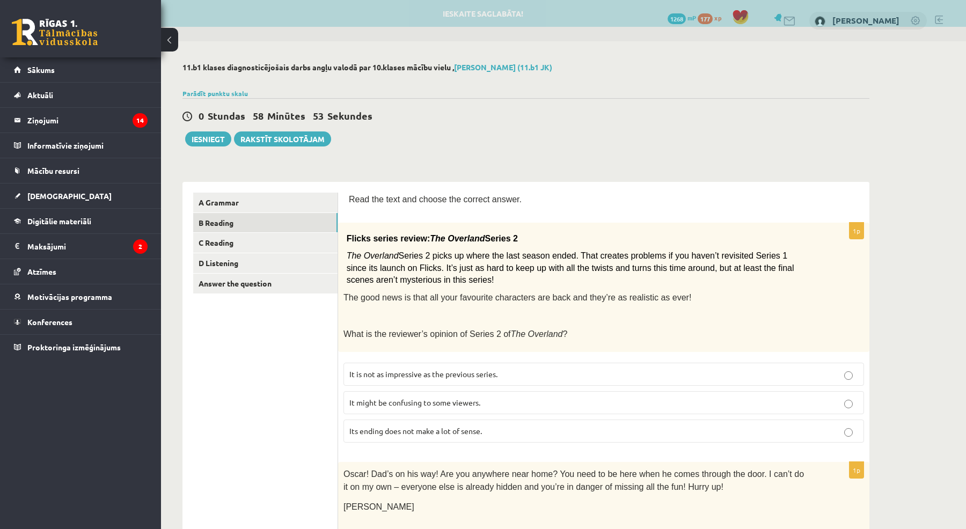
click at [391, 363] on label "It is not as impressive as the previous series." at bounding box center [604, 374] width 521 height 23
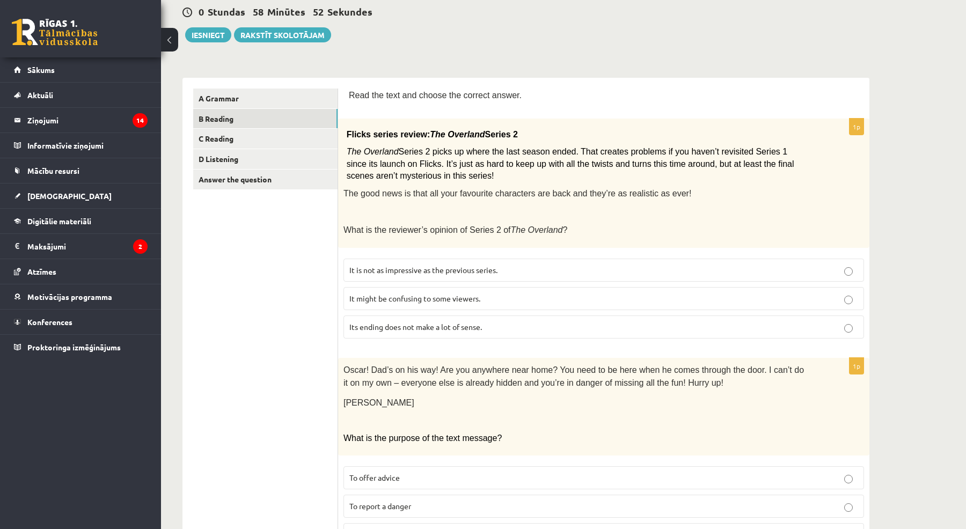
scroll to position [338, 0]
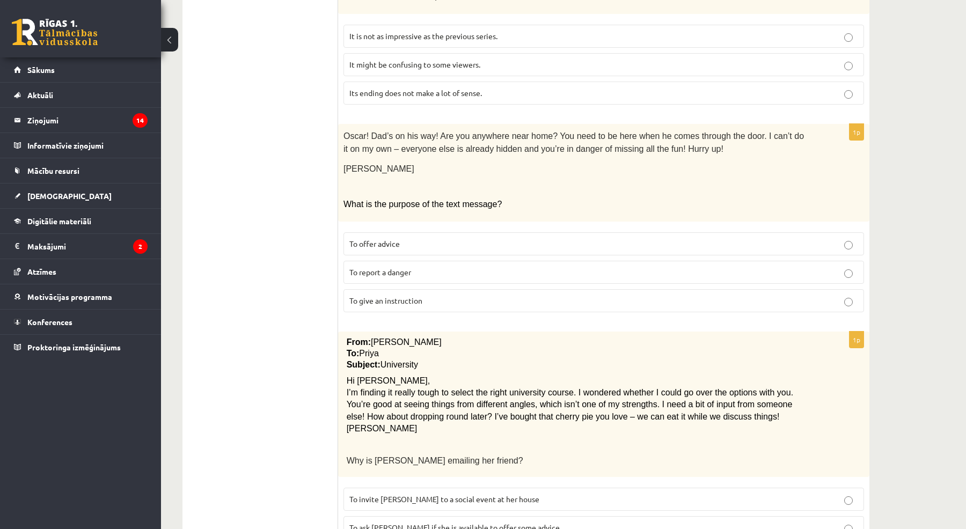
click at [414, 267] on p "To report a danger" at bounding box center [603, 272] width 509 height 11
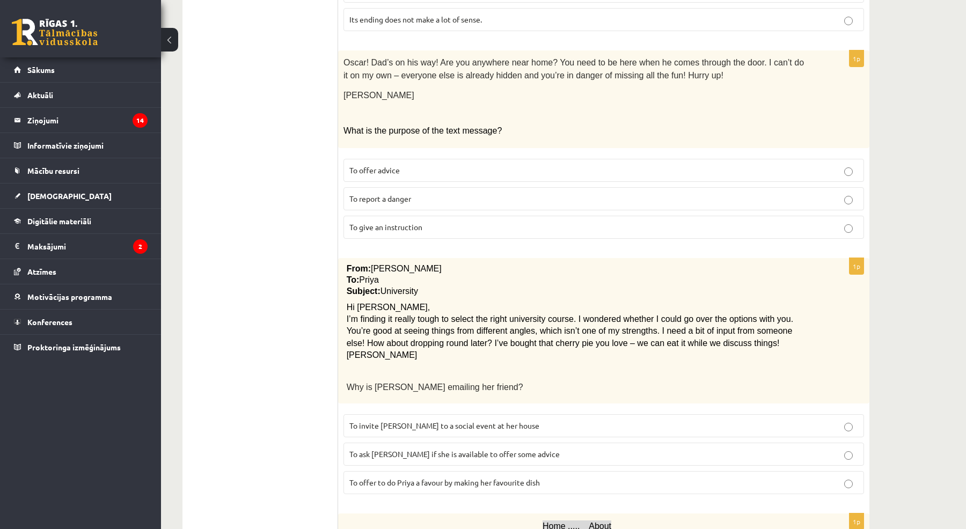
scroll to position [591, 0]
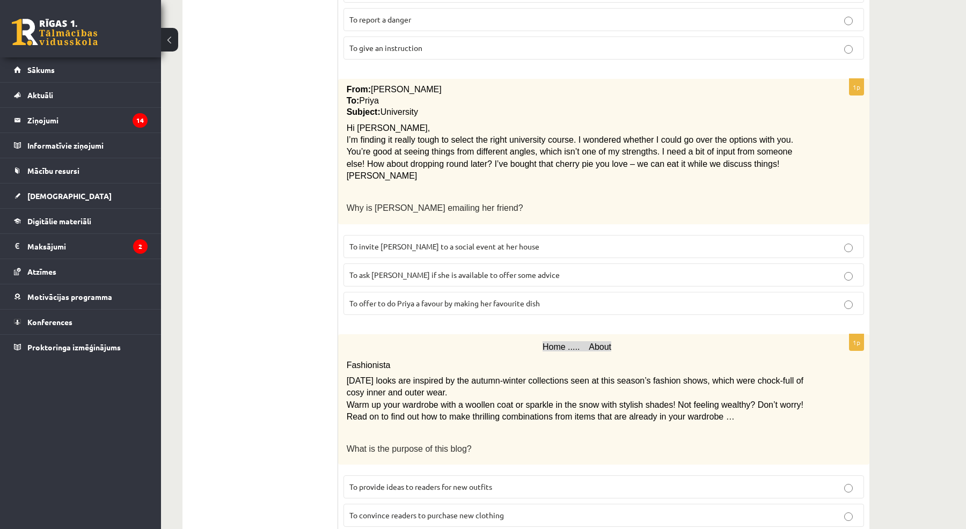
click at [425, 275] on label "To ask Priya if she is available to offer some advice" at bounding box center [604, 275] width 521 height 23
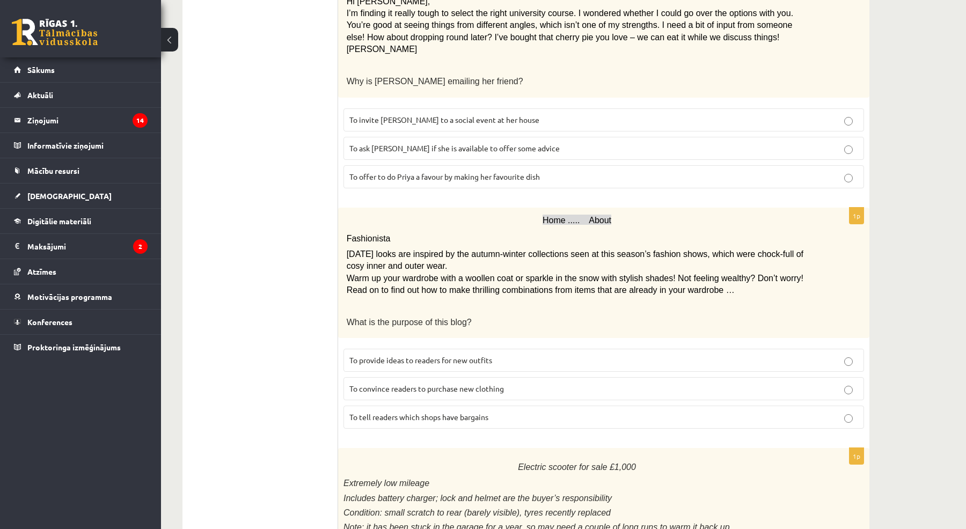
scroll to position [758, 0]
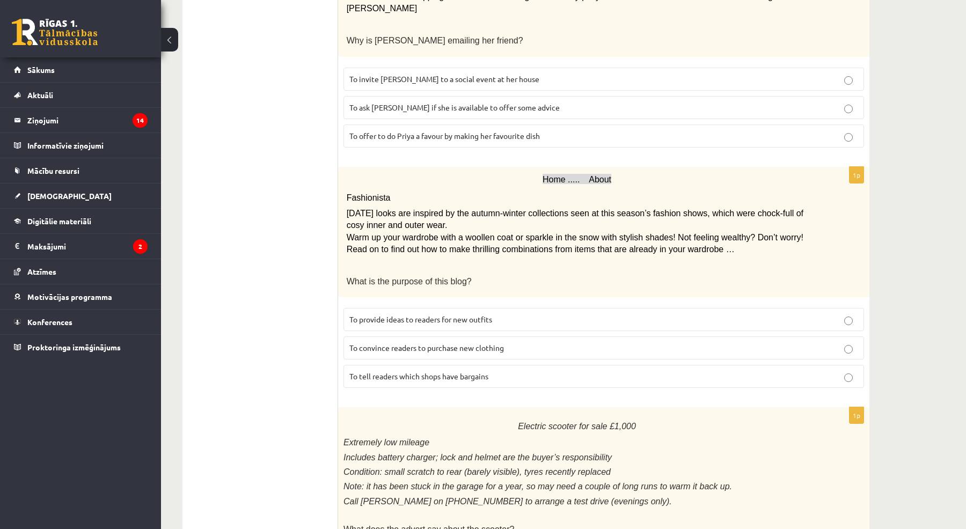
click at [411, 378] on fieldset "To provide ideas to readers for new outfits To convince readers to purchase new…" at bounding box center [604, 347] width 521 height 89
click at [411, 371] on p "To tell readers which shops have bargains" at bounding box center [603, 376] width 509 height 11
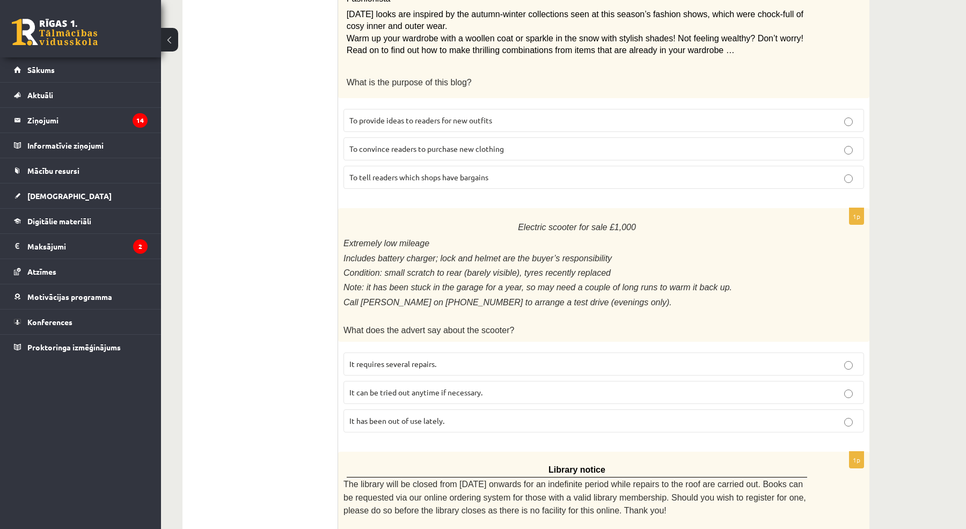
scroll to position [1061, 0]
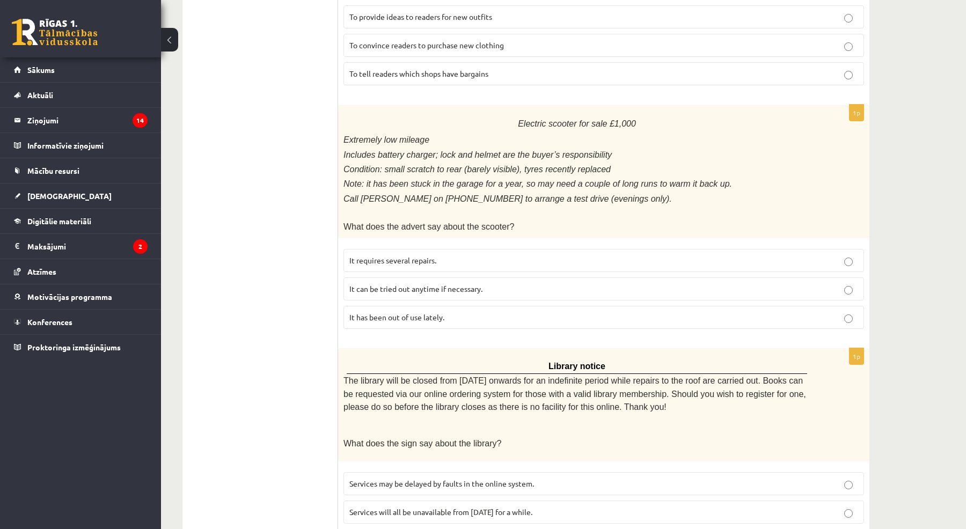
click at [428, 284] on span "It can be tried out anytime if necessary." at bounding box center [415, 289] width 133 height 10
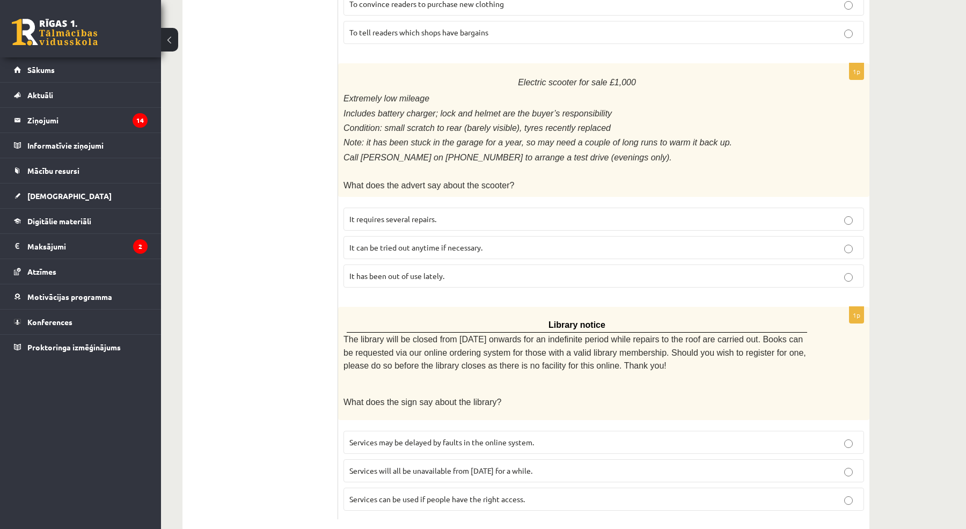
click at [428, 437] on span "Services may be delayed by faults in the online system." at bounding box center [441, 442] width 185 height 10
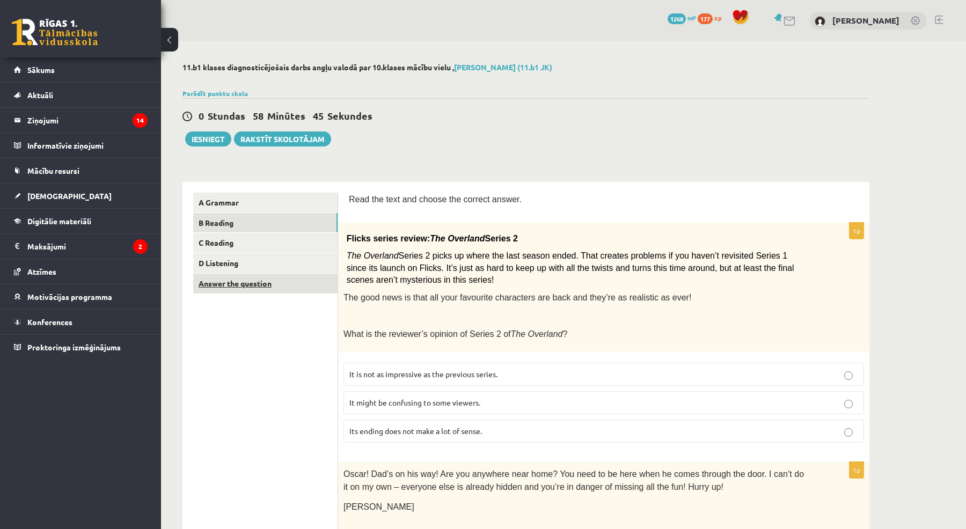
scroll to position [0, 0]
click at [315, 240] on link "C Reading" at bounding box center [265, 243] width 144 height 20
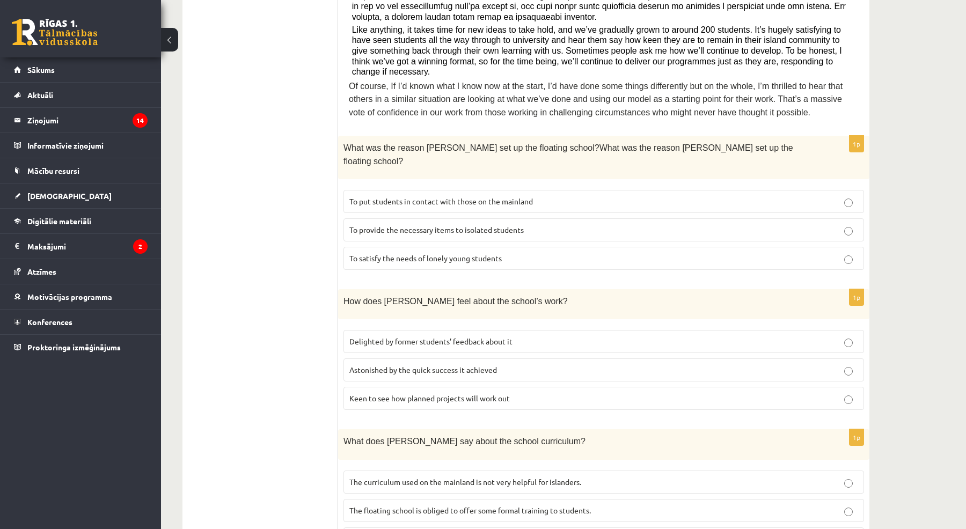
scroll to position [449, 0]
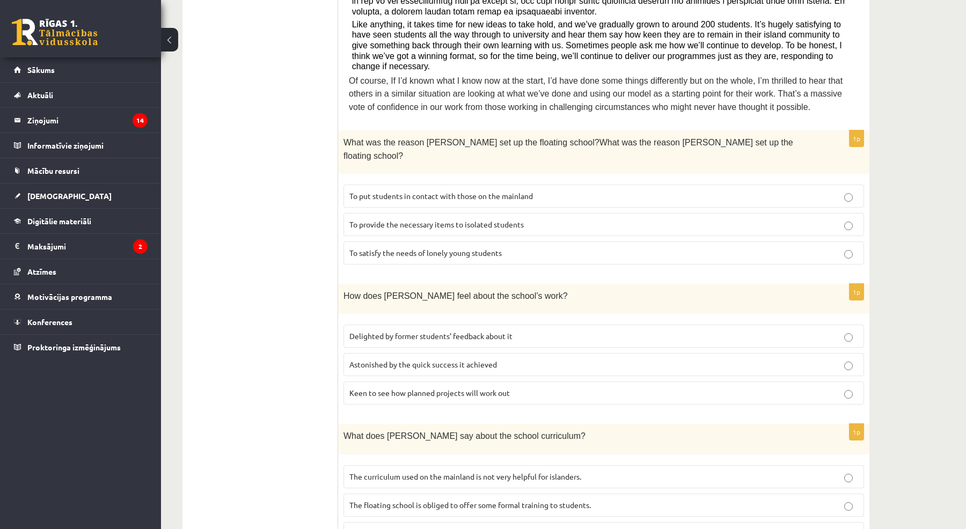
click at [420, 242] on label "To satisfy the needs of lonely young students" at bounding box center [604, 253] width 521 height 23
click at [419, 353] on label "Astonished by the quick success it achieved" at bounding box center [604, 364] width 521 height 23
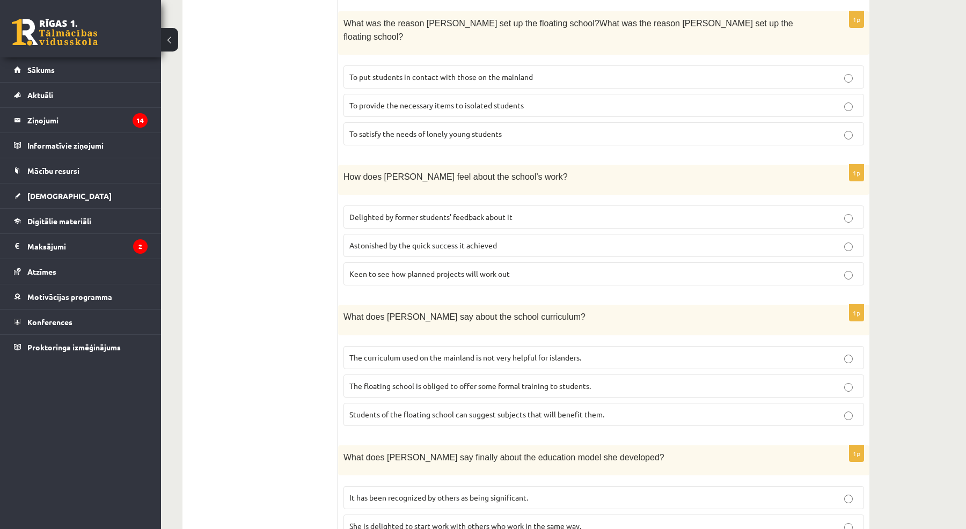
scroll to position [609, 0]
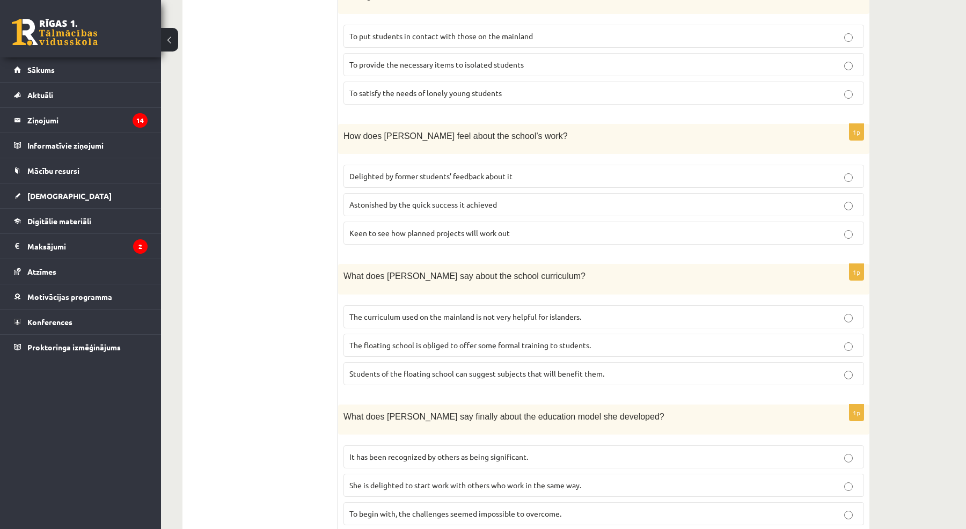
click at [416, 305] on label "The curriculum used on the mainland is not very helpful for islanders." at bounding box center [604, 316] width 521 height 23
click at [409, 452] on span "It has been recognized by others as being significant." at bounding box center [438, 457] width 179 height 10
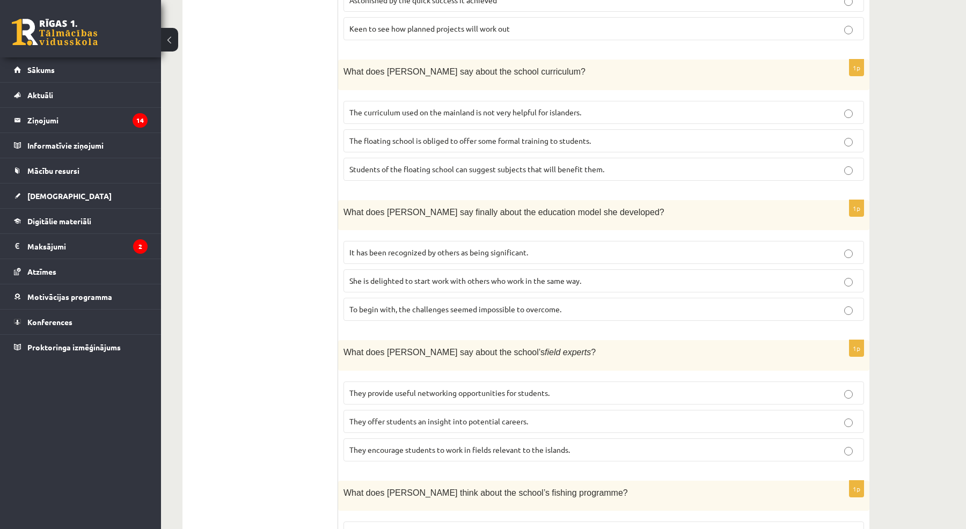
scroll to position [846, 0]
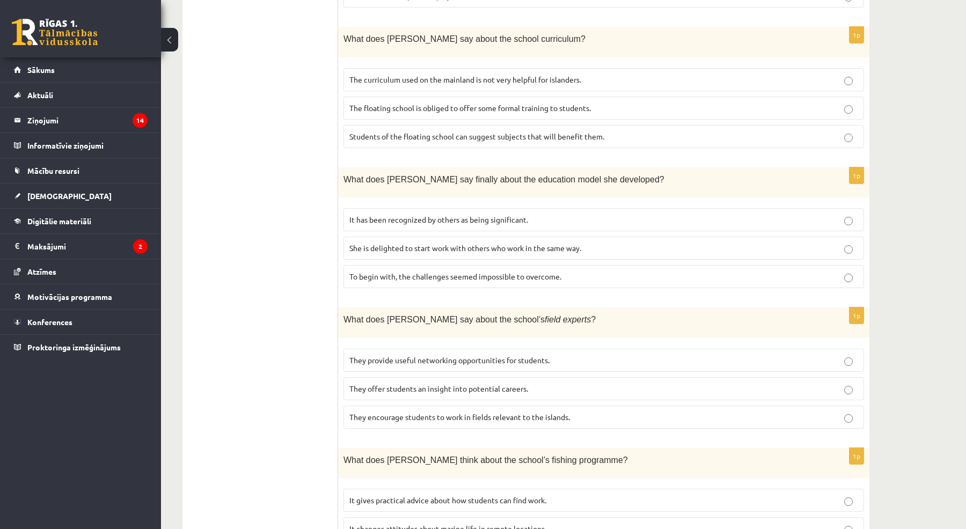
click at [430, 377] on label "They offer students an insight into potential careers." at bounding box center [604, 388] width 521 height 23
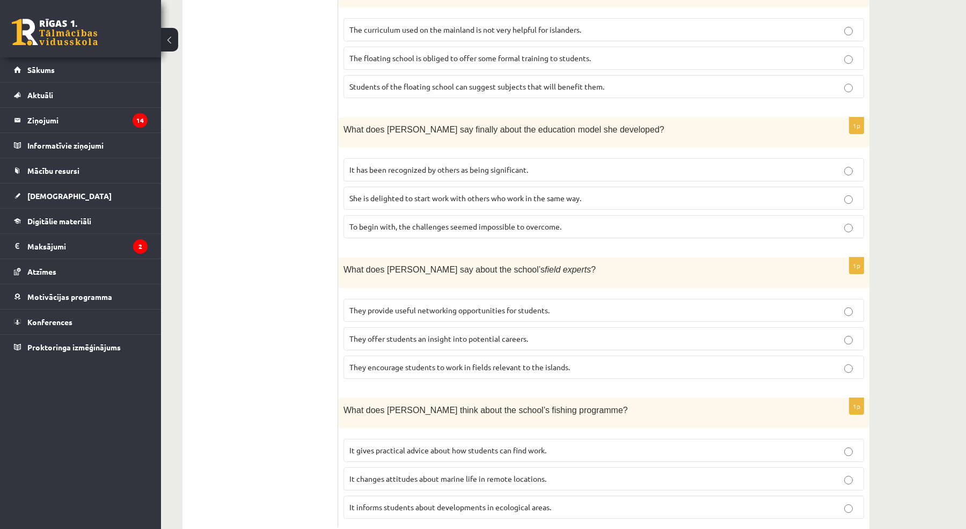
click at [441, 468] on label "It changes attitudes about marine life in remote locations." at bounding box center [604, 479] width 521 height 23
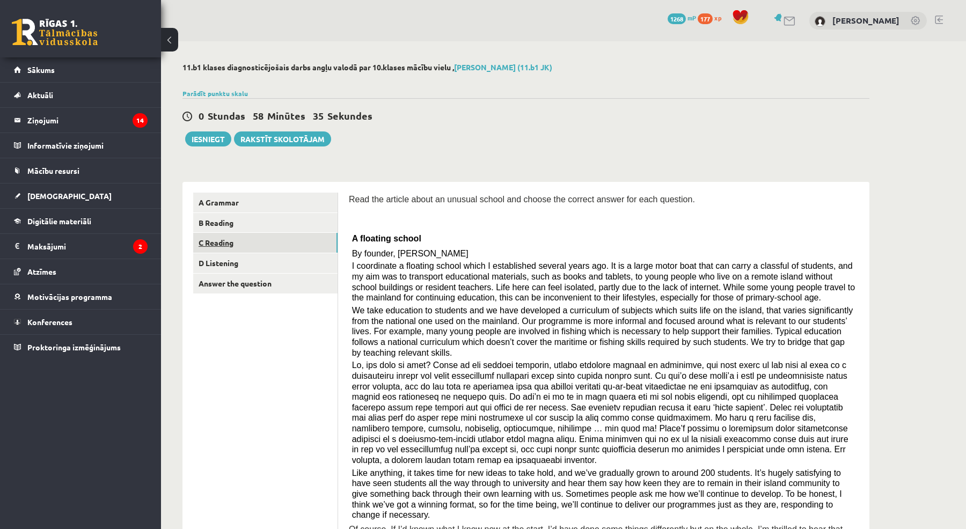
scroll to position [0, 0]
click at [264, 266] on link "D Listening" at bounding box center [265, 263] width 144 height 20
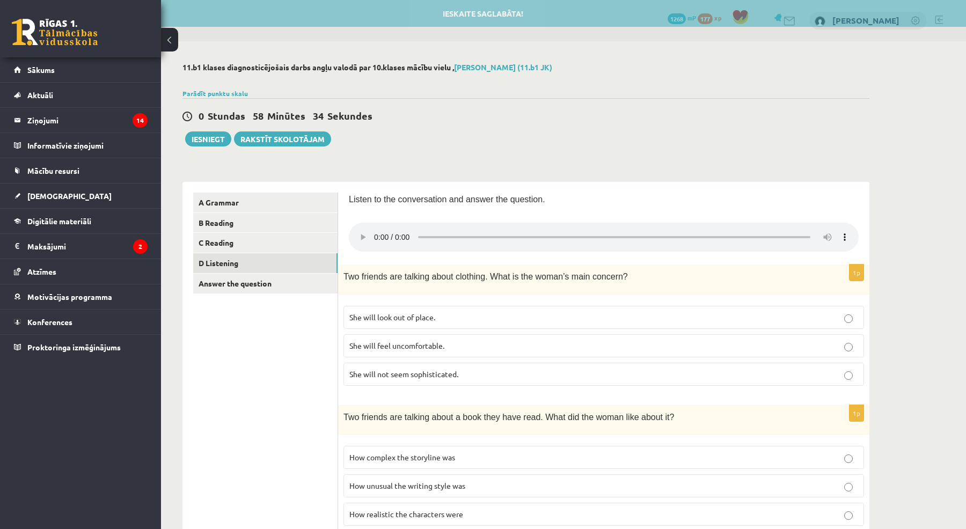
click at [363, 312] on span "She will look out of place." at bounding box center [392, 317] width 86 height 10
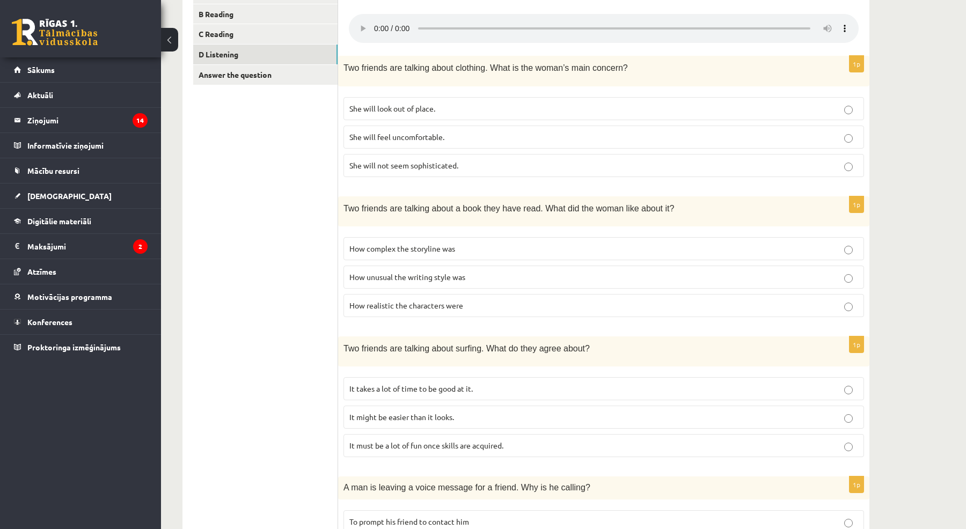
click at [376, 301] on span "How realistic the characters were" at bounding box center [406, 306] width 114 height 10
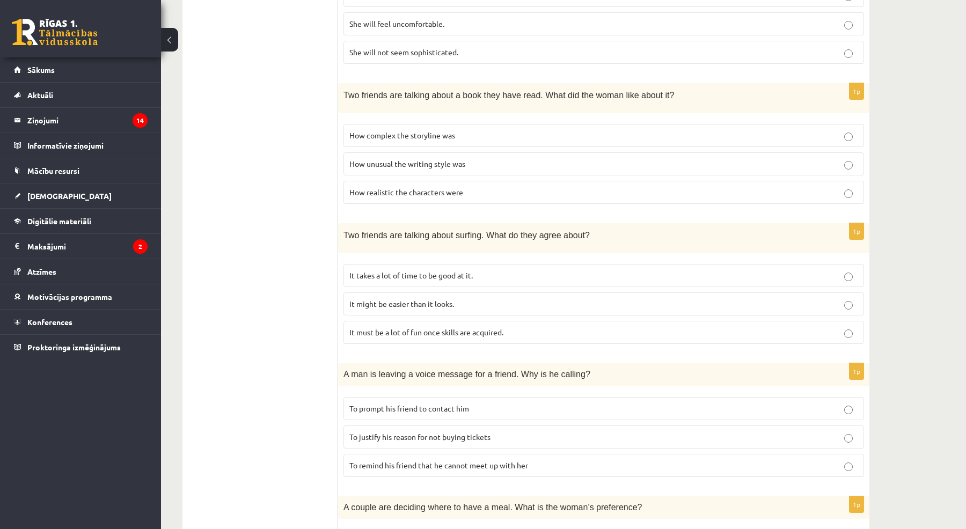
scroll to position [331, 0]
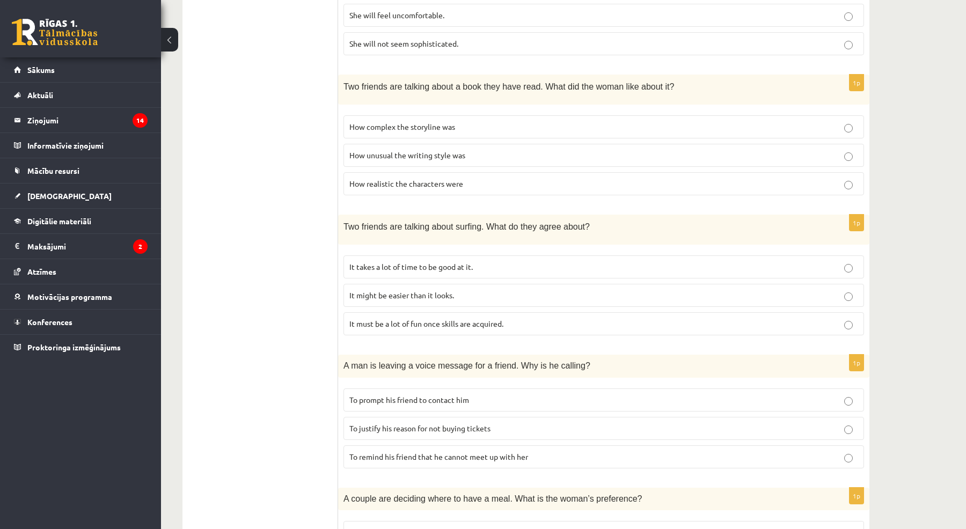
click at [380, 290] on span "It might be easier than it looks." at bounding box center [401, 295] width 105 height 10
click at [389, 424] on span "To justify his reason for not buying tickets" at bounding box center [419, 429] width 141 height 10
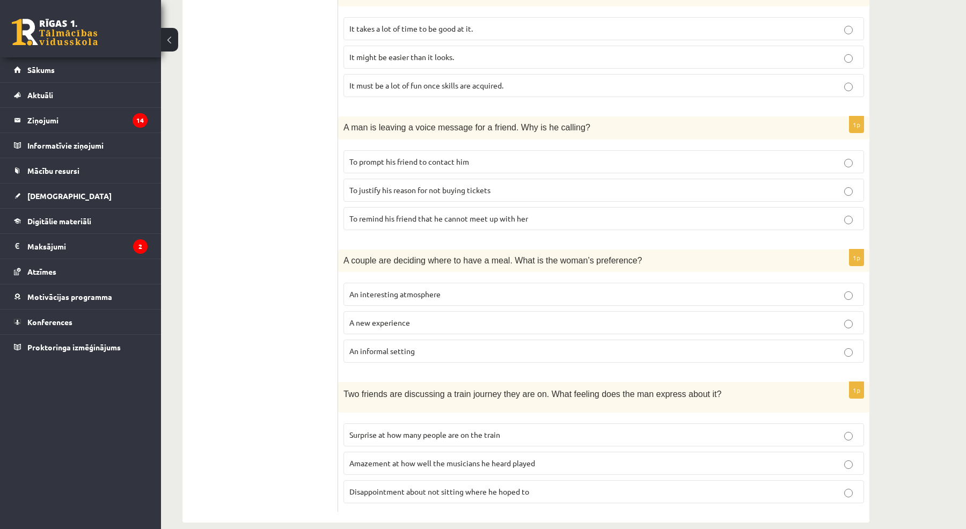
scroll to position [568, 0]
click at [422, 290] on p "An interesting atmosphere" at bounding box center [603, 295] width 509 height 11
click at [419, 459] on span "Amazement at how well the musicians he heard played" at bounding box center [442, 464] width 186 height 10
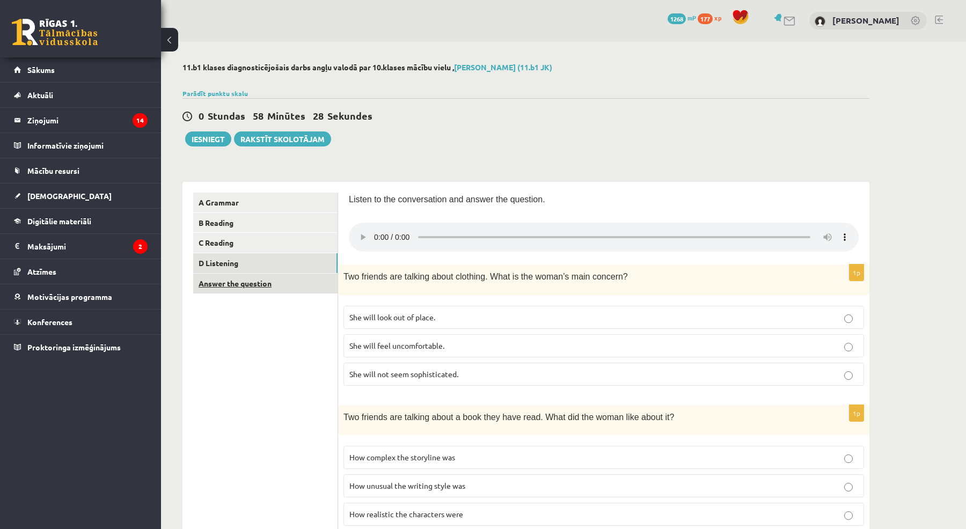
scroll to position [0, 0]
click at [290, 288] on link "Answer the question" at bounding box center [265, 284] width 144 height 20
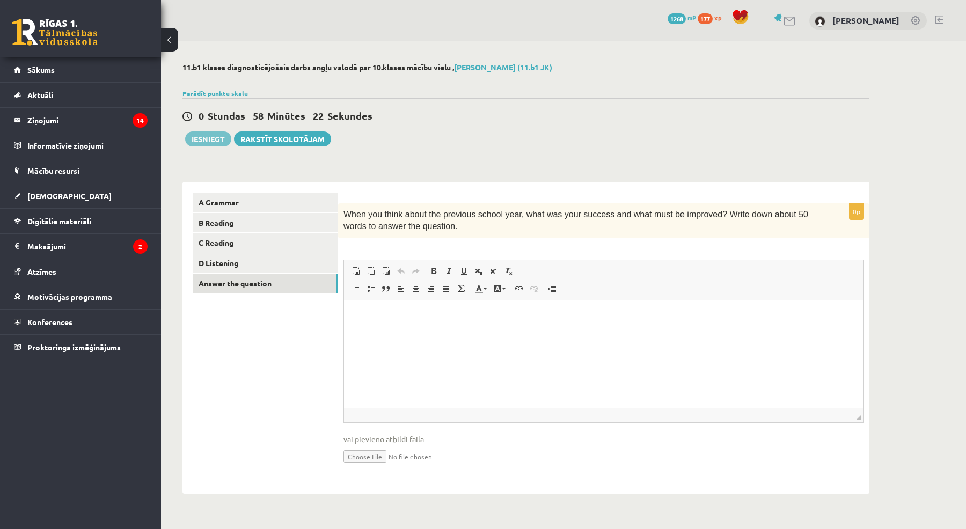
click at [217, 136] on button "Iesniegt" at bounding box center [208, 139] width 46 height 15
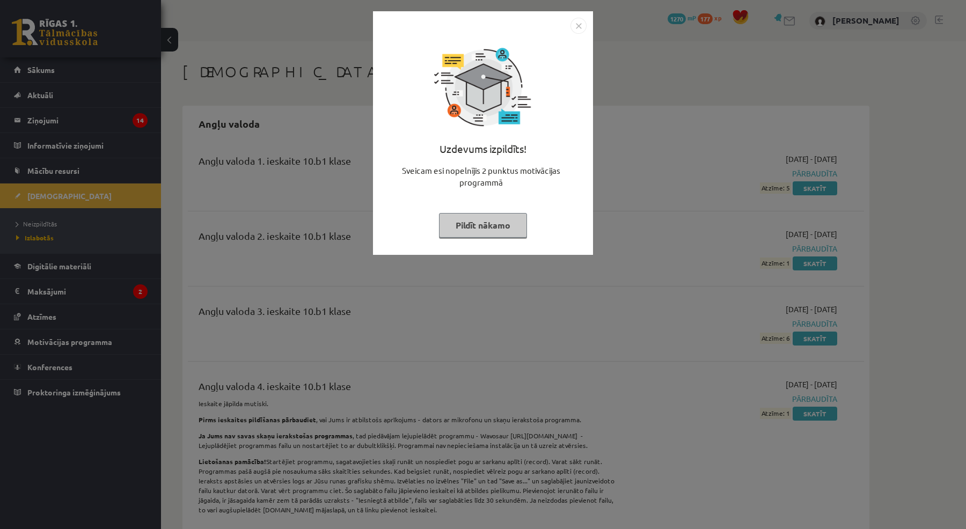
click at [502, 221] on button "Pildīt nākamo" at bounding box center [483, 225] width 88 height 25
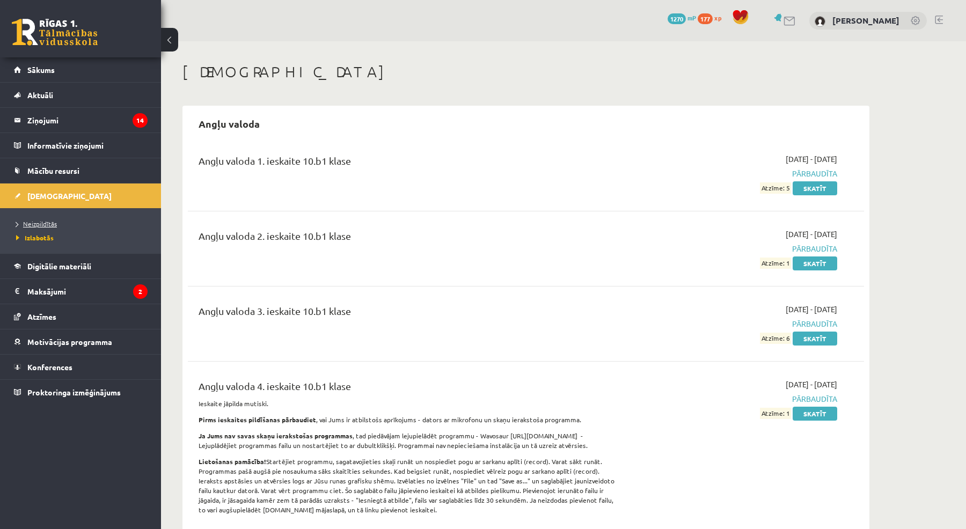
click at [49, 228] on link "Neizpildītās" at bounding box center [83, 224] width 134 height 10
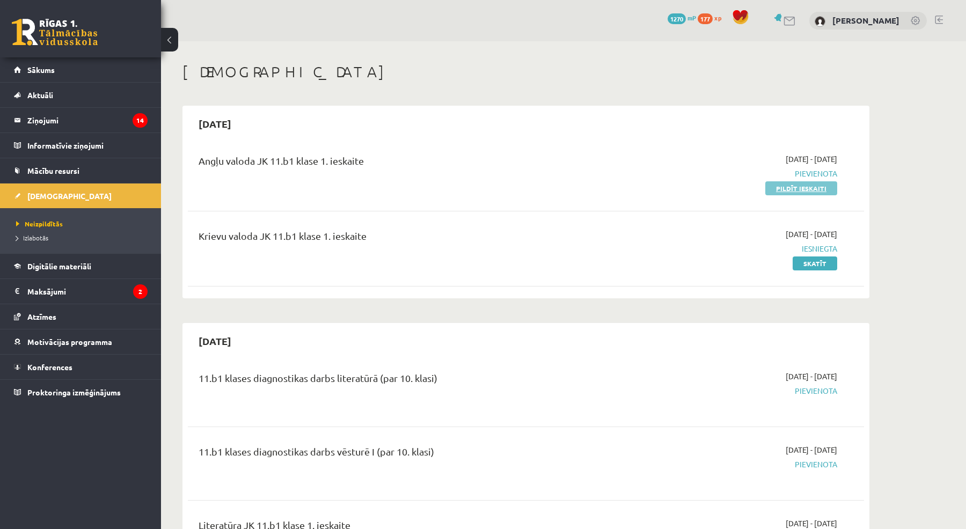
click at [799, 188] on link "Pildīt ieskaiti" at bounding box center [801, 188] width 72 height 14
click at [788, 178] on span "Pievienota" at bounding box center [736, 173] width 202 height 11
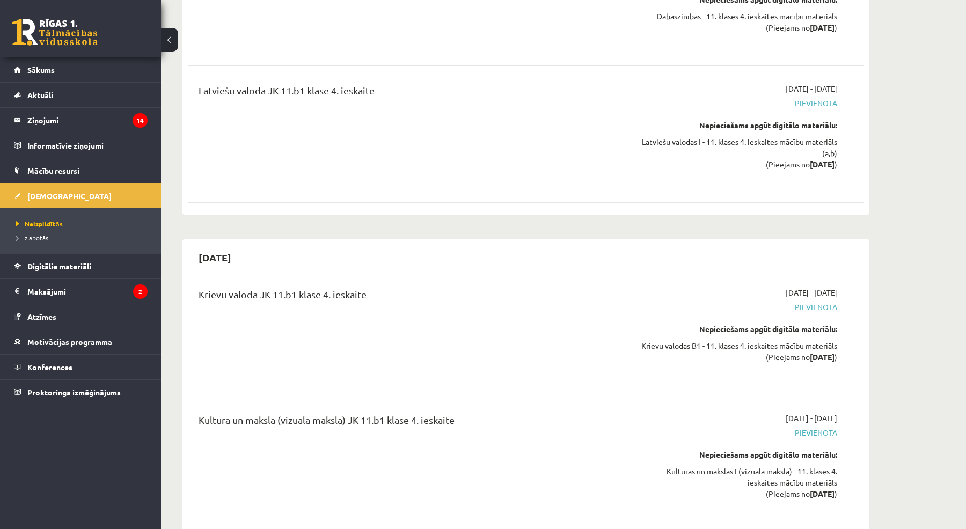
scroll to position [6585, 0]
click at [55, 68] on link "Sākums" at bounding box center [81, 69] width 134 height 25
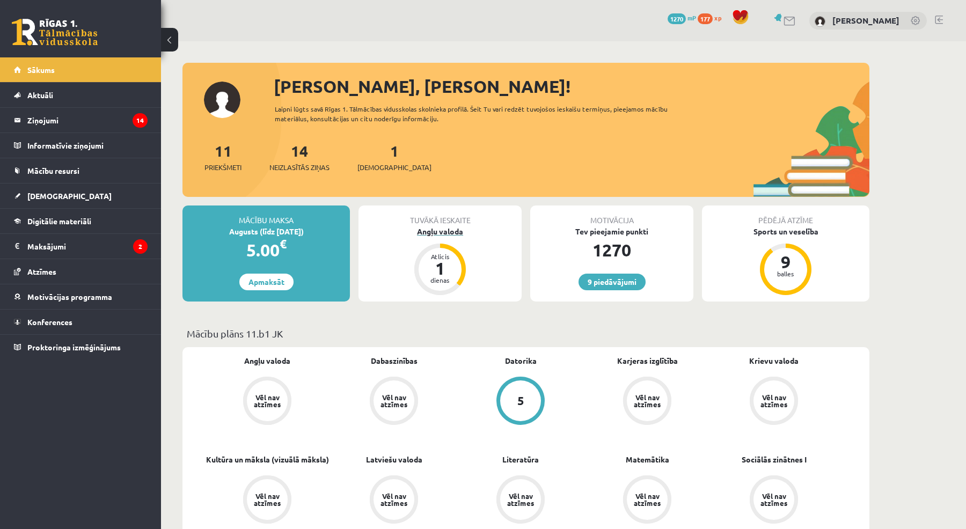
click at [449, 229] on div "Angļu valoda" at bounding box center [440, 231] width 163 height 11
click at [790, 229] on div "Sports un veselība" at bounding box center [785, 231] width 167 height 11
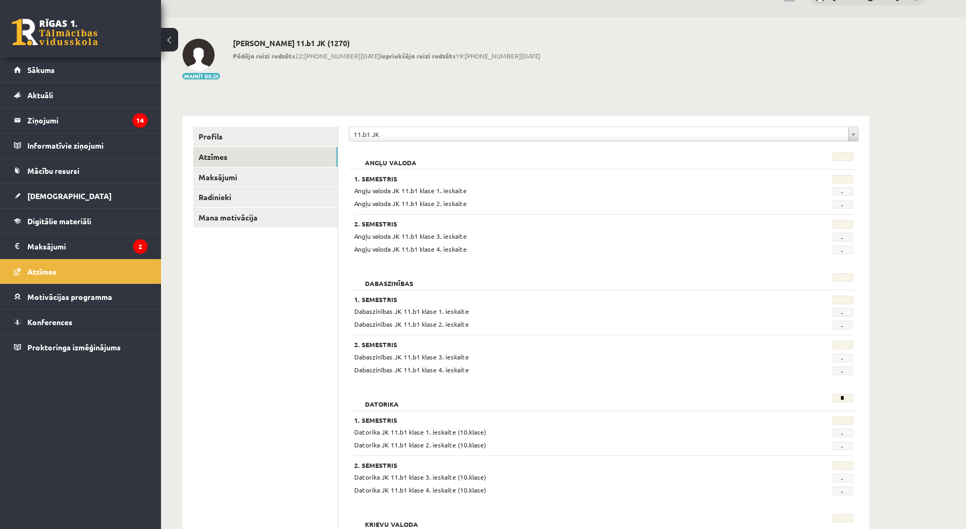
scroll to position [18, 0]
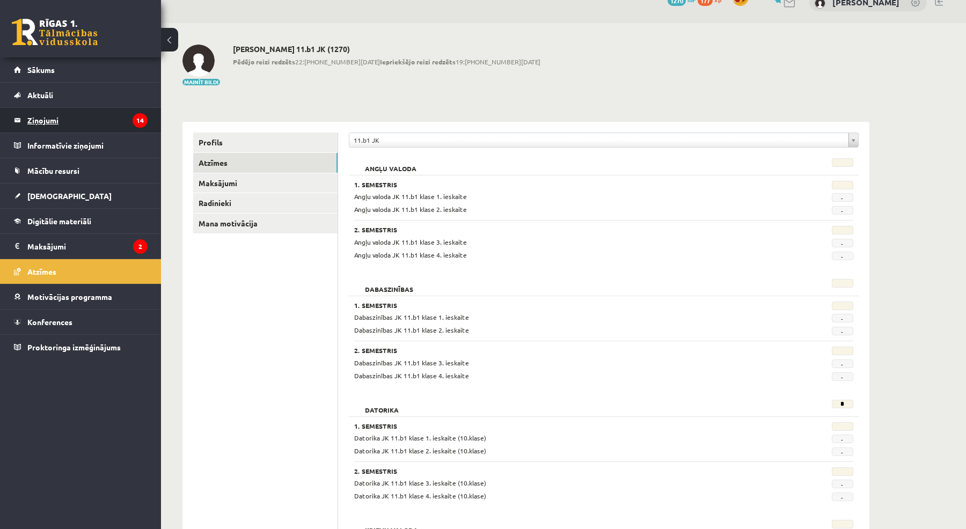
click at [61, 128] on legend "Ziņojumi 14" at bounding box center [87, 120] width 120 height 25
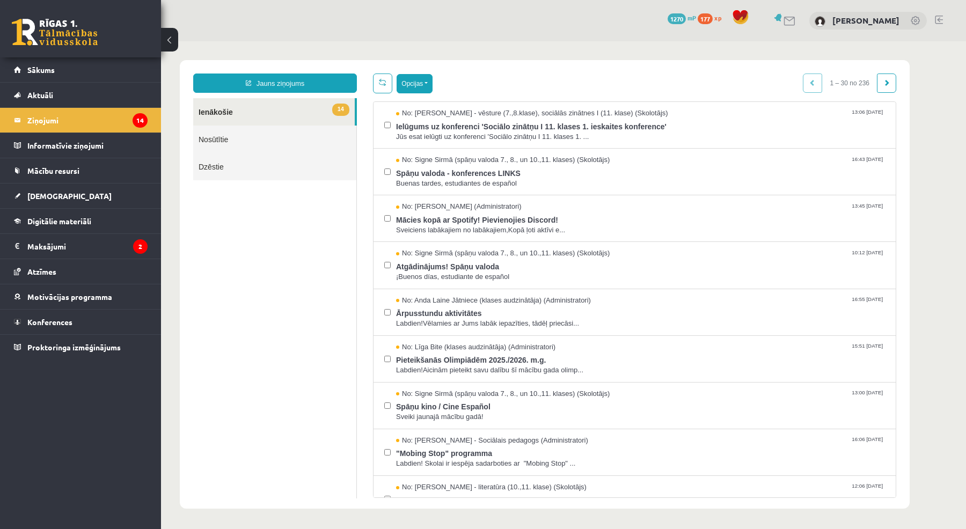
click at [420, 90] on button "Opcijas" at bounding box center [415, 83] width 36 height 19
click at [451, 140] on link "Atzīmēt visus kā lasītus" at bounding box center [480, 137] width 141 height 11
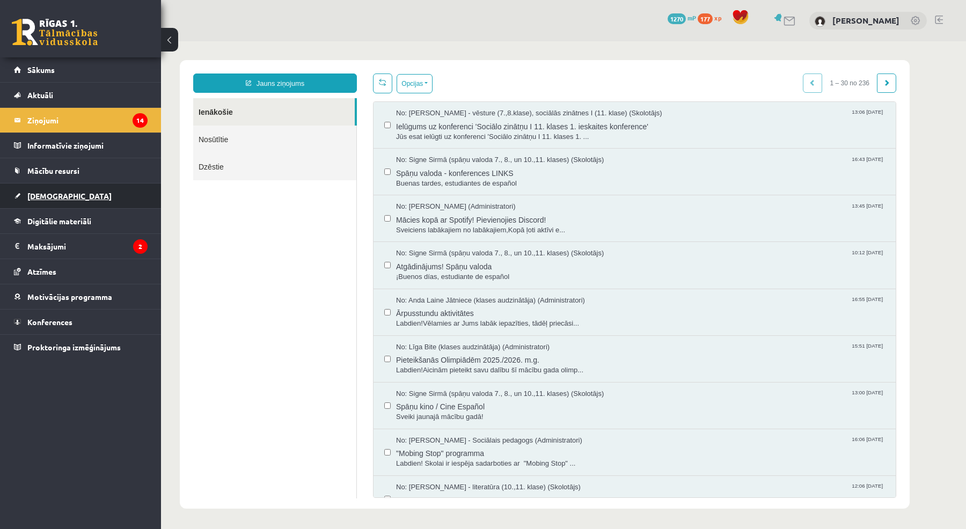
click at [52, 192] on span "[DEMOGRAPHIC_DATA]" at bounding box center [69, 196] width 84 height 10
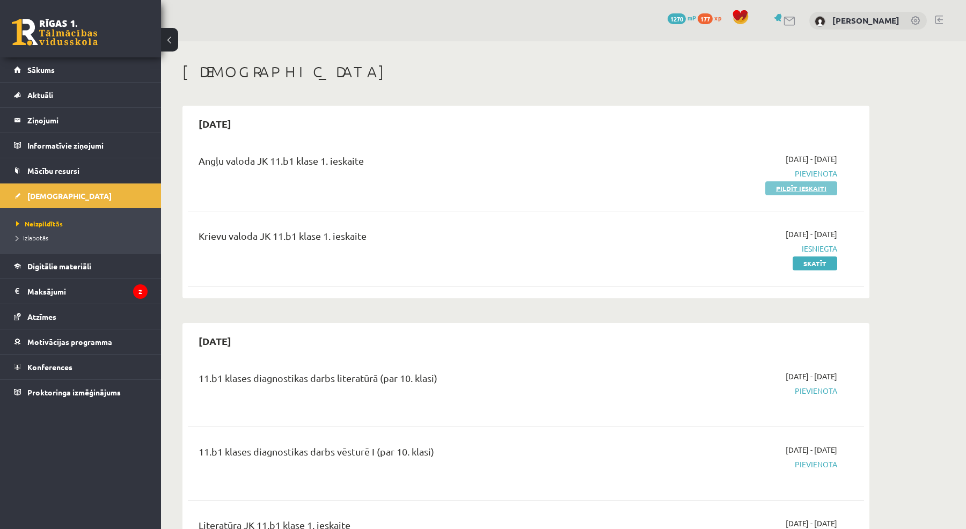
click at [800, 184] on link "Pildīt ieskaiti" at bounding box center [801, 188] width 72 height 14
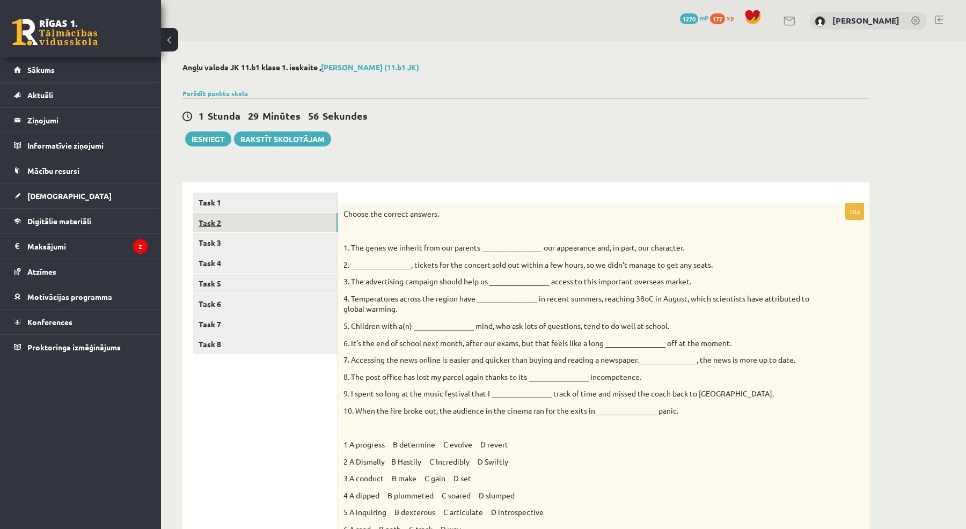
click at [256, 227] on link "Task 2" at bounding box center [265, 223] width 144 height 20
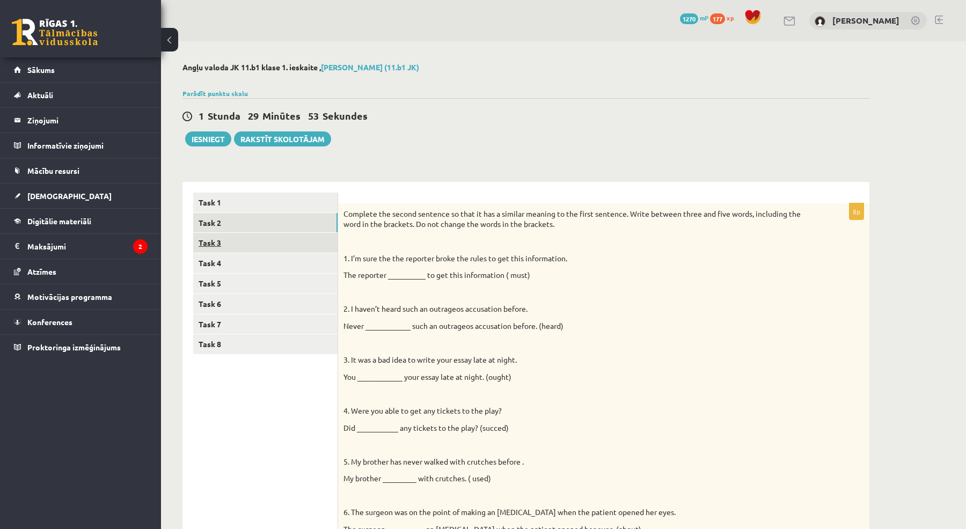
click at [252, 244] on link "Task 3" at bounding box center [265, 243] width 144 height 20
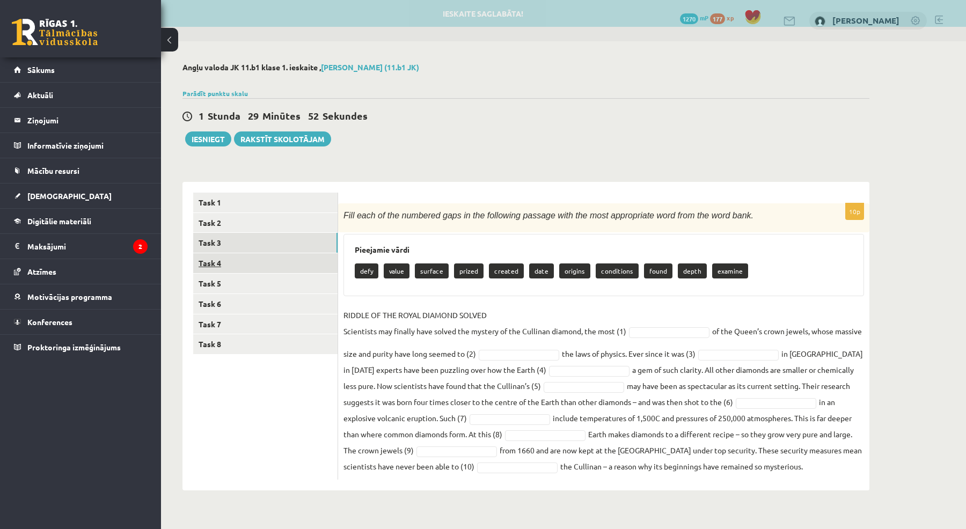
click at [243, 266] on link "Task 4" at bounding box center [265, 263] width 144 height 20
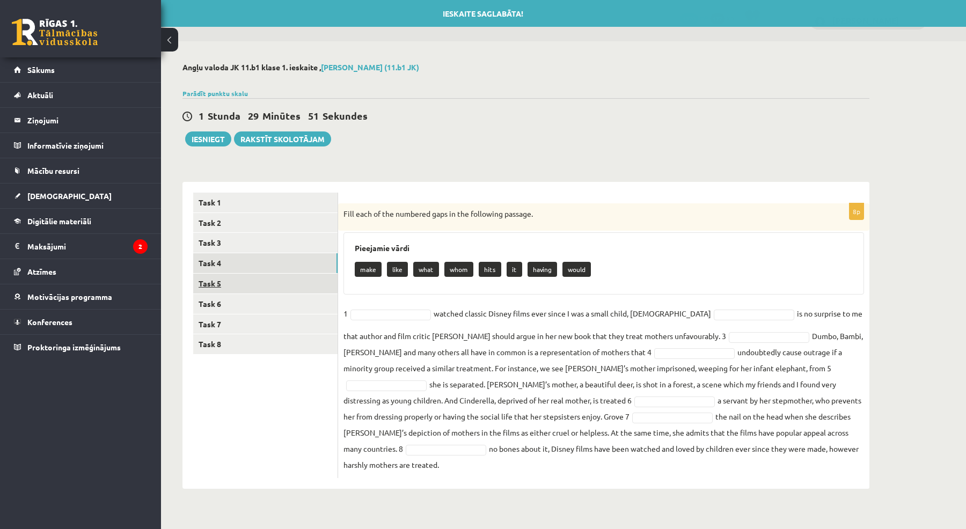
click at [241, 290] on link "Task 5" at bounding box center [265, 284] width 144 height 20
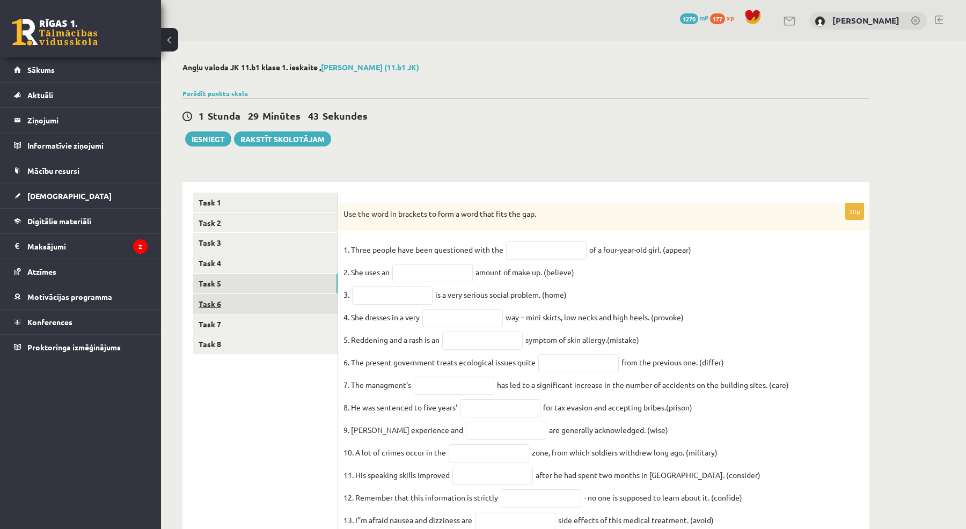
click at [239, 296] on link "Task 6" at bounding box center [265, 304] width 144 height 20
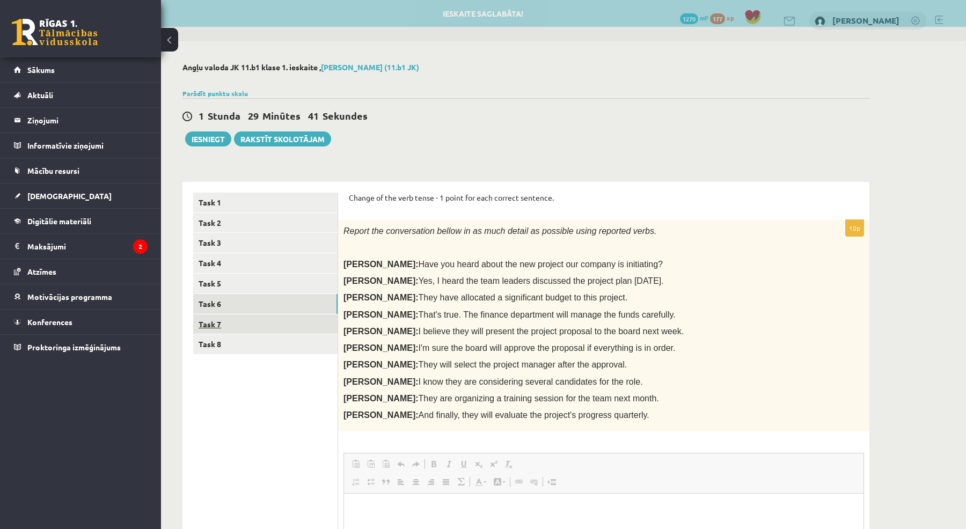
click at [235, 324] on link "Task 7" at bounding box center [265, 325] width 144 height 20
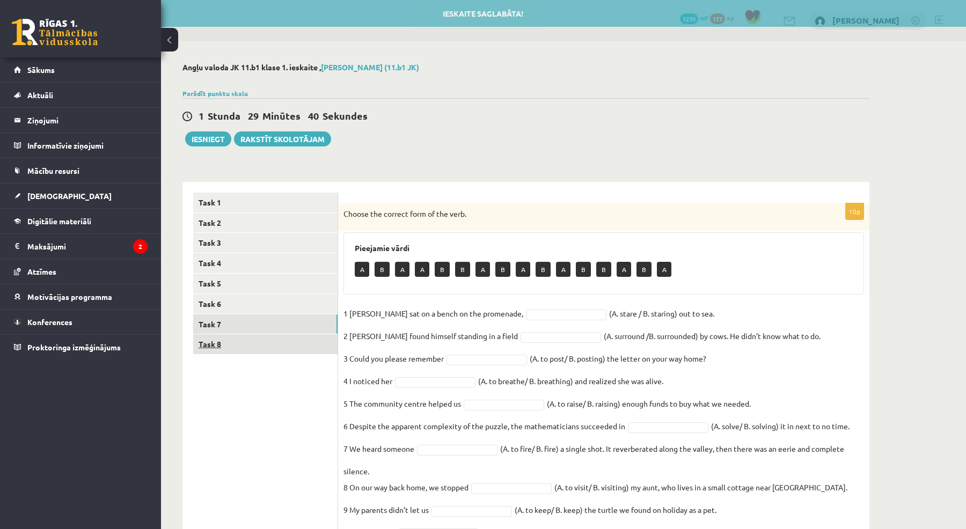
click at [231, 343] on link "Task 8" at bounding box center [265, 344] width 144 height 20
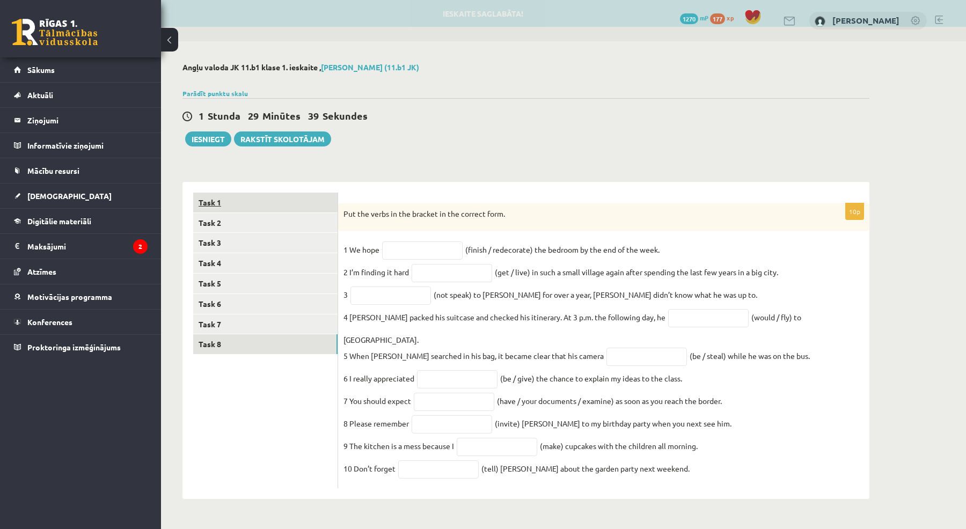
click at [251, 205] on link "Task 1" at bounding box center [265, 203] width 144 height 20
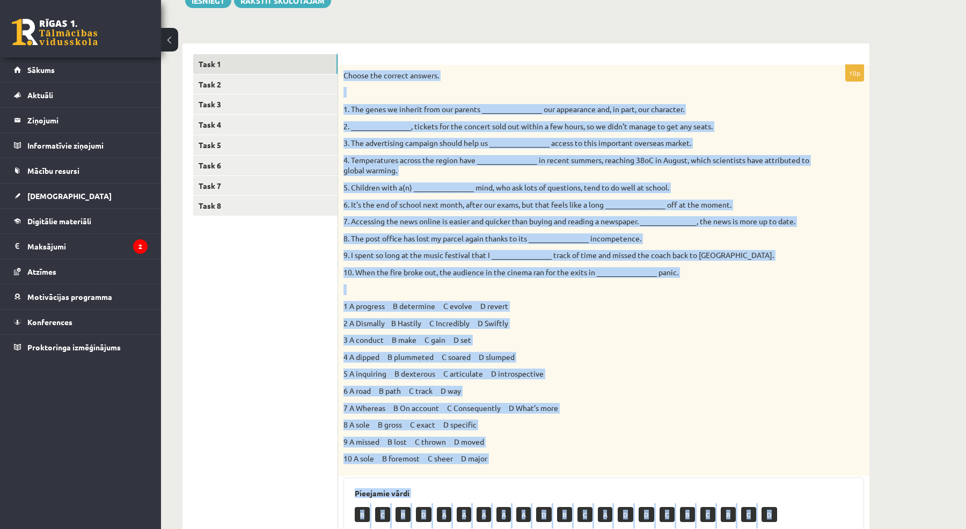
scroll to position [174, 0]
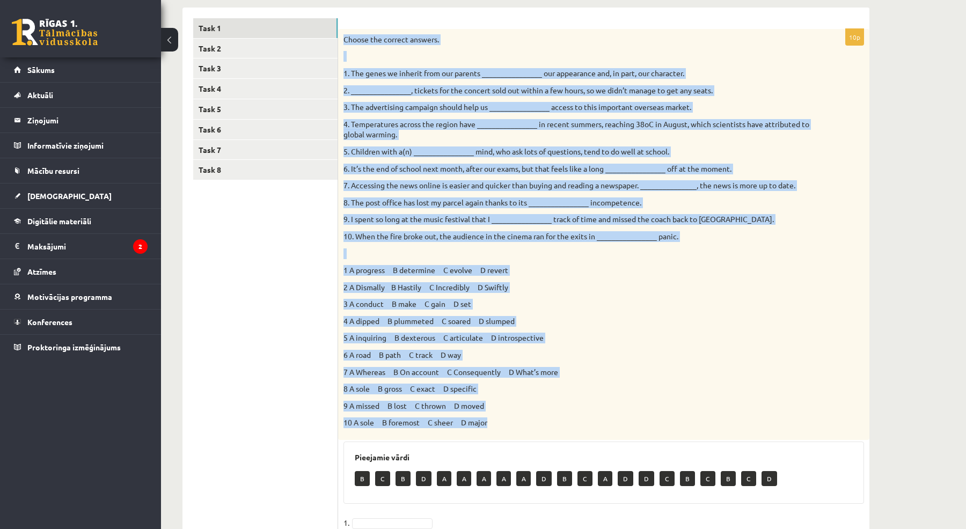
drag, startPoint x: 345, startPoint y: 211, endPoint x: 653, endPoint y: 425, distance: 375.1
click at [653, 425] on div "Choose the correct answers. 1. The genes we inherit from our parents __________…" at bounding box center [603, 234] width 531 height 411
copy div "Loremi dol sitamet consect. 6. Adi elits do eiusmod temp inc utlabor __________…"
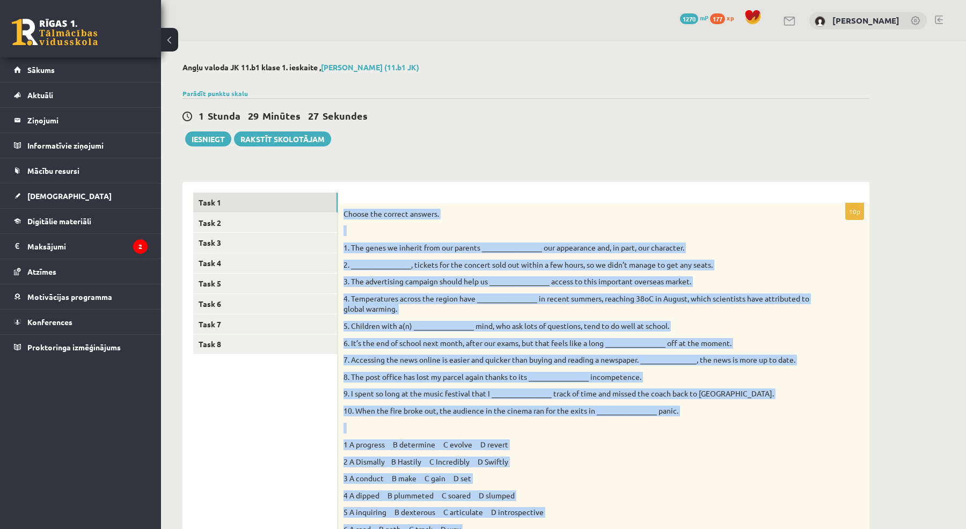
scroll to position [0, 0]
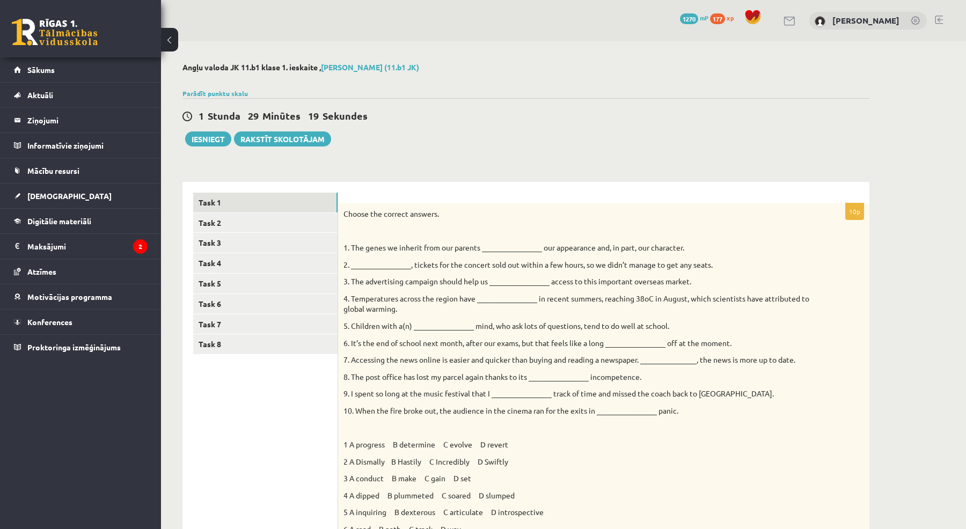
click at [387, 119] on div "1 [PERSON_NAME] 29 Minūtes 19 Sekundes" at bounding box center [526, 117] width 687 height 14
click at [262, 228] on link "Task 2" at bounding box center [265, 223] width 144 height 20
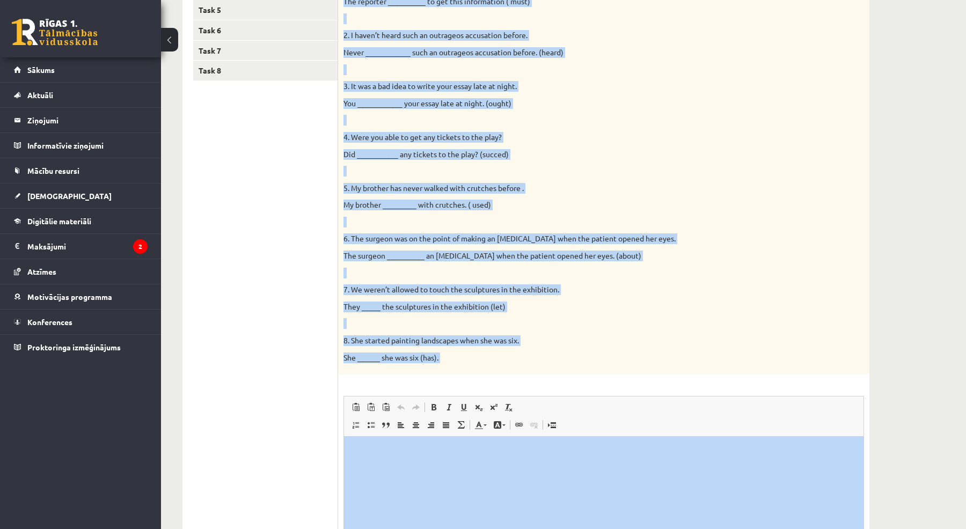
scroll to position [281, 0]
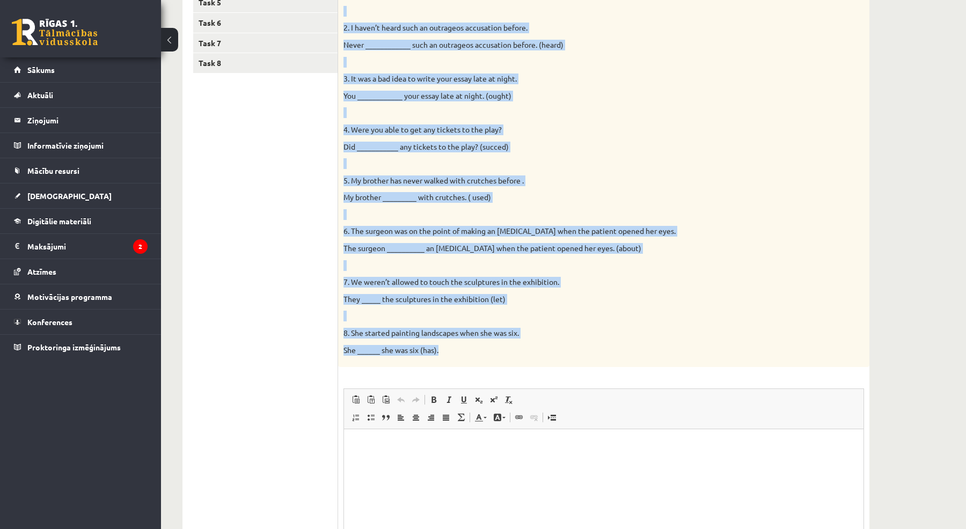
drag, startPoint x: 344, startPoint y: 213, endPoint x: 620, endPoint y: 347, distance: 306.6
click at [620, 347] on div "Complete the second sentence so that it has a similar meaning to the first sent…" at bounding box center [603, 144] width 531 height 445
copy div "Loremips dol sitame consecte ad elit se doe t incidid utlabor et dol magna aliq…"
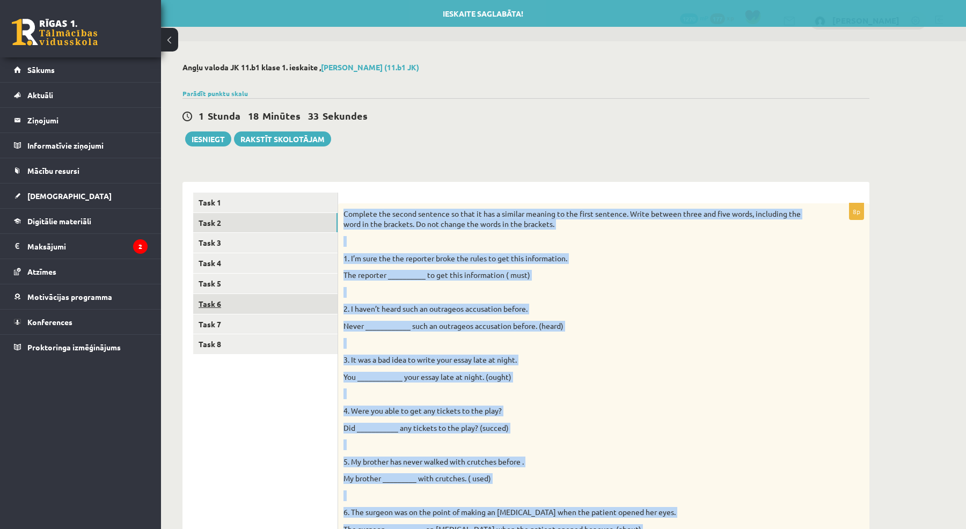
scroll to position [0, 0]
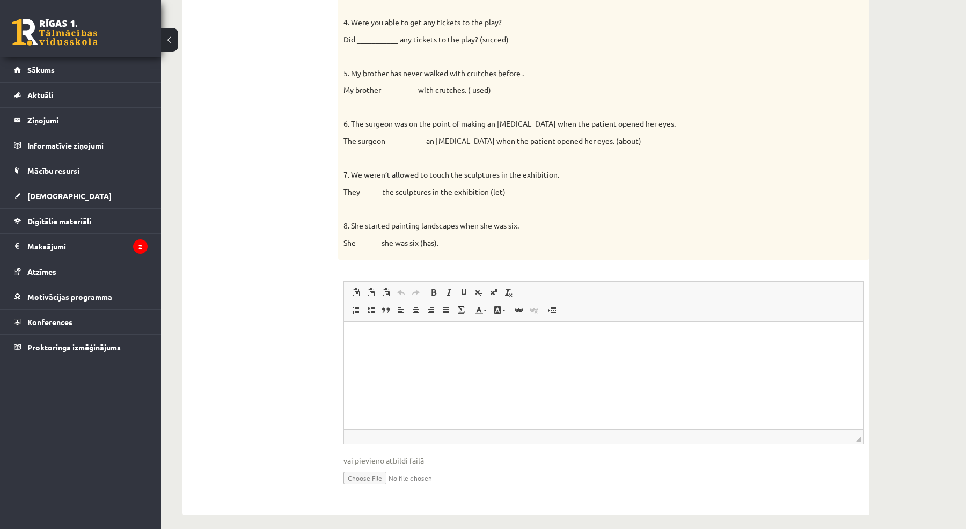
scroll to position [388, 0]
click at [368, 345] on html at bounding box center [604, 339] width 520 height 33
click at [377, 339] on strong "**********" at bounding box center [407, 338] width 105 height 7
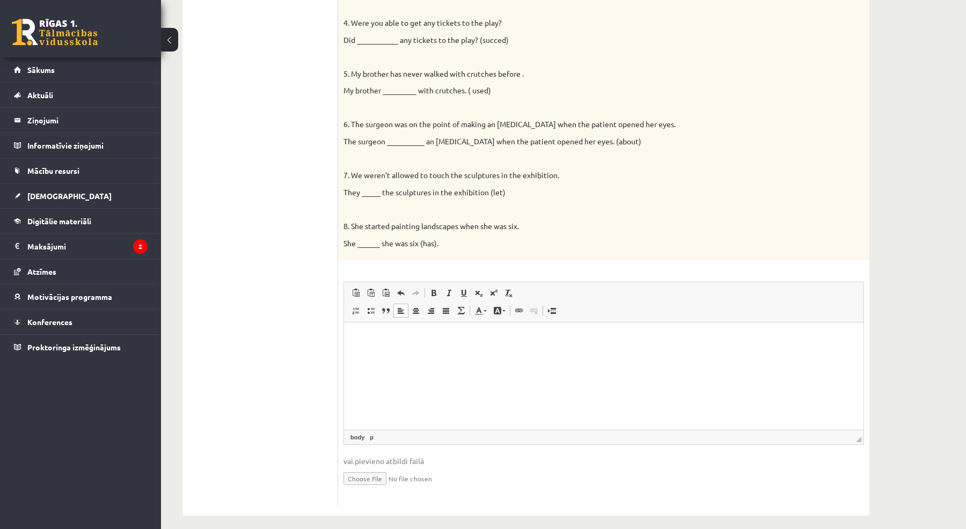
click at [360, 344] on html at bounding box center [604, 339] width 520 height 32
click at [372, 337] on p "Editor, wiswyg-editor-user-answer-47024958698380" at bounding box center [604, 338] width 498 height 11
click at [389, 329] on html at bounding box center [604, 339] width 520 height 32
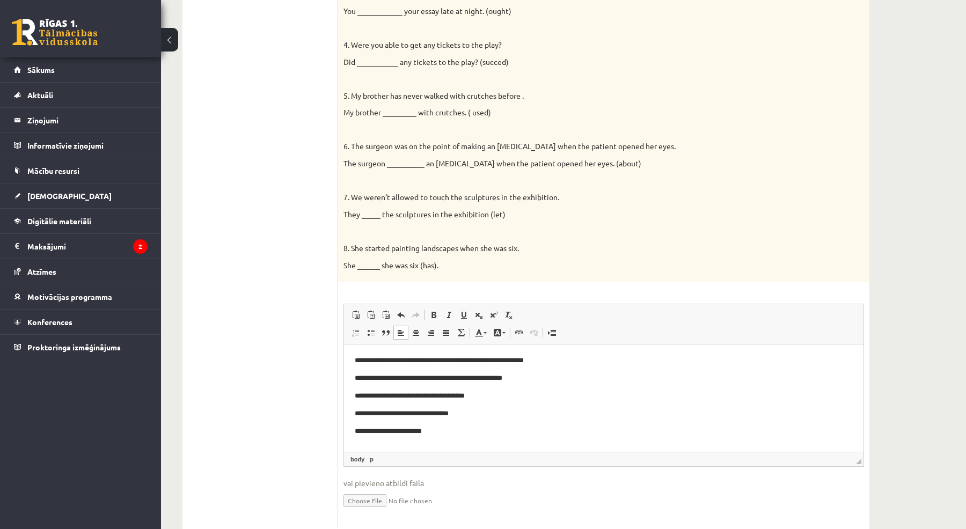
scroll to position [386, 0]
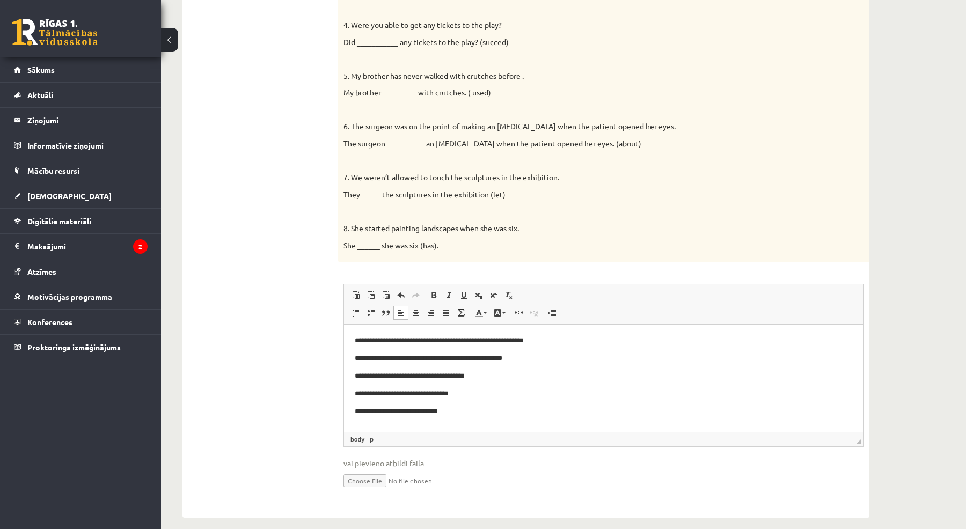
click at [407, 392] on p "**********" at bounding box center [604, 394] width 498 height 11
click at [386, 376] on p "**********" at bounding box center [604, 376] width 498 height 11
click at [407, 379] on p "**********" at bounding box center [604, 376] width 498 height 11
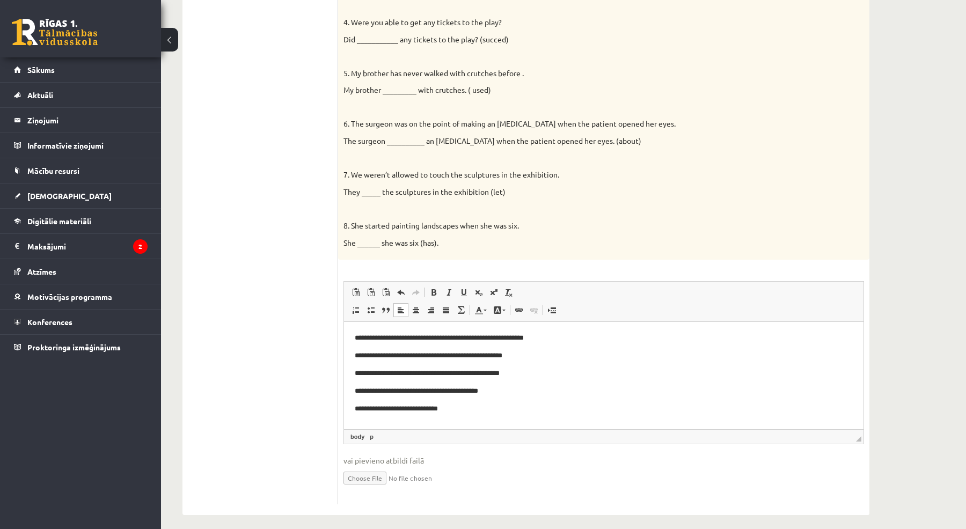
scroll to position [388, 0]
click at [463, 409] on p "**********" at bounding box center [604, 409] width 498 height 11
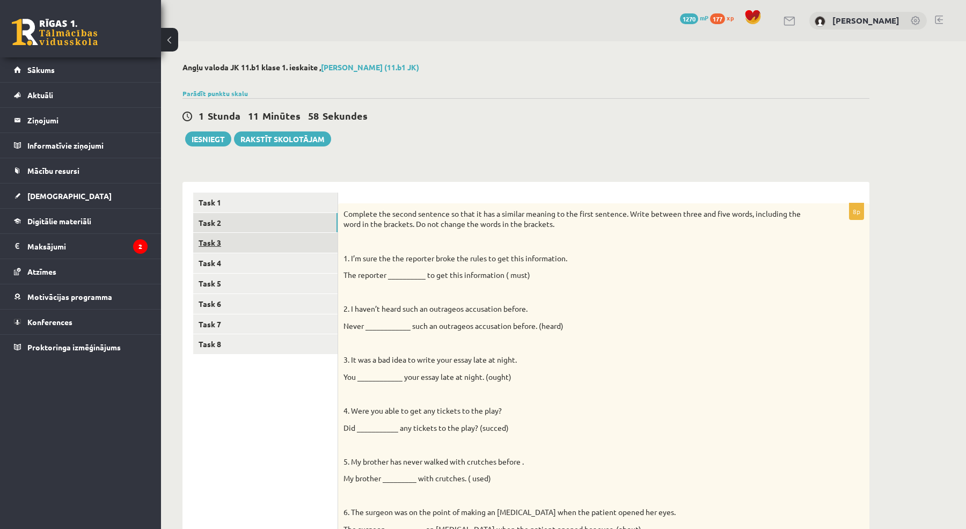
scroll to position [0, 0]
click at [233, 247] on link "Task 3" at bounding box center [265, 243] width 144 height 20
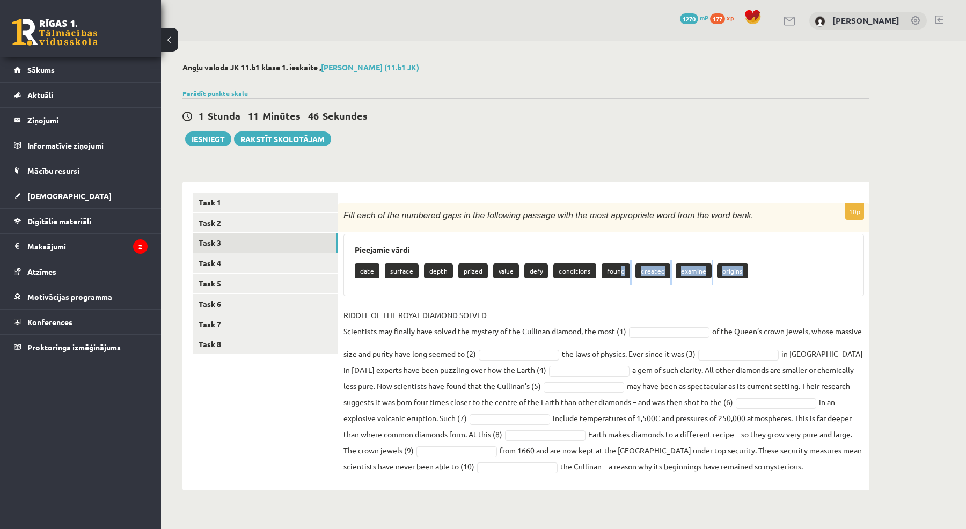
drag, startPoint x: 617, startPoint y: 267, endPoint x: 627, endPoint y: 286, distance: 20.9
click at [627, 286] on div "Pieejamie vārdi date surface depth prized value defy conditions found created e…" at bounding box center [604, 265] width 521 height 62
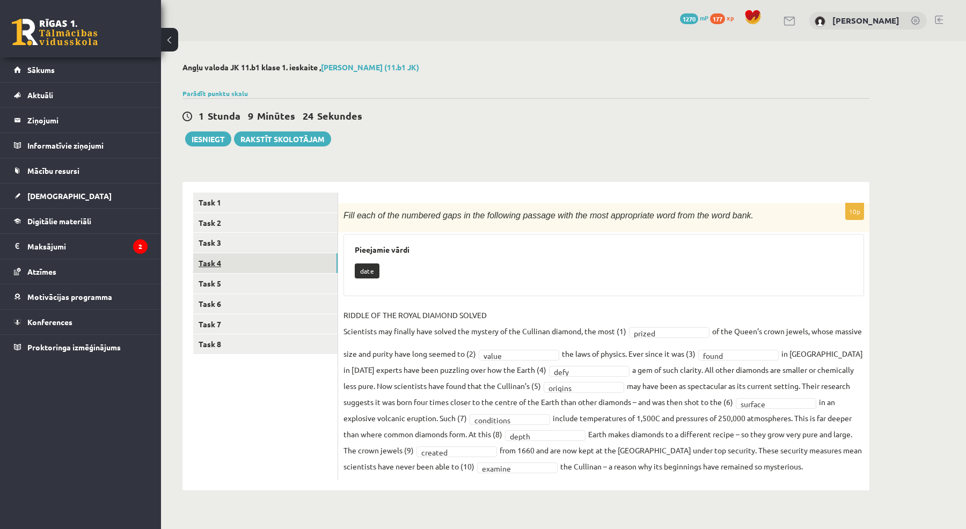
click at [229, 253] on link "Task 4" at bounding box center [265, 263] width 144 height 20
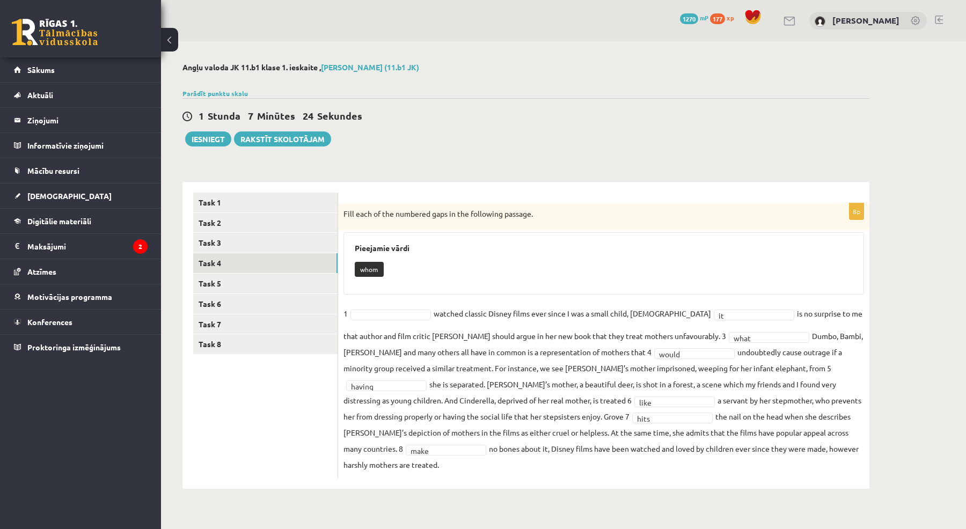
click at [778, 376] on fieldset "1 watched classic Disney films ever since I was a small child, 2 it ** is no su…" at bounding box center [604, 388] width 521 height 167
click at [227, 286] on link "Task 5" at bounding box center [265, 284] width 144 height 20
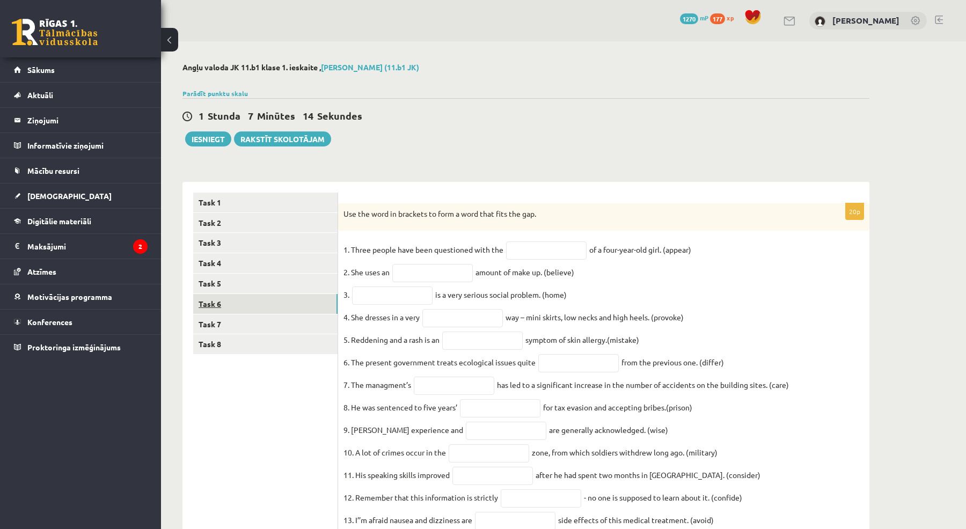
click at [274, 310] on link "Task 6" at bounding box center [265, 304] width 144 height 20
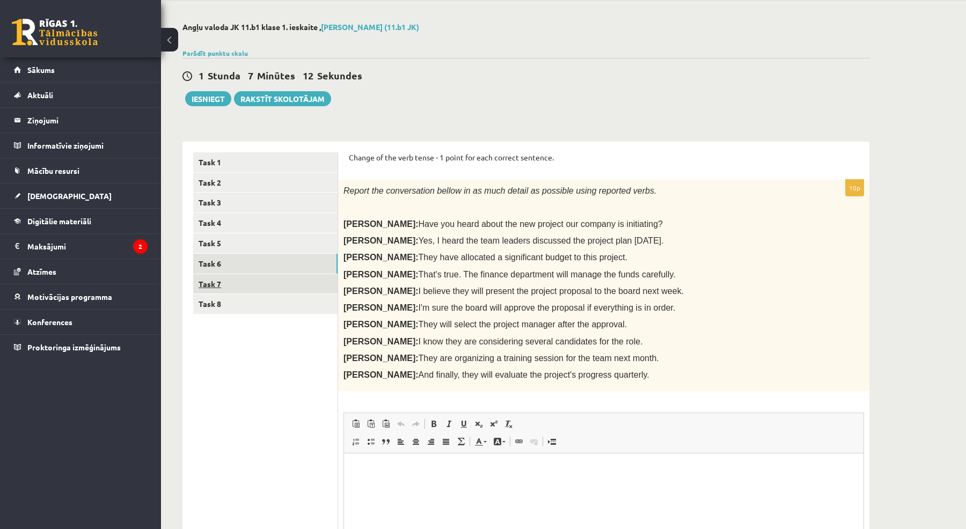
click at [275, 287] on link "Task 7" at bounding box center [265, 284] width 144 height 20
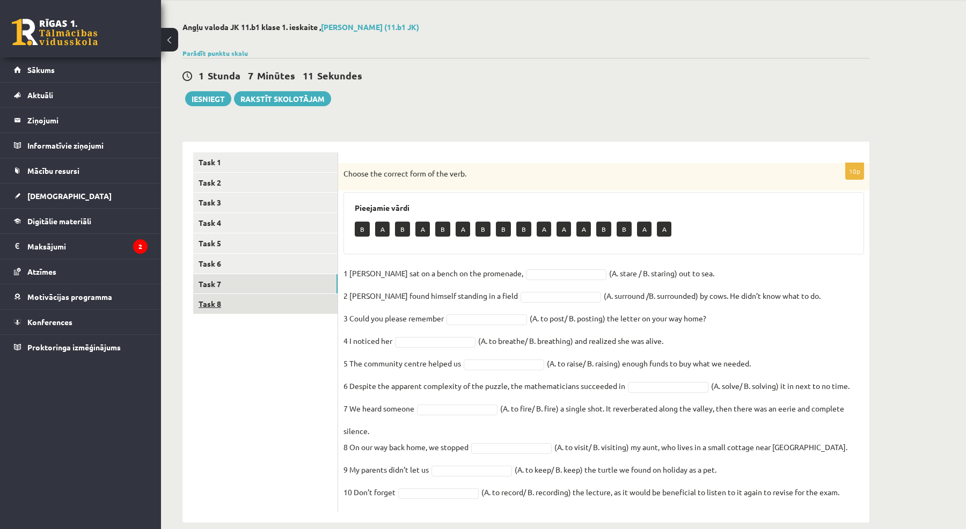
click at [273, 298] on link "Task 8" at bounding box center [265, 304] width 144 height 20
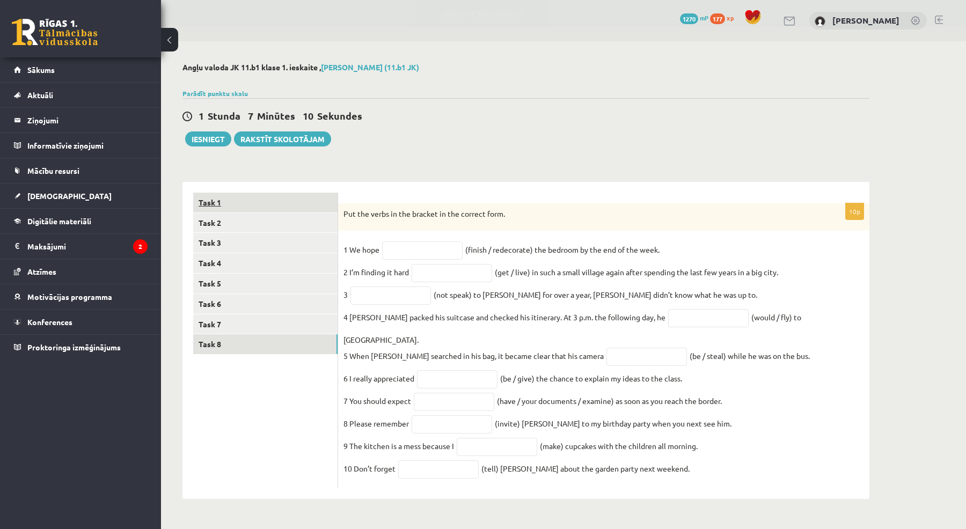
click at [271, 201] on link "Task 1" at bounding box center [265, 203] width 144 height 20
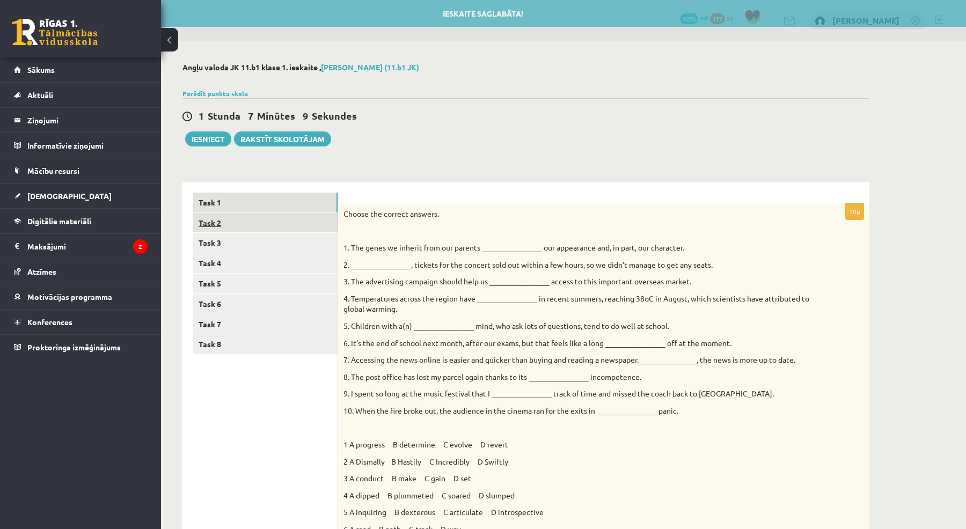
click at [270, 227] on link "Task 2" at bounding box center [265, 223] width 144 height 20
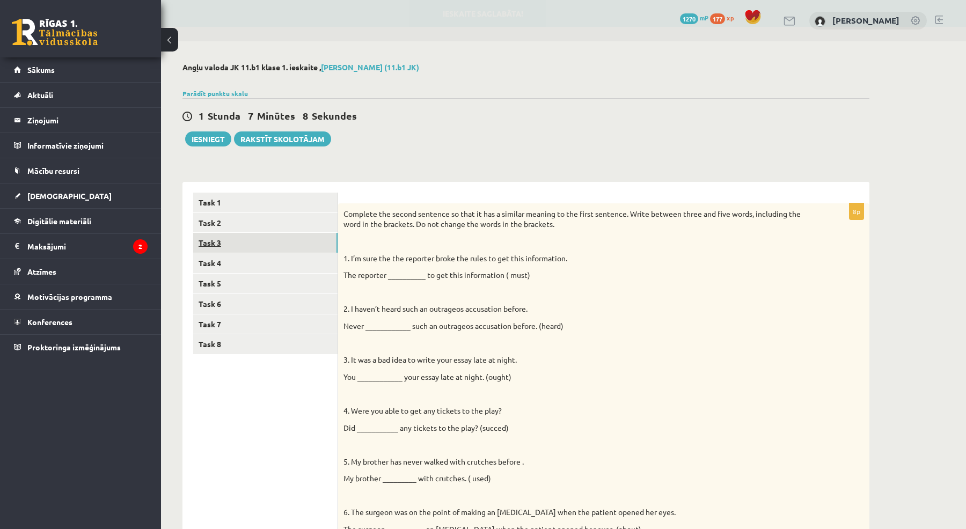
click at [267, 250] on link "Task 3" at bounding box center [265, 243] width 144 height 20
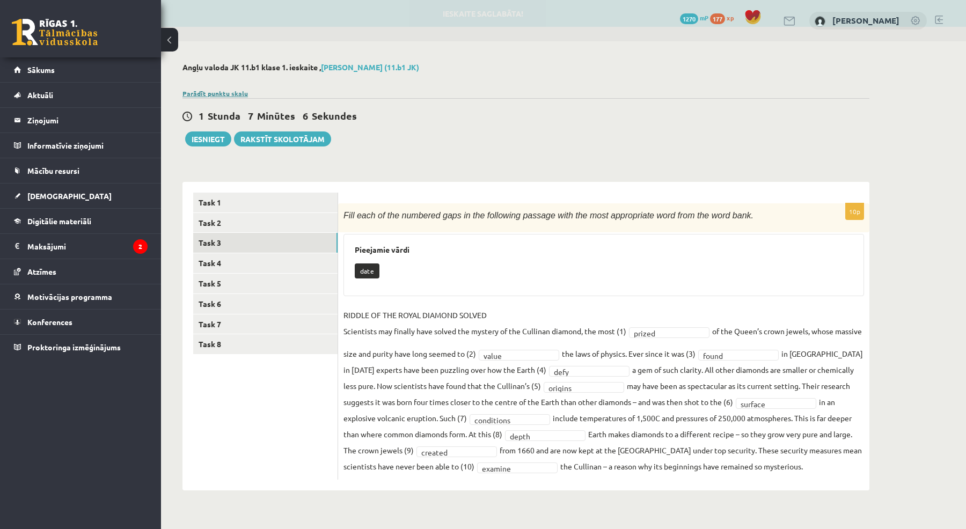
click at [236, 90] on link "Parādīt punktu skalu" at bounding box center [215, 93] width 65 height 9
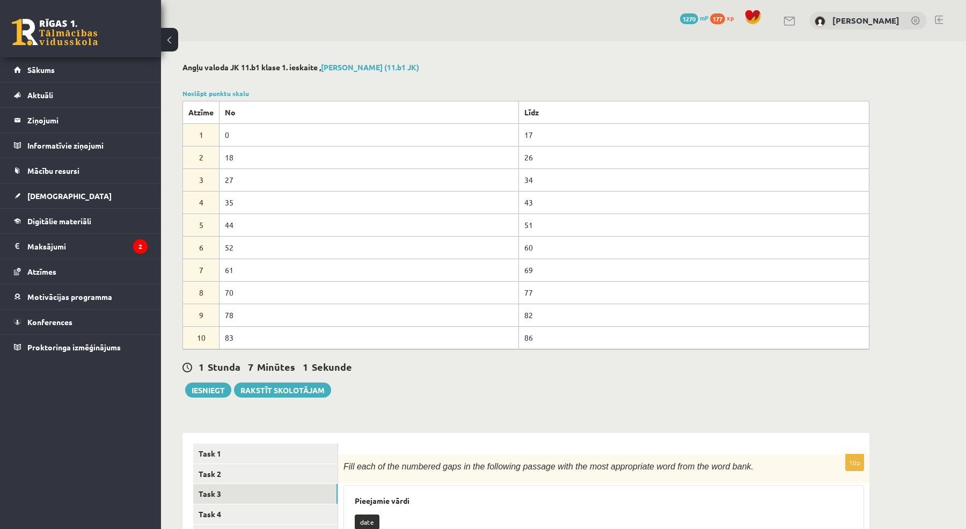
click at [440, 414] on div "Angļu valoda JK 11.b1 klase 1. ieskaite , Edgars Dembovskis (11.b1 JK) Noslēpt …" at bounding box center [526, 402] width 730 height 722
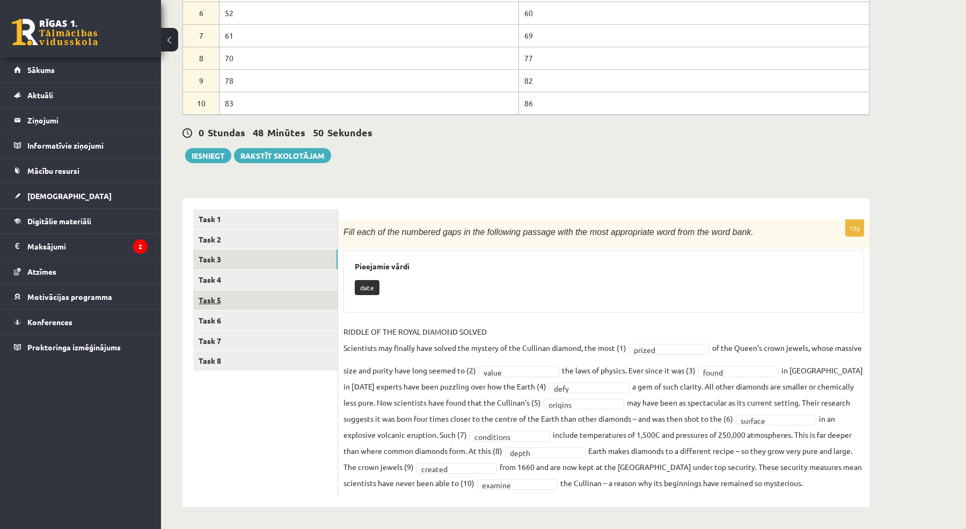
scroll to position [234, 0]
click at [232, 274] on link "Task 4" at bounding box center [265, 281] width 144 height 20
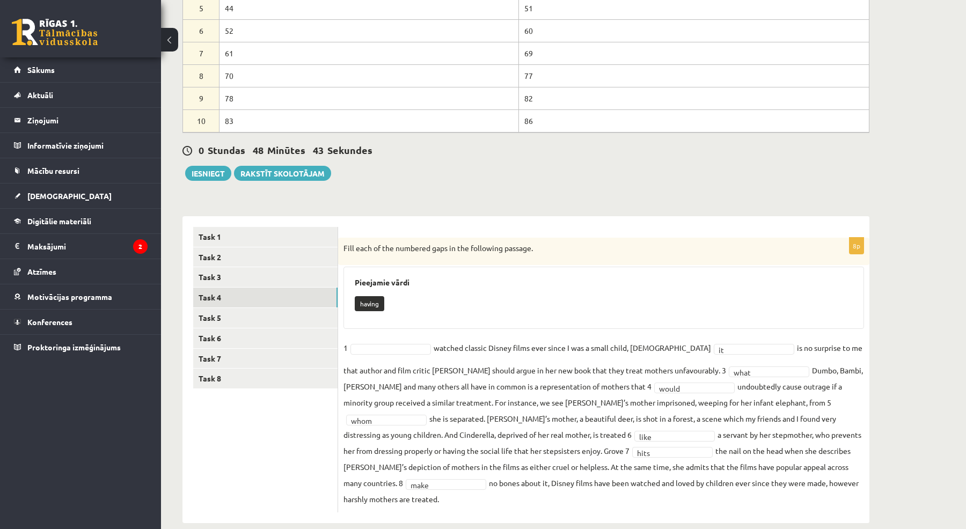
scroll to position [216, 0]
click at [243, 281] on link "Task 3" at bounding box center [265, 278] width 144 height 20
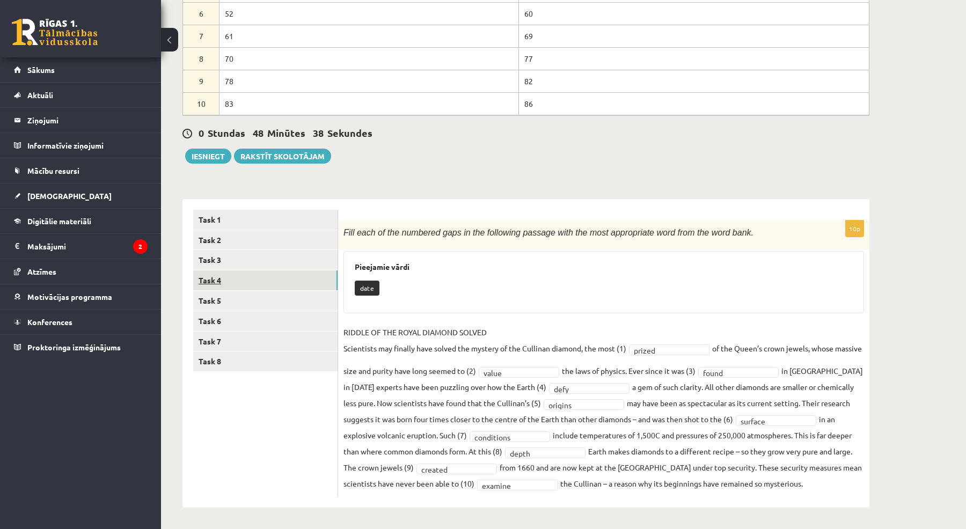
click at [239, 272] on link "Task 4" at bounding box center [265, 281] width 144 height 20
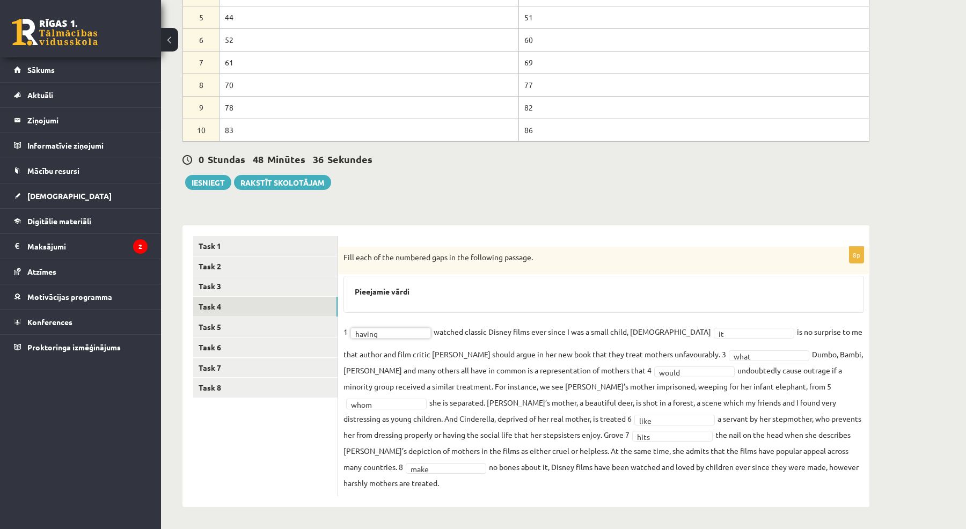
scroll to position [191, 0]
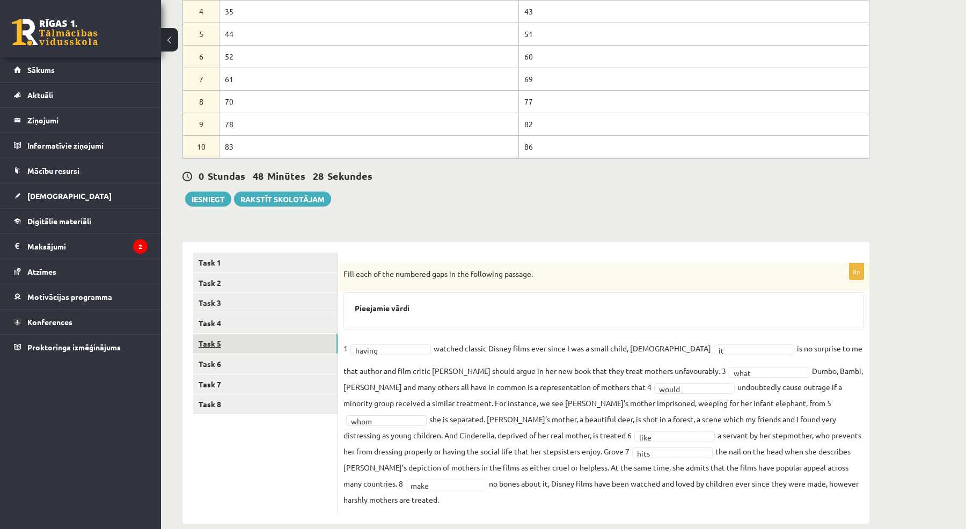
click at [256, 341] on link "Task 5" at bounding box center [265, 344] width 144 height 20
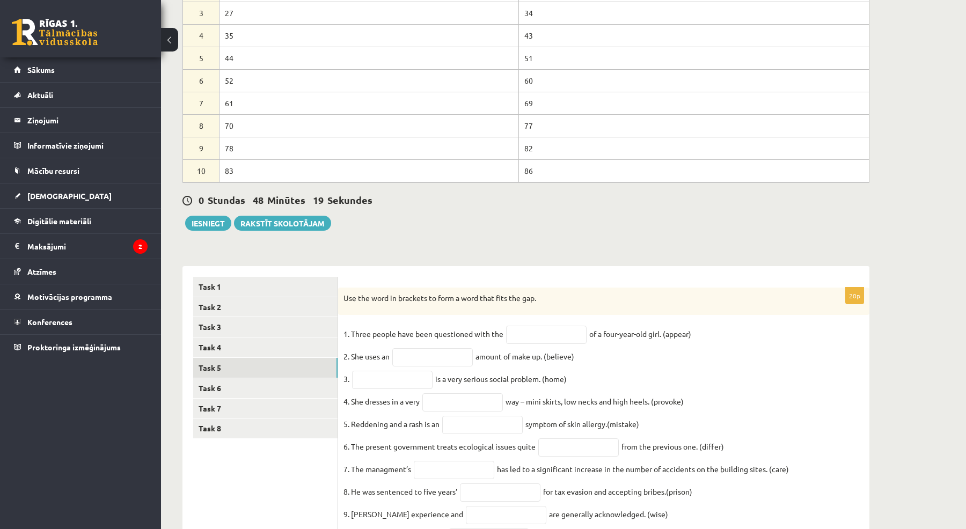
scroll to position [176, 0]
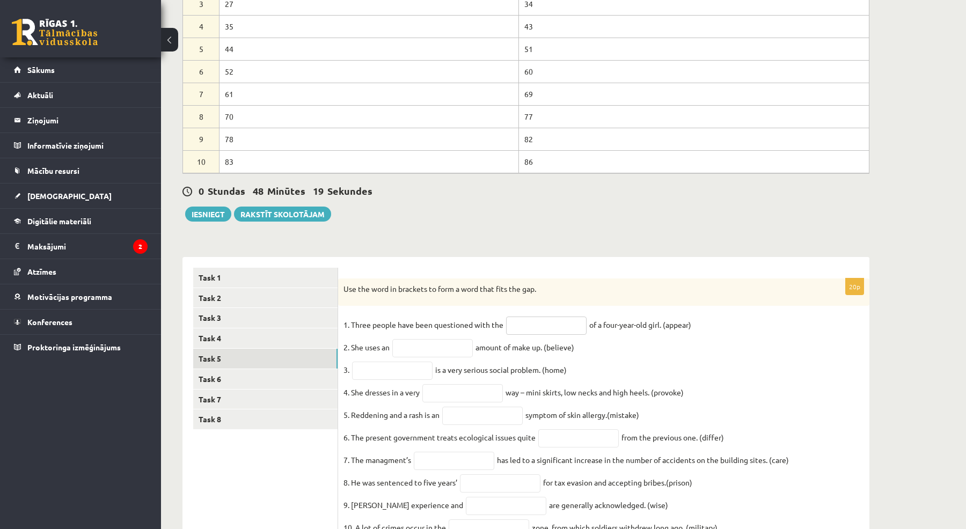
click at [528, 327] on input "text" at bounding box center [546, 326] width 81 height 18
drag, startPoint x: 347, startPoint y: 288, endPoint x: 542, endPoint y: 279, distance: 195.1
click at [542, 279] on div "Use the word in brackets to form a word that fits the gap." at bounding box center [603, 293] width 531 height 28
click at [361, 271] on form "20p Use the word in brackets to form a word that fits the gap. 1. Three people …" at bounding box center [604, 521] width 510 height 506
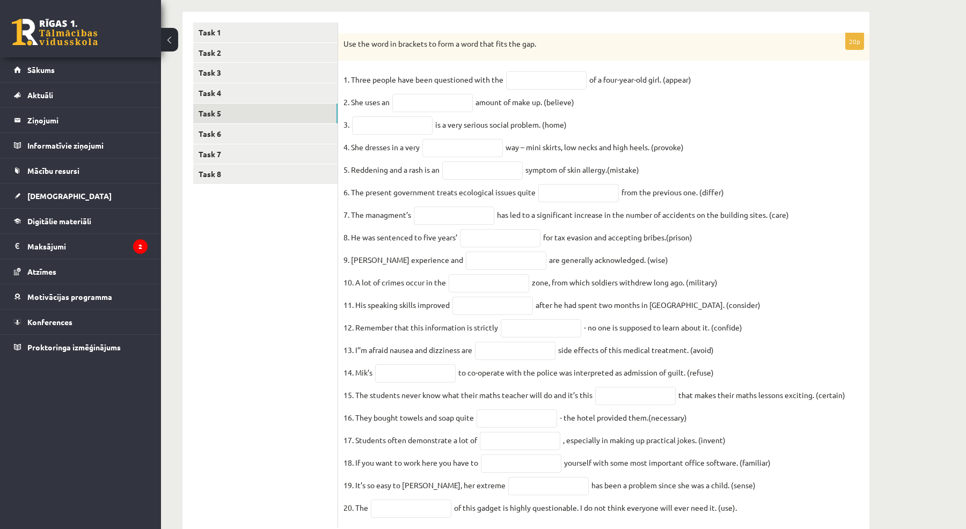
scroll to position [474, 0]
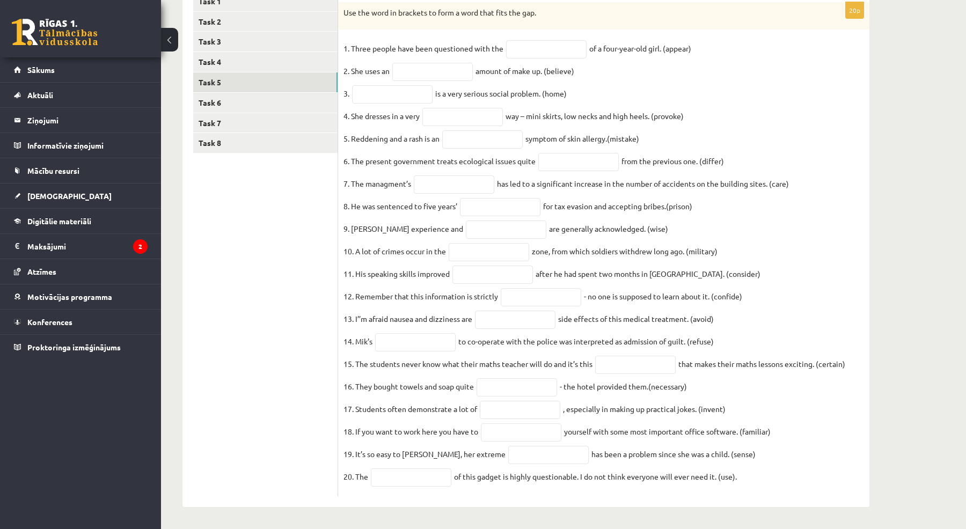
drag, startPoint x: 344, startPoint y: 287, endPoint x: 758, endPoint y: 471, distance: 453.0
click at [758, 471] on div "20p Use the word in brackets to form a word that fits the gap. 1. Three people …" at bounding box center [603, 249] width 531 height 495
copy div "Use the word in brackets to form a word that fits the gap. 1. Three people have…"
click at [447, 113] on fieldset "1. Three people have been questioned with the of a four-year-old girl. (appear)…" at bounding box center [604, 265] width 521 height 451
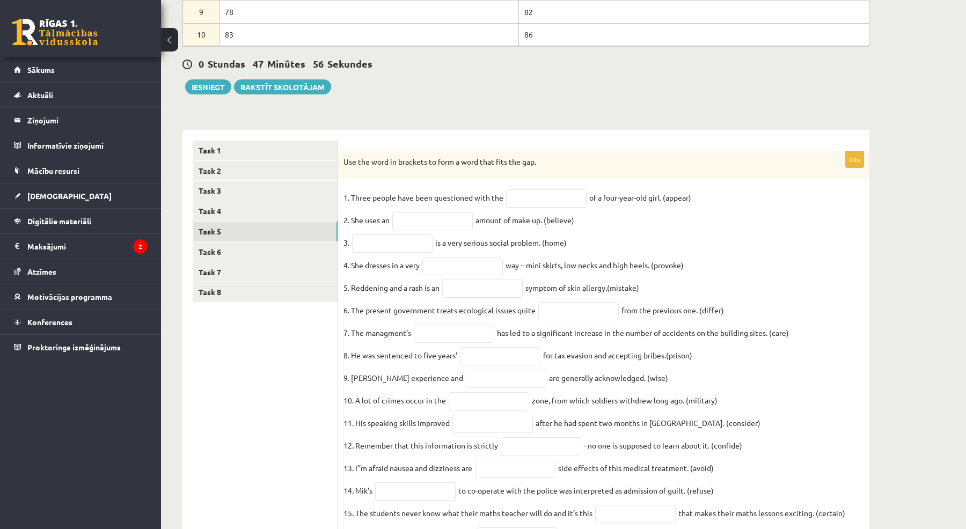
scroll to position [310, 0]
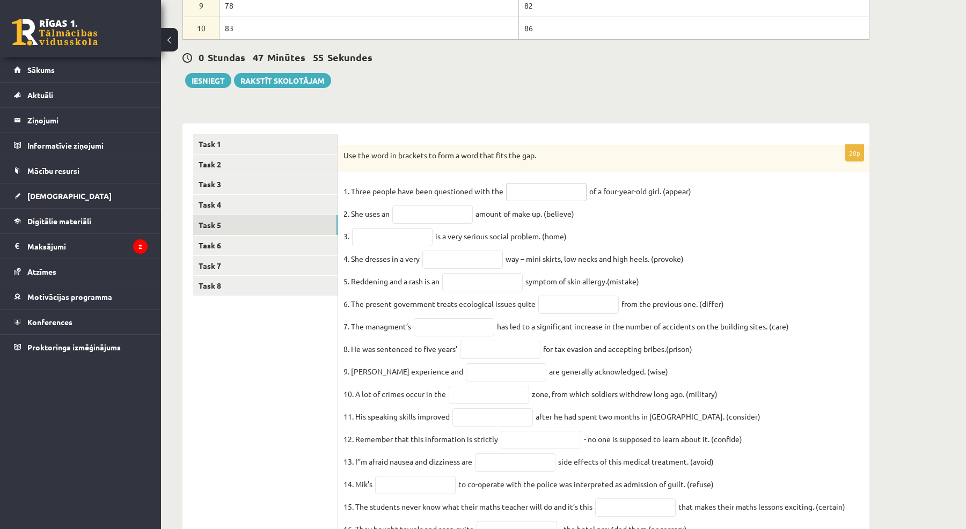
click at [517, 194] on input "text" at bounding box center [546, 192] width 81 height 18
type input "**********"
click at [428, 222] on input "text" at bounding box center [432, 215] width 81 height 18
type input "**********"
click at [416, 245] on input "text" at bounding box center [392, 237] width 81 height 18
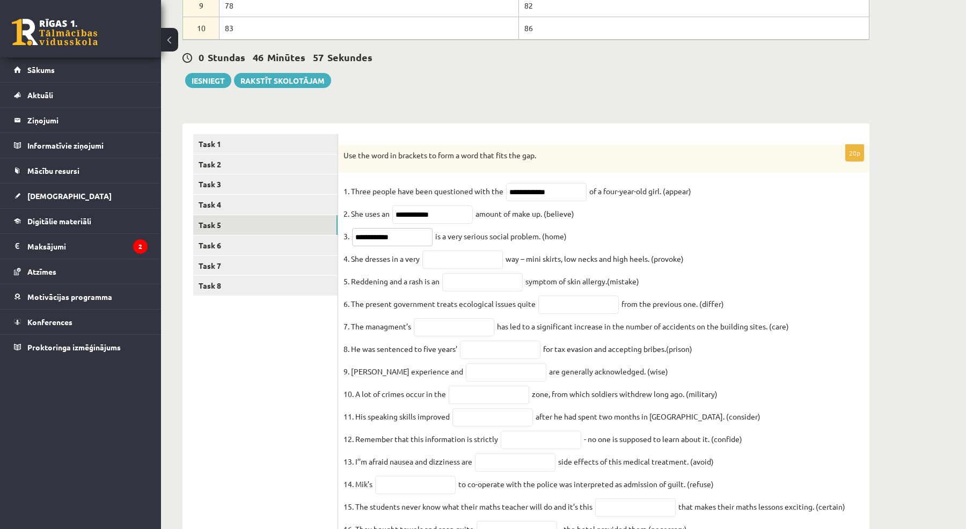
type input "**********"
click at [489, 258] on input "text" at bounding box center [462, 260] width 81 height 18
type input "**********"
click at [472, 286] on input "text" at bounding box center [482, 282] width 81 height 18
type input "**********"
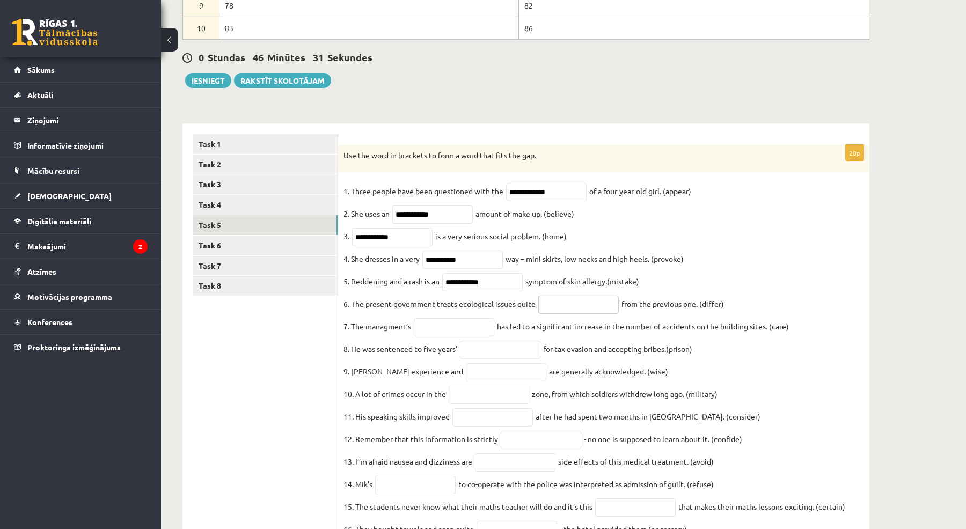
click at [572, 306] on input "text" at bounding box center [578, 305] width 81 height 18
type input "**********"
click at [441, 322] on fieldset "**********" at bounding box center [604, 408] width 521 height 451
click at [441, 331] on input "text" at bounding box center [454, 327] width 81 height 18
type input "**********"
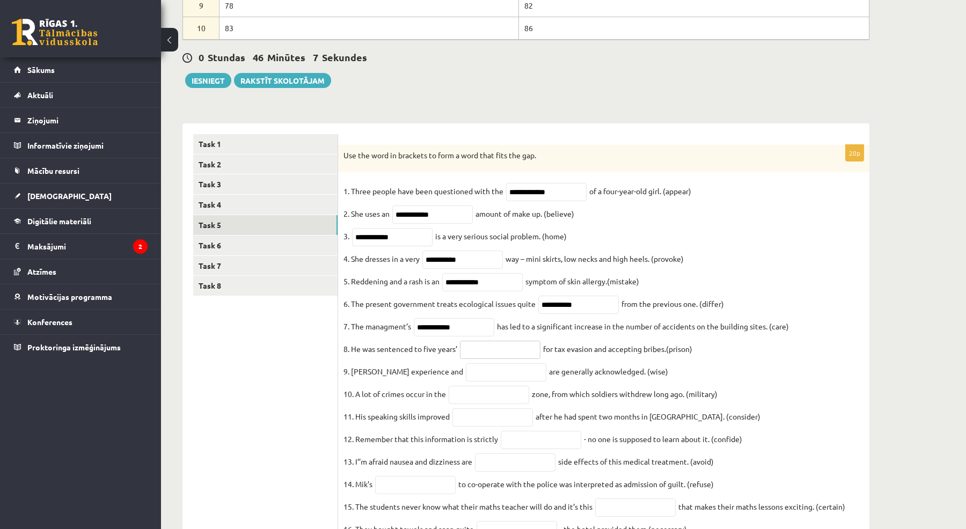
click at [529, 355] on input "text" at bounding box center [500, 350] width 81 height 18
click at [490, 357] on input "**********" at bounding box center [500, 350] width 81 height 18
type input "**********"
click at [516, 376] on input "text" at bounding box center [506, 372] width 81 height 18
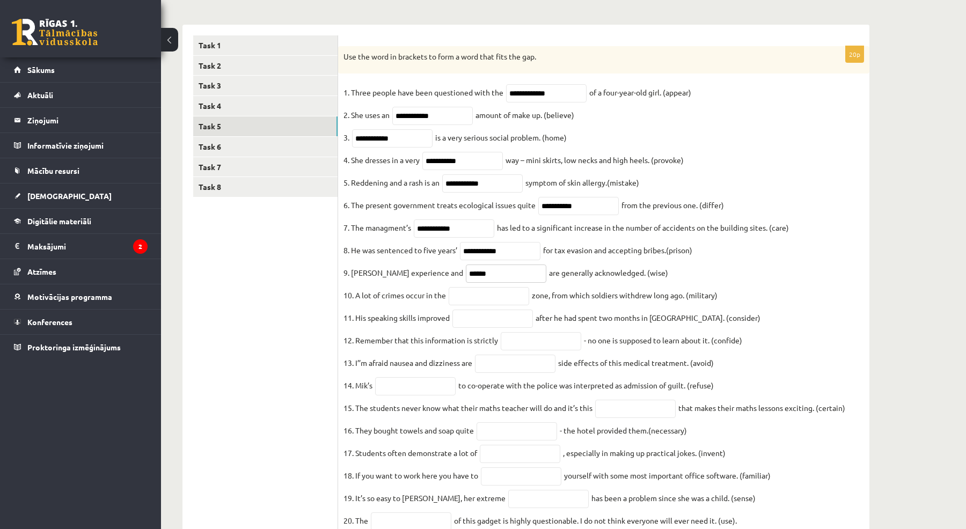
scroll to position [431, 0]
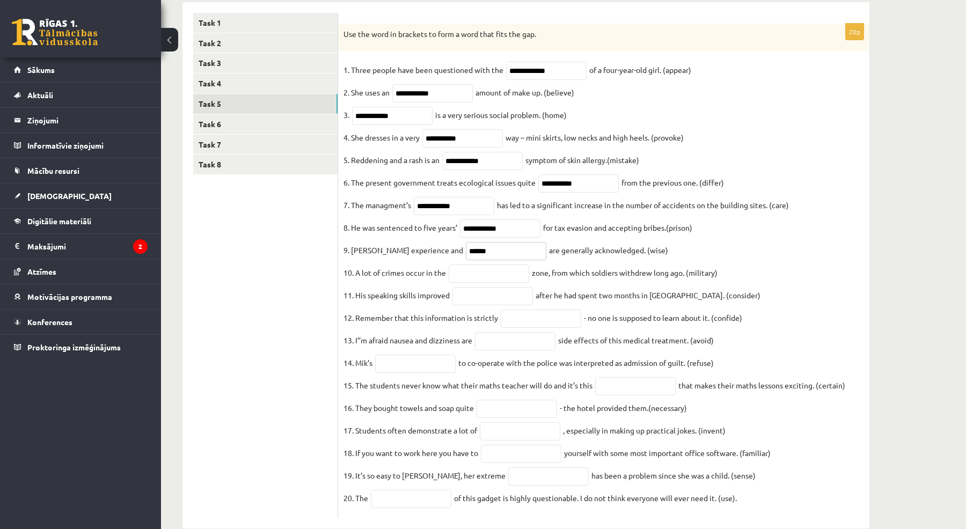
type input "******"
click at [501, 281] on input "text" at bounding box center [489, 274] width 81 height 18
type input "**********"
click at [480, 299] on input "text" at bounding box center [492, 296] width 81 height 18
type input "**********"
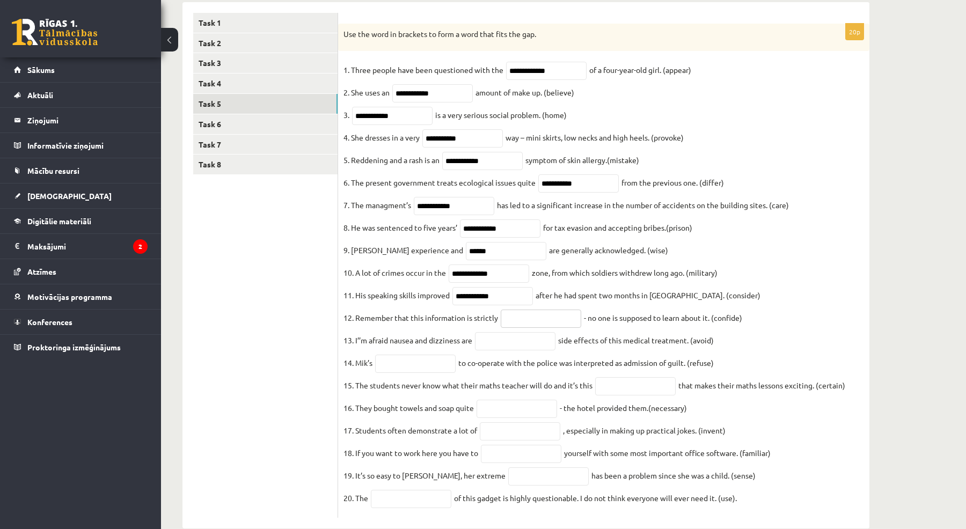
click at [557, 328] on input "text" at bounding box center [541, 319] width 81 height 18
type input "**********"
click at [512, 367] on fieldset "**********" at bounding box center [604, 287] width 521 height 451
click at [514, 351] on input "text" at bounding box center [515, 341] width 81 height 18
type input "**********"
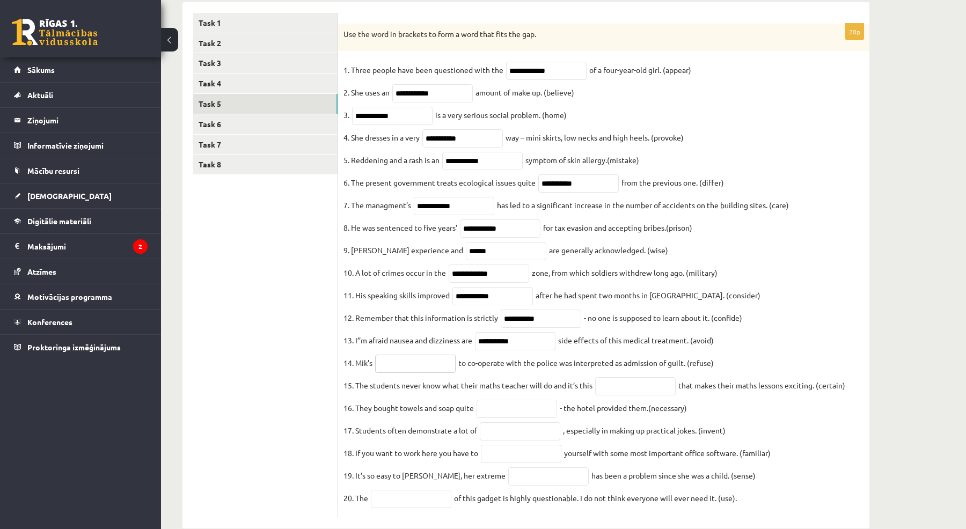
click at [405, 373] on input "text" at bounding box center [415, 364] width 81 height 18
type input "*******"
click at [617, 396] on input "text" at bounding box center [635, 386] width 81 height 18
type input "**********"
click at [548, 418] on input "text" at bounding box center [517, 409] width 81 height 18
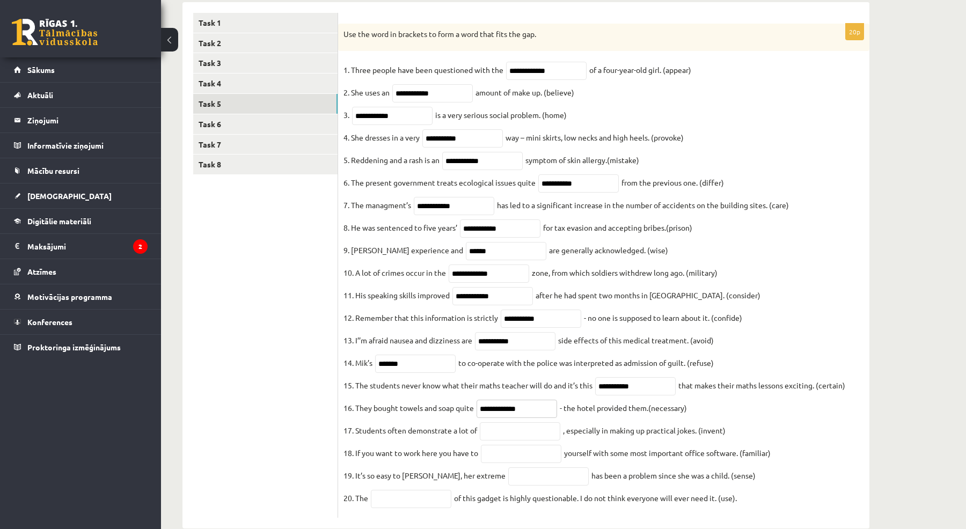
type input "**********"
click at [514, 441] on input "text" at bounding box center [520, 431] width 81 height 18
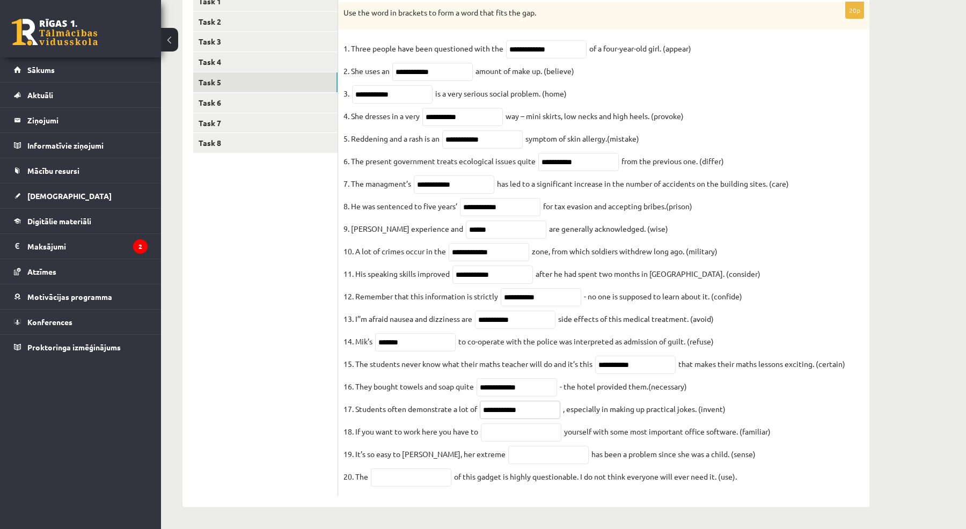
scroll to position [474, 0]
type input "**********"
click at [517, 430] on input "text" at bounding box center [521, 433] width 81 height 18
type input "**********"
click at [514, 455] on input "text" at bounding box center [548, 455] width 81 height 18
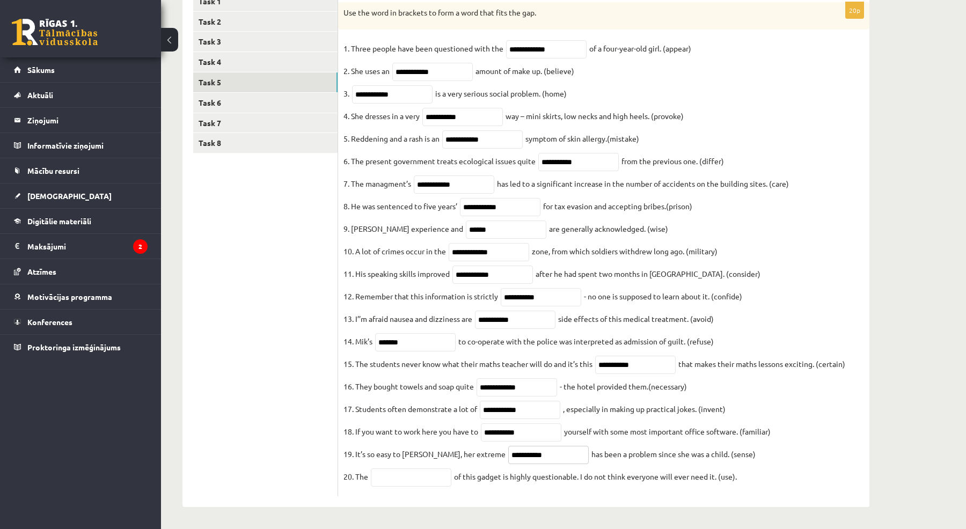
type input "**********"
click at [426, 470] on input "text" at bounding box center [411, 478] width 81 height 18
type input "**********"
click at [252, 93] on link "Task 6" at bounding box center [265, 103] width 144 height 20
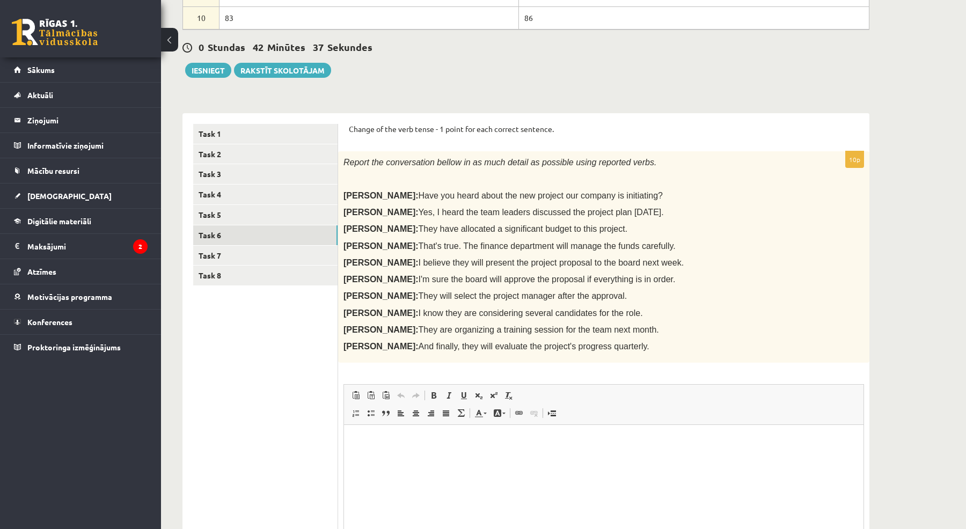
scroll to position [0, 0]
click at [240, 261] on link "Task 7" at bounding box center [265, 256] width 144 height 20
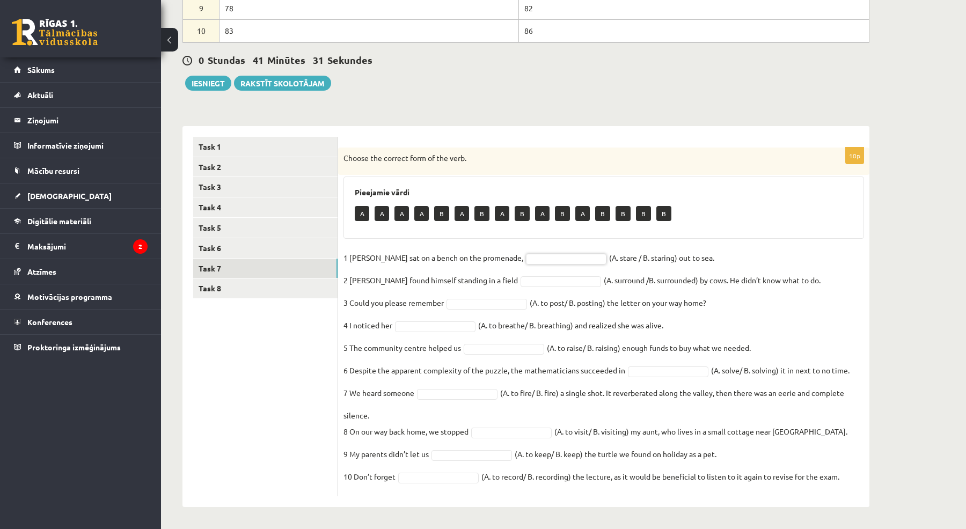
scroll to position [306, 0]
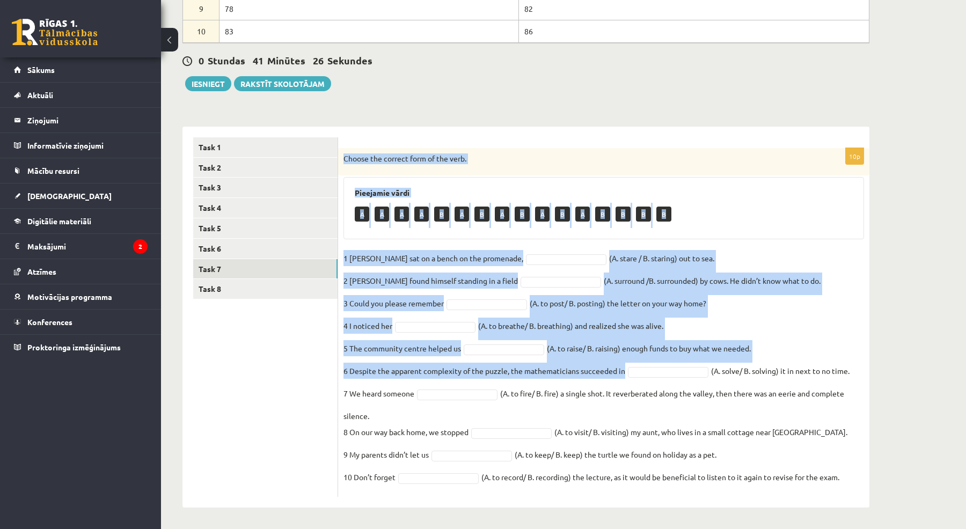
drag, startPoint x: 346, startPoint y: 156, endPoint x: 656, endPoint y: 374, distance: 379.3
click at [656, 374] on div "10p Choose the correct form of the verb. Pieejamie vārdi A A A A B A B A B A B …" at bounding box center [603, 322] width 531 height 349
click at [580, 145] on form "10p Choose the correct form of the verb. Pieejamie vārdi A A A A B A B A B A B …" at bounding box center [604, 317] width 510 height 360
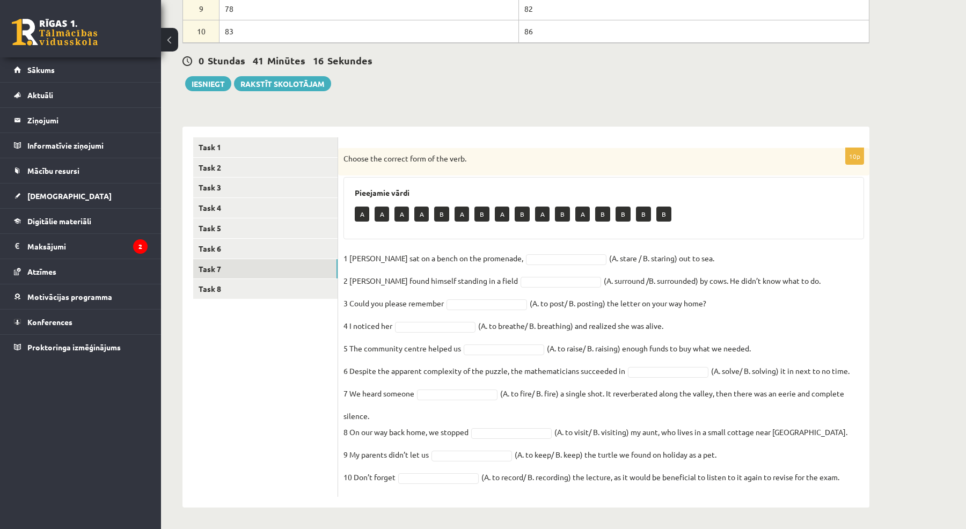
drag, startPoint x: 344, startPoint y: 157, endPoint x: 845, endPoint y: 484, distance: 598.3
click at [845, 484] on div "10p Choose the correct form of the verb. Pieejamie vārdi A A A A B A B A B A B …" at bounding box center [603, 322] width 531 height 349
copy div "Choose the correct form of the verb. Pieejamie vārdi A A A A B A B A B A B A B …"
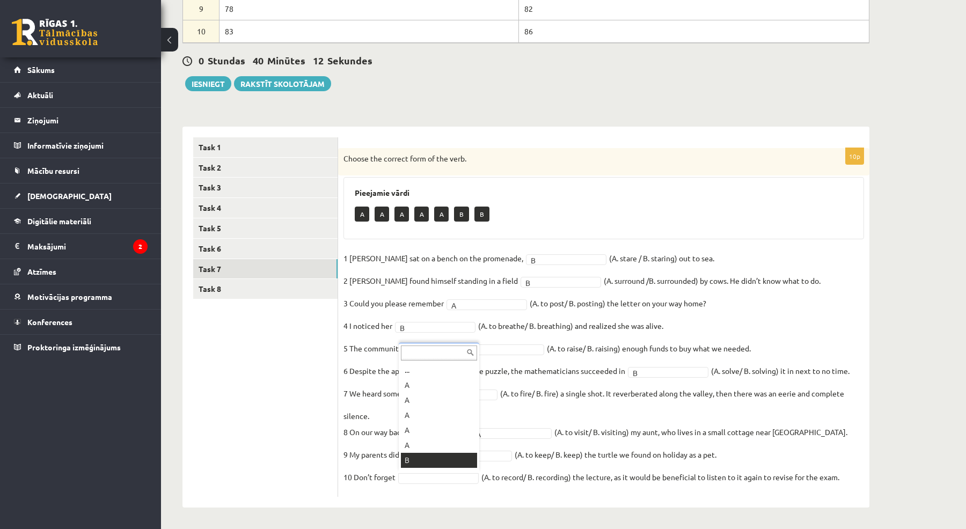
scroll to position [13, 0]
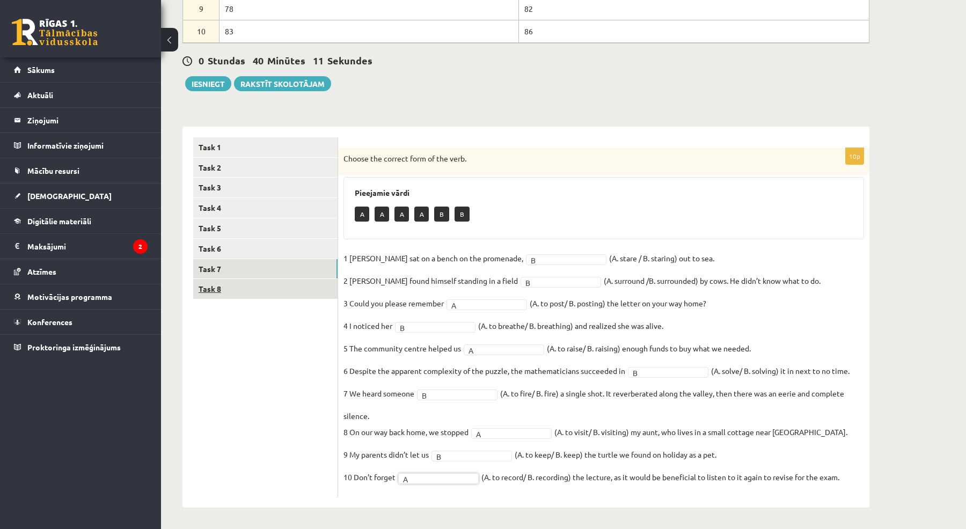
click at [249, 286] on link "Task 8" at bounding box center [265, 289] width 144 height 20
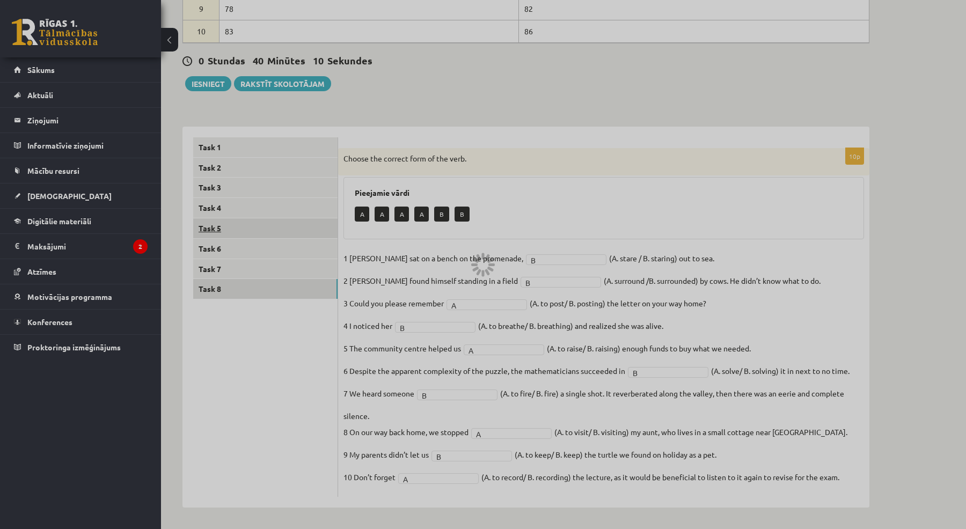
scroll to position [238, 0]
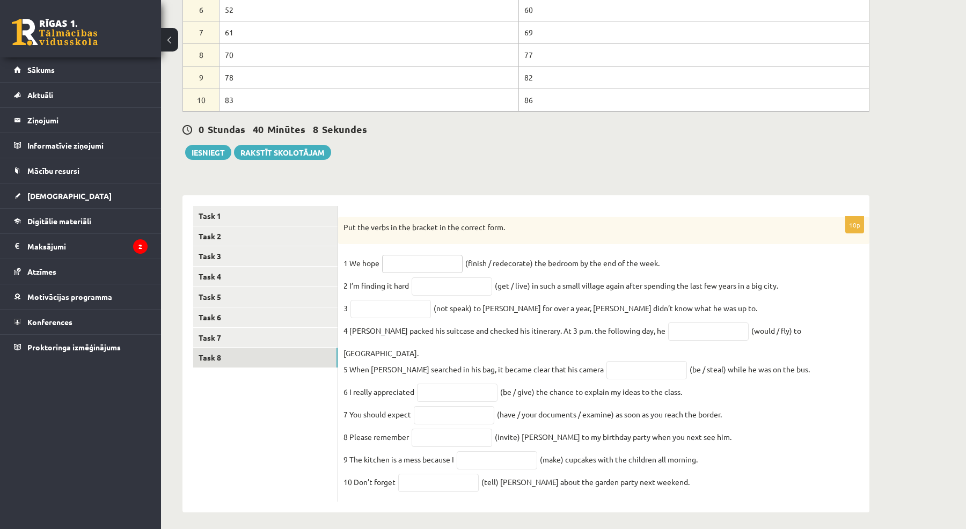
click at [425, 266] on input "text" at bounding box center [422, 264] width 81 height 18
click at [238, 320] on link "Task 6" at bounding box center [265, 318] width 144 height 20
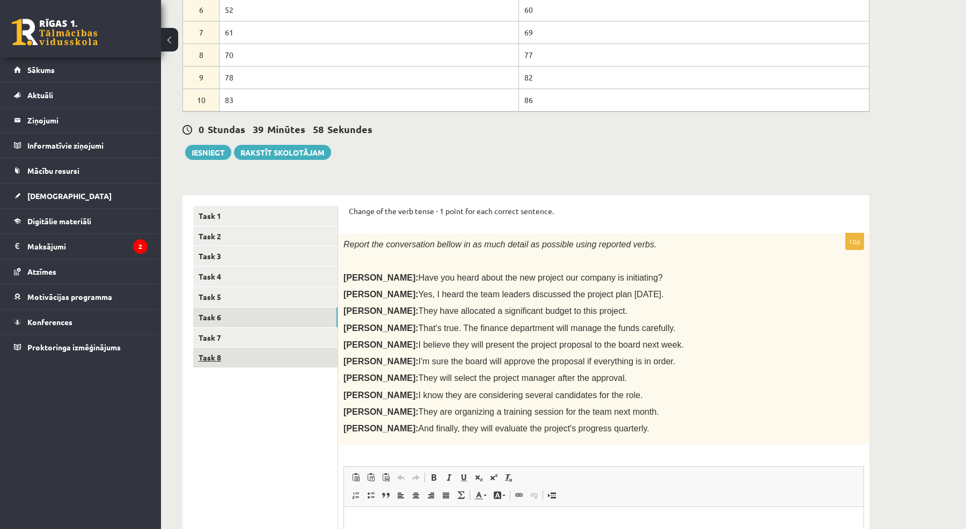
scroll to position [0, 0]
click at [239, 354] on link "Task 8" at bounding box center [265, 358] width 144 height 20
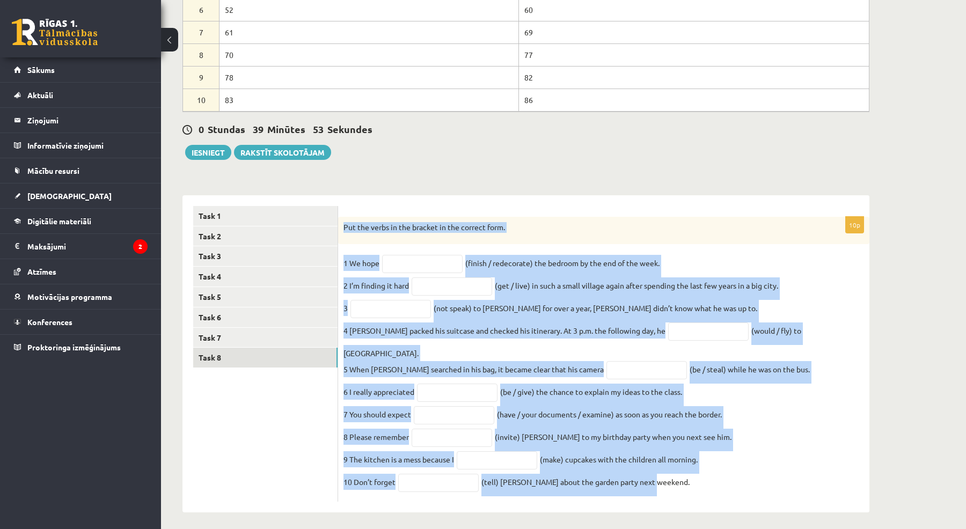
drag, startPoint x: 344, startPoint y: 225, endPoint x: 676, endPoint y: 491, distance: 425.4
click at [676, 491] on div "10p Put the verbs in the bracket in the correct form. 1 We hope (finish / redec…" at bounding box center [603, 360] width 531 height 286
copy div "Put the verbs in the bracket in the correct form. 1 We hope (finish / redecorat…"
click at [294, 320] on link "Task 6" at bounding box center [265, 318] width 144 height 20
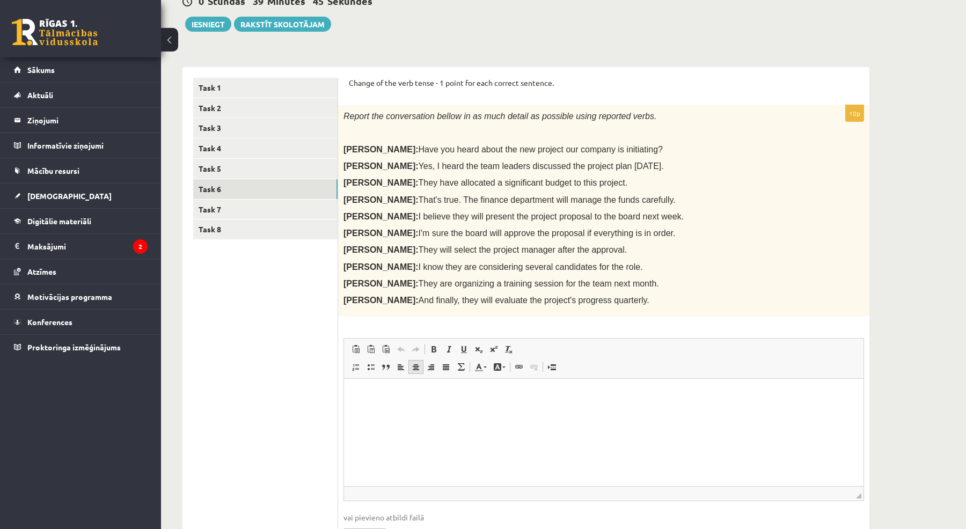
scroll to position [368, 0]
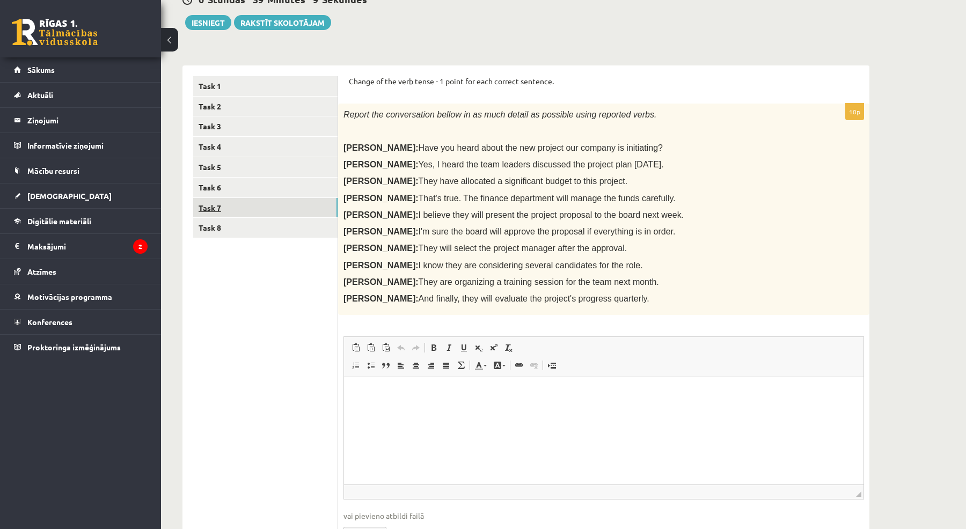
click at [233, 207] on link "Task 7" at bounding box center [265, 208] width 144 height 20
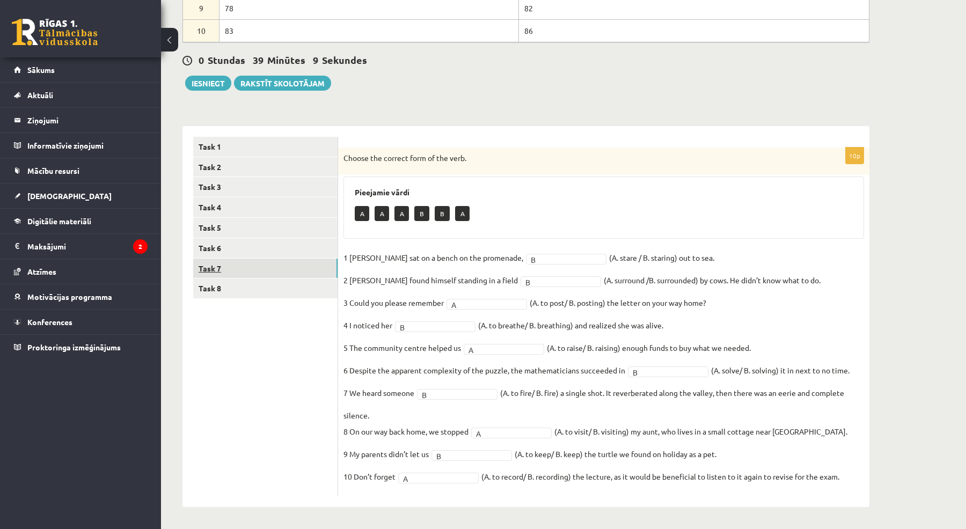
scroll to position [306, 0]
click at [248, 293] on link "Task 8" at bounding box center [265, 289] width 144 height 20
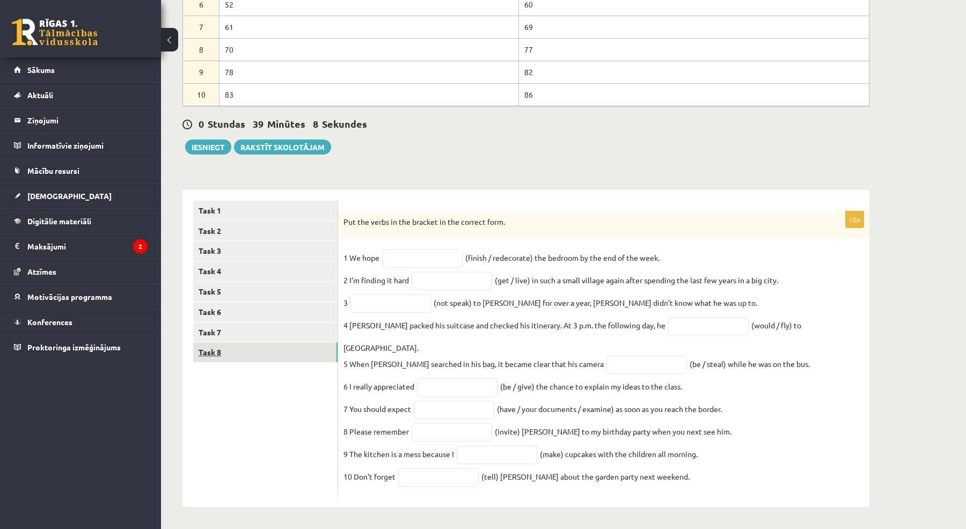
scroll to position [238, 0]
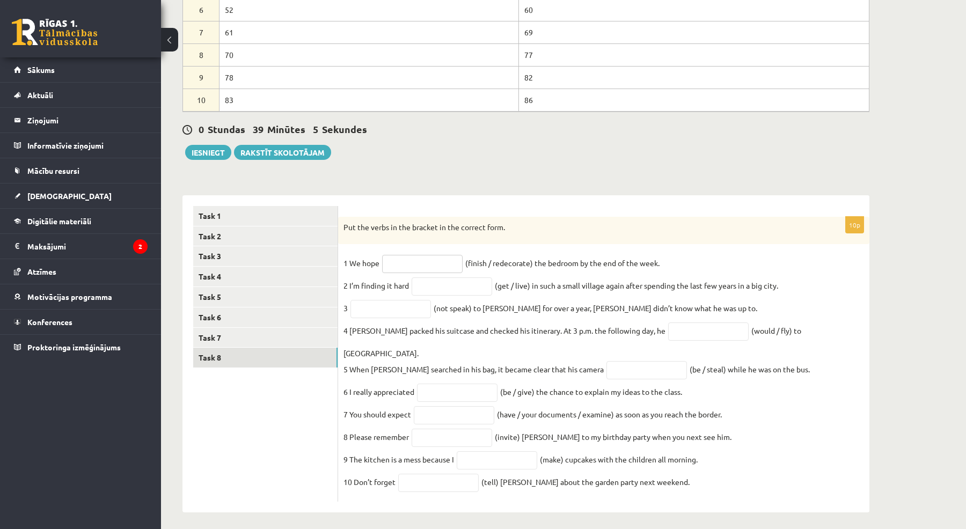
click at [423, 261] on input "text" at bounding box center [422, 264] width 81 height 18
type input "**********"
click at [470, 284] on input "text" at bounding box center [452, 287] width 81 height 18
type input "**********"
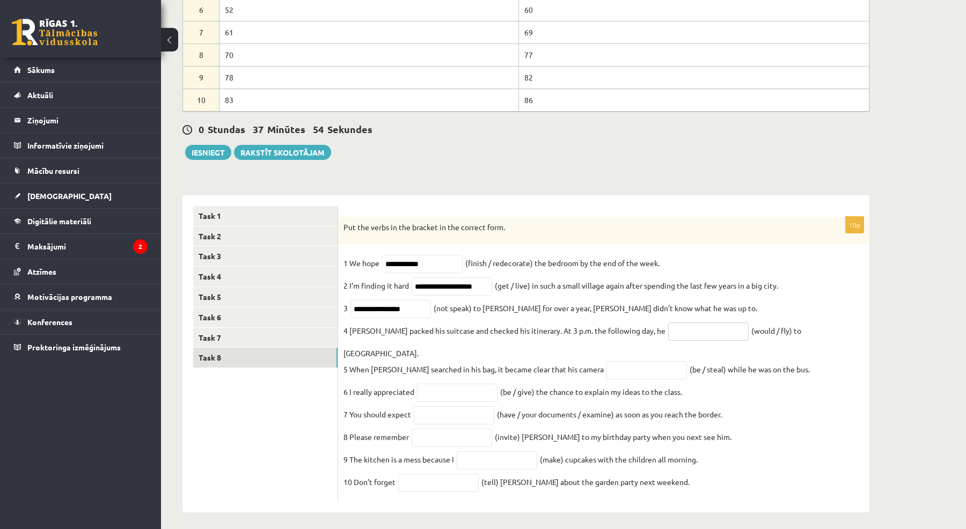
click at [679, 333] on input "text" at bounding box center [708, 332] width 81 height 18
type input "**********"
click at [607, 361] on input "text" at bounding box center [647, 370] width 81 height 18
type input "**********"
click at [471, 384] on input "text" at bounding box center [457, 393] width 81 height 18
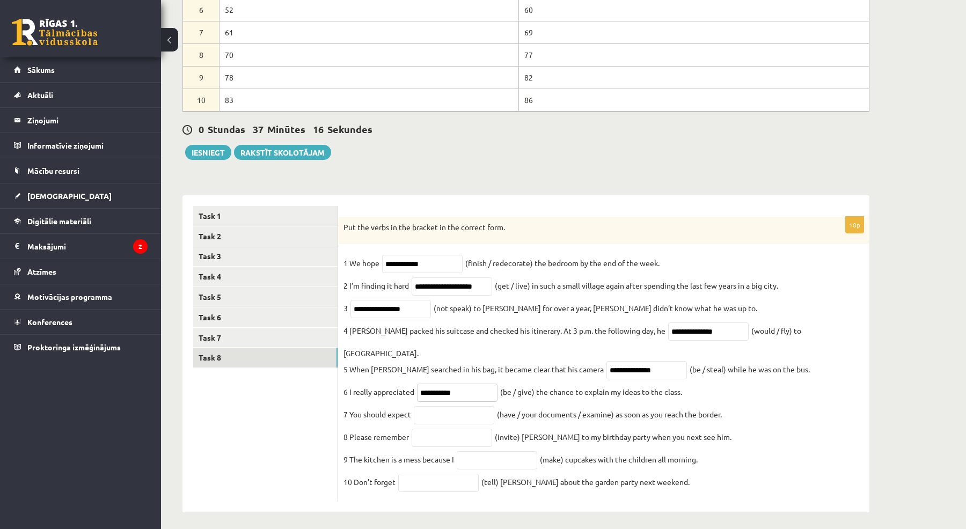
type input "**********"
click at [475, 406] on input "text" at bounding box center [454, 415] width 81 height 18
type input "**********"
click at [454, 429] on input "text" at bounding box center [452, 438] width 81 height 18
type input "*********"
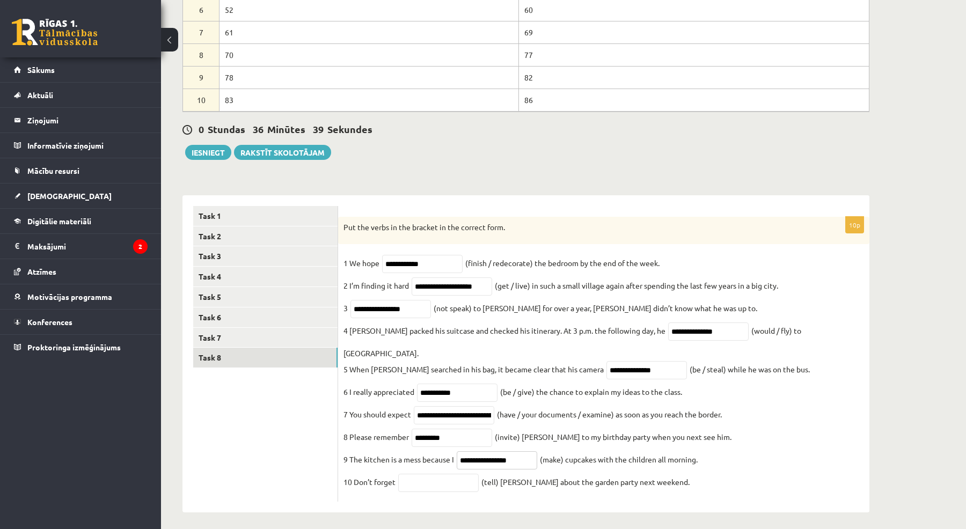
type input "**********"
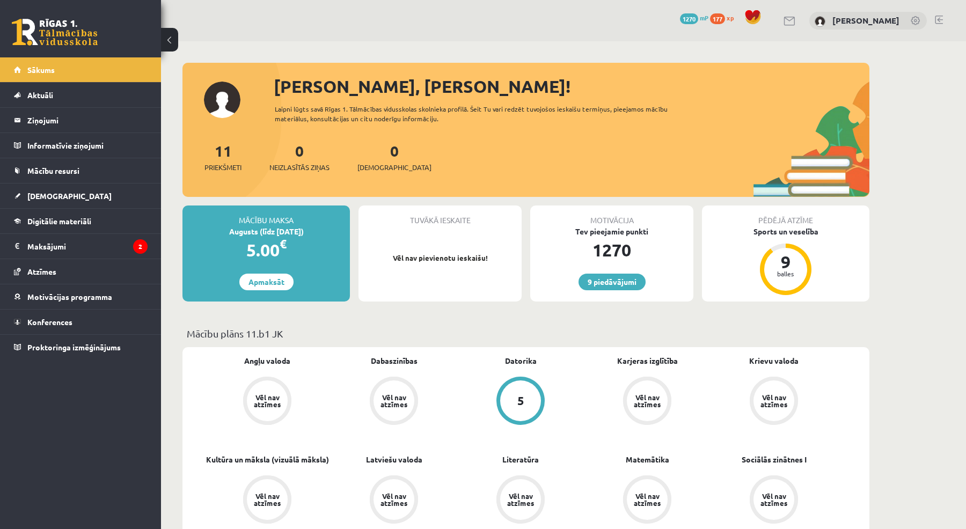
click at [941, 19] on link at bounding box center [939, 20] width 8 height 9
